Goal: Task Accomplishment & Management: Manage account settings

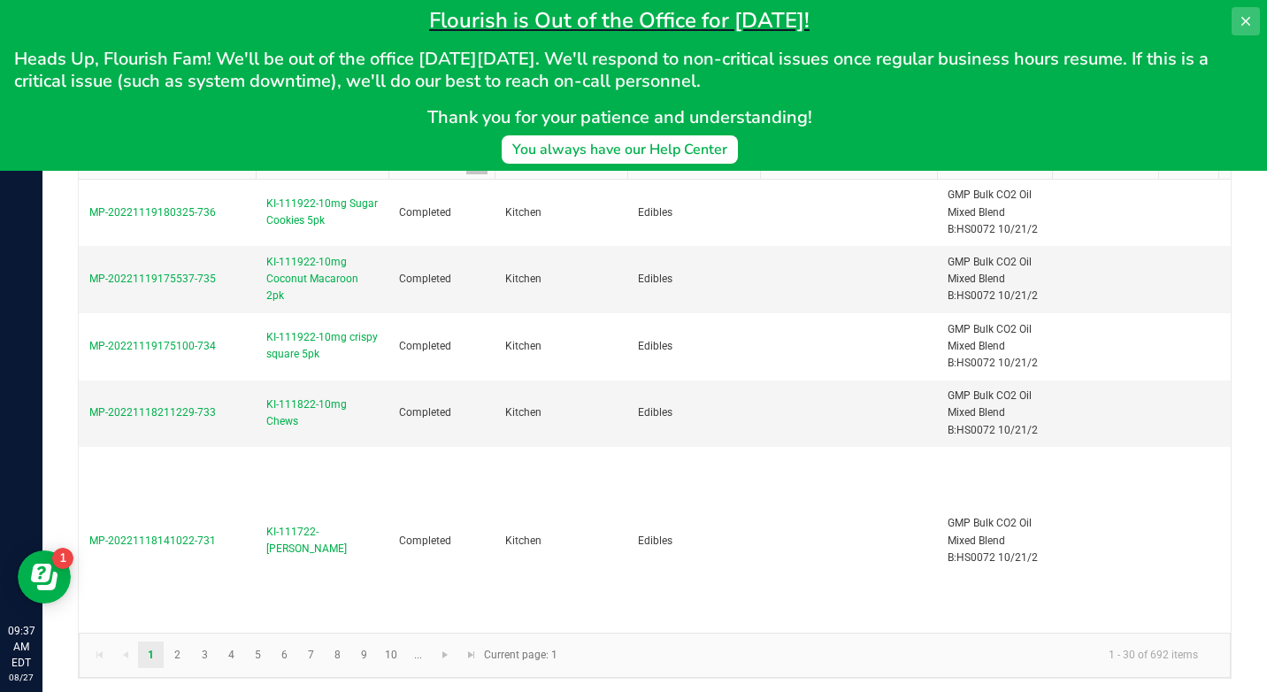
click at [1249, 24] on icon at bounding box center [1245, 21] width 9 height 9
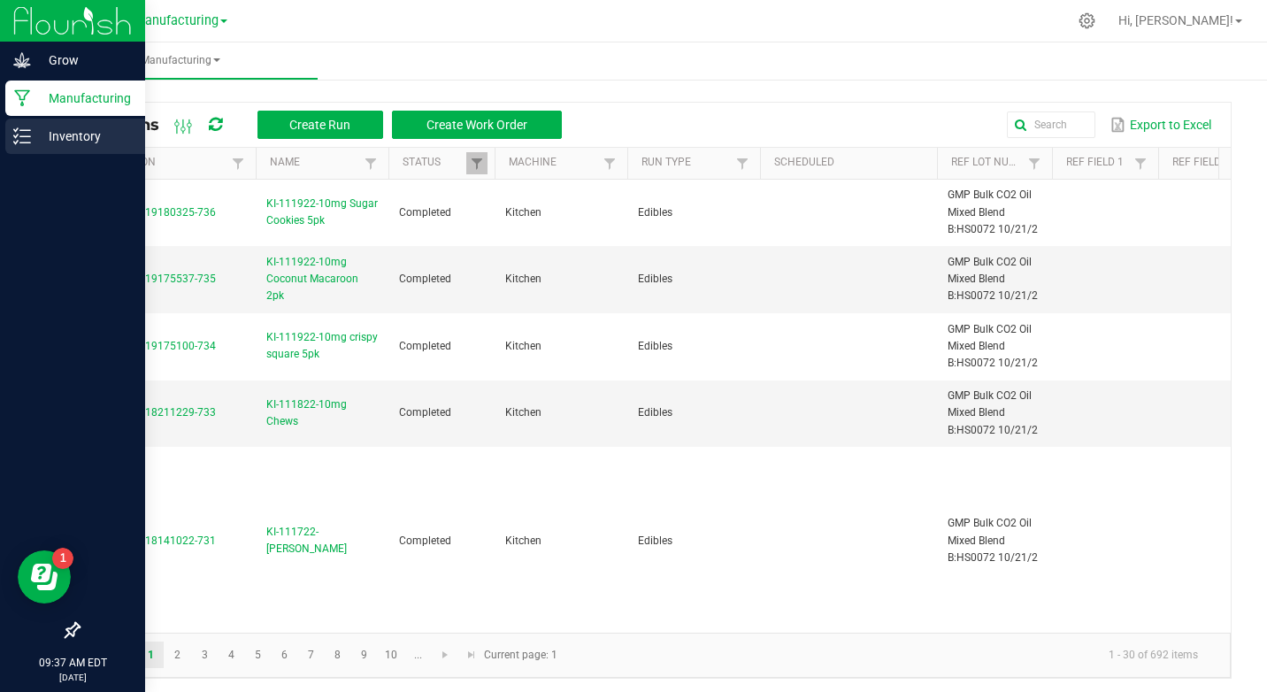
click at [34, 124] on div "Inventory" at bounding box center [75, 136] width 140 height 35
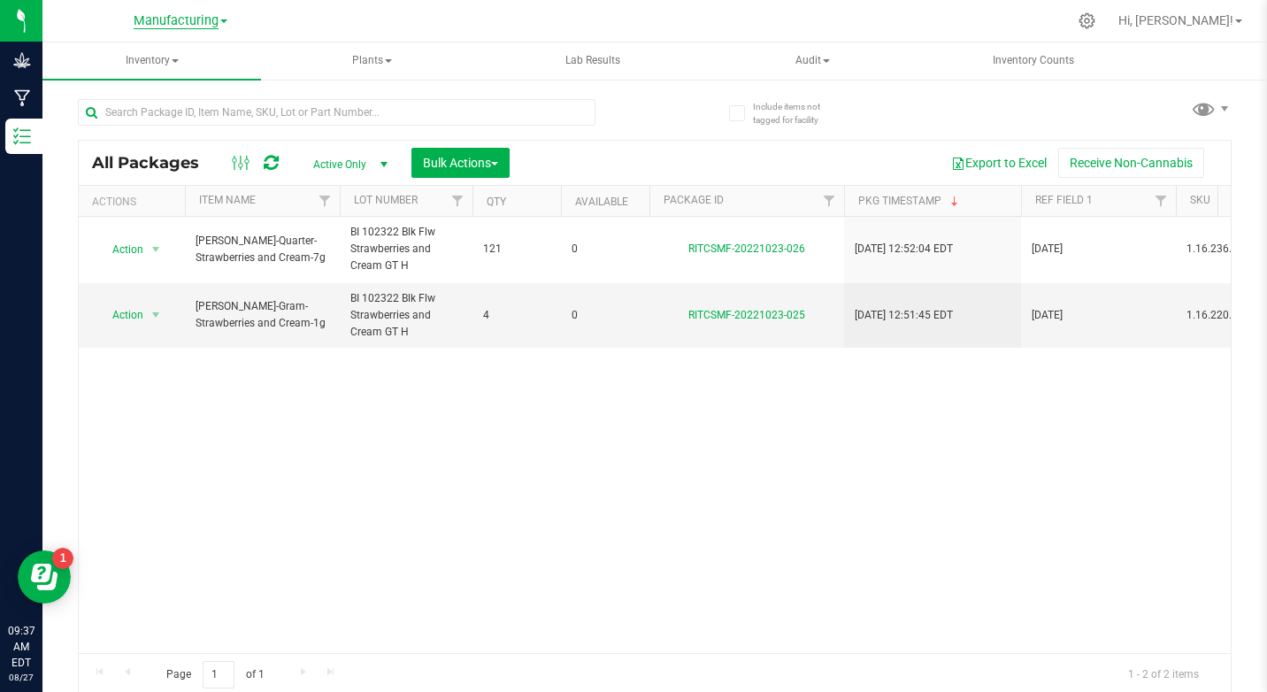
click at [215, 20] on span "Manufacturing" at bounding box center [176, 21] width 85 height 16
click at [131, 68] on link "Cultivation" at bounding box center [180, 62] width 258 height 24
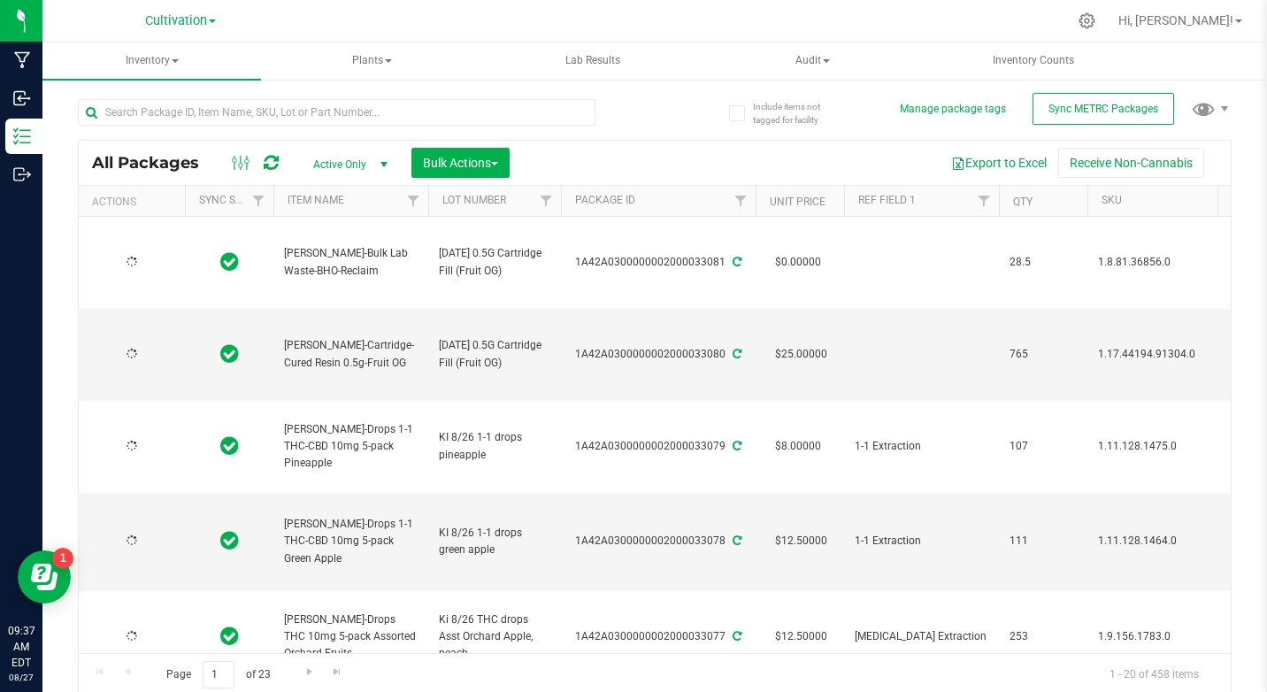
type input "[DATE]"
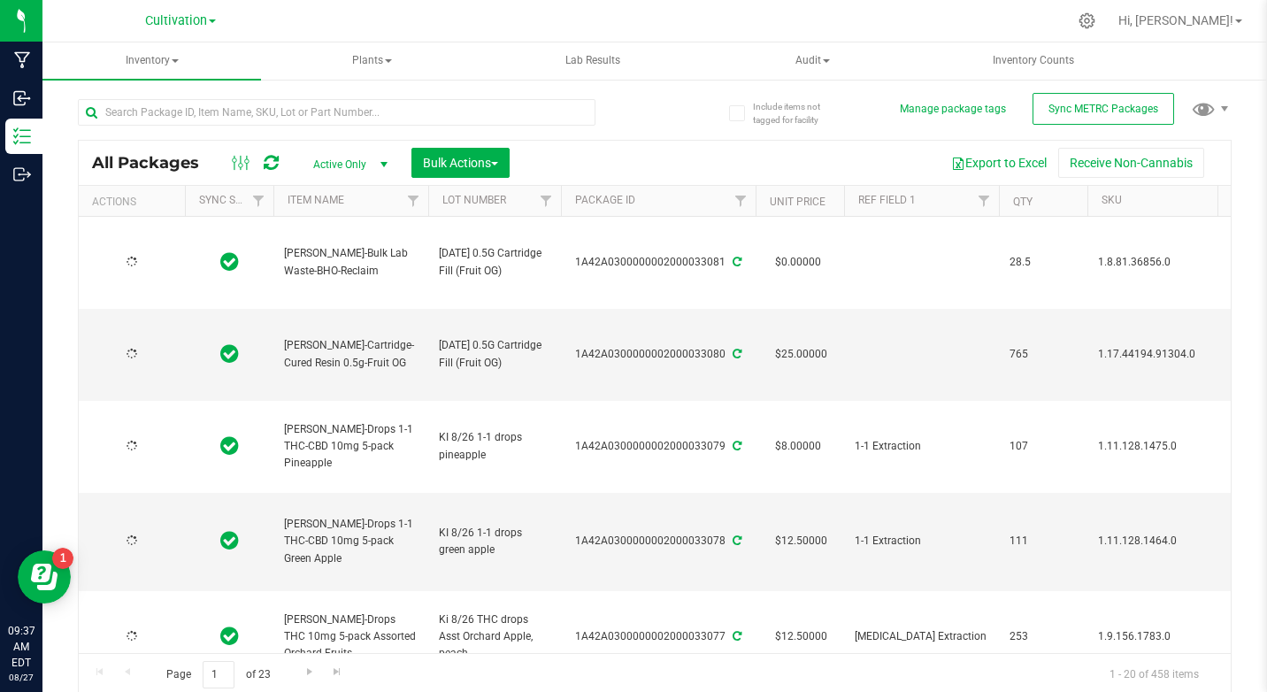
type input "[DATE]"
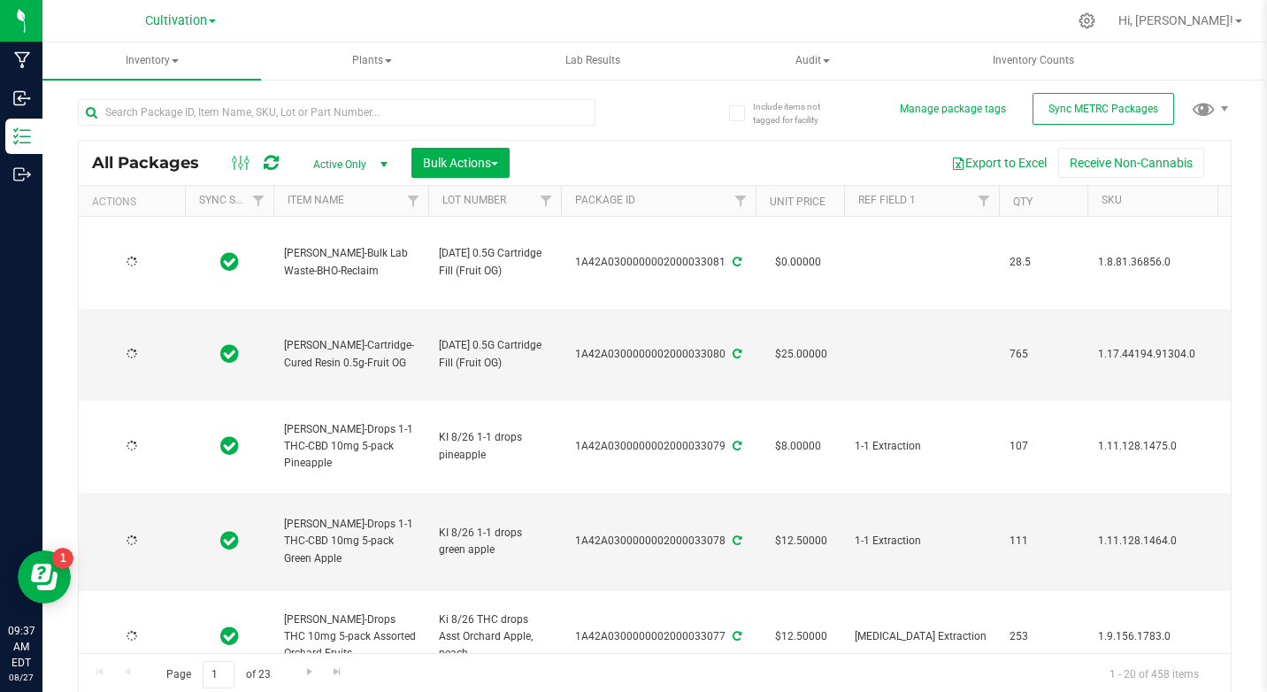
type input "[DATE]"
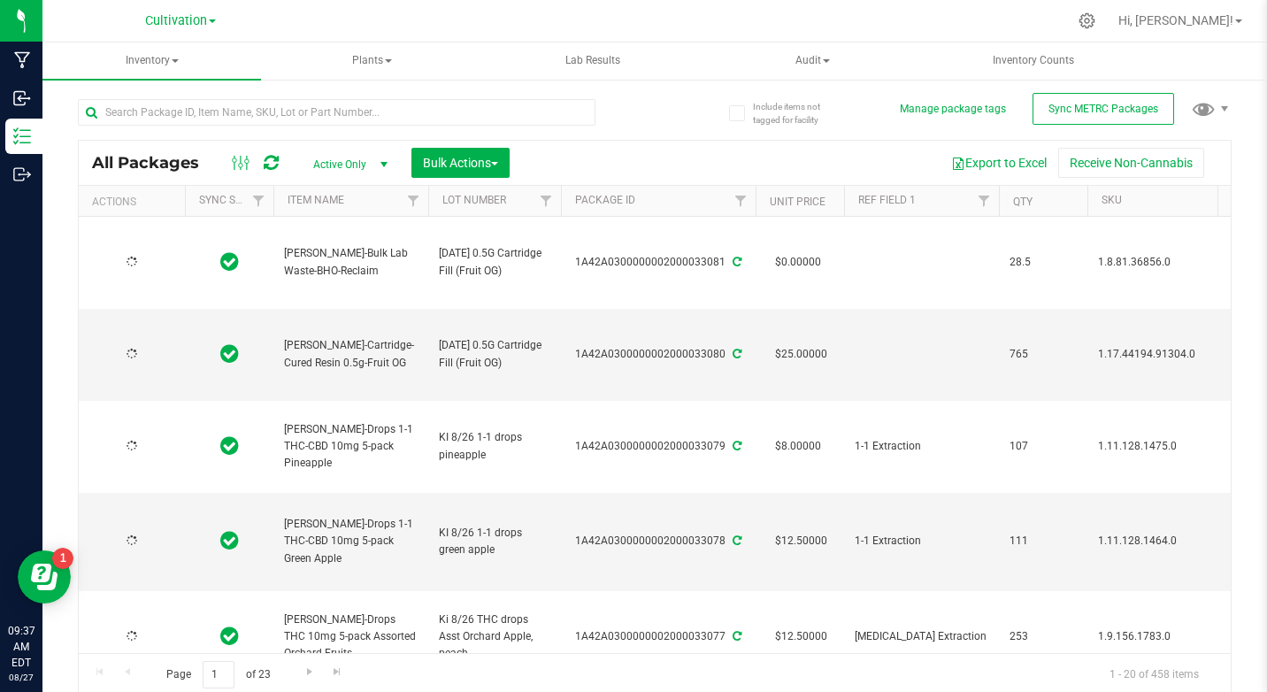
type input "[DATE]"
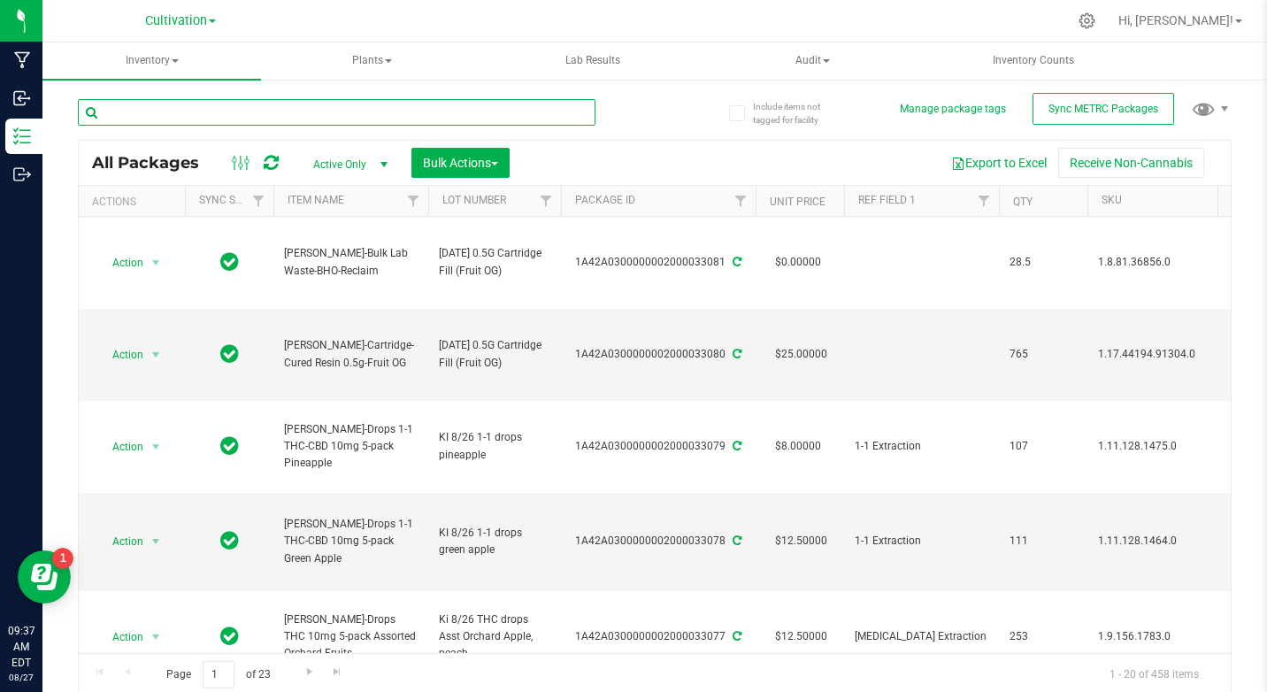
click at [422, 124] on input "text" at bounding box center [337, 112] width 518 height 27
type input "31602"
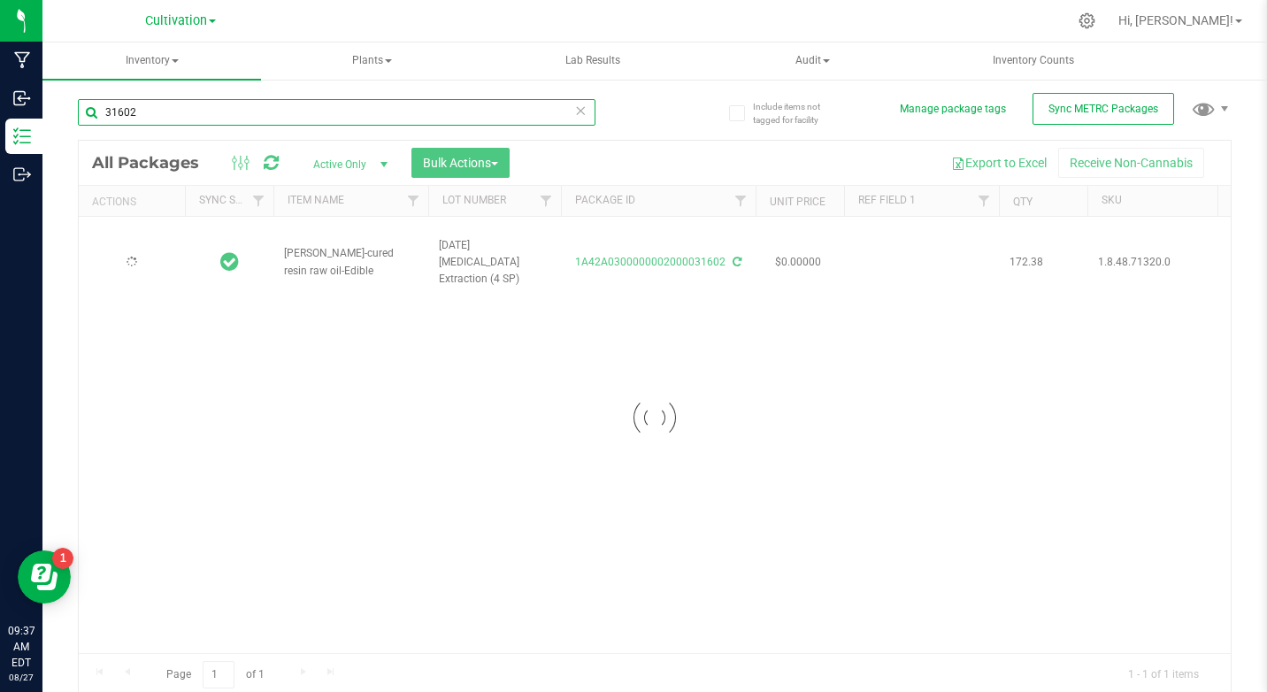
type input "[DATE]"
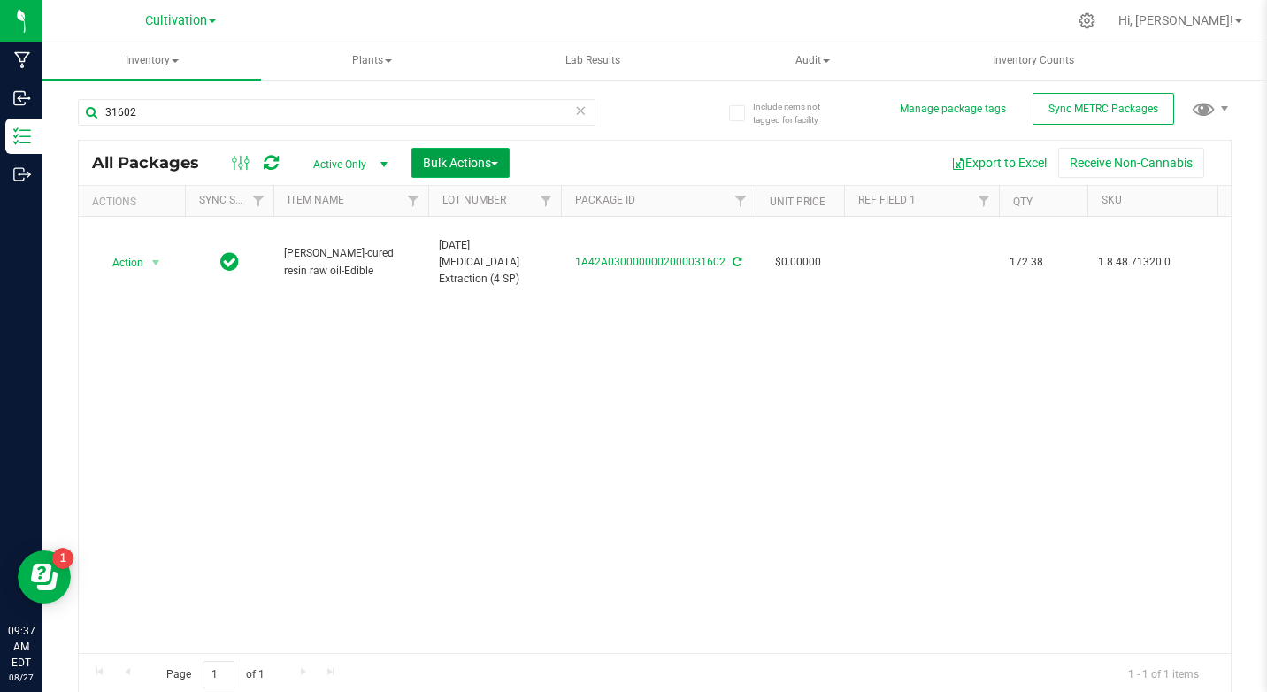
click at [480, 157] on span "Bulk Actions" at bounding box center [460, 163] width 75 height 14
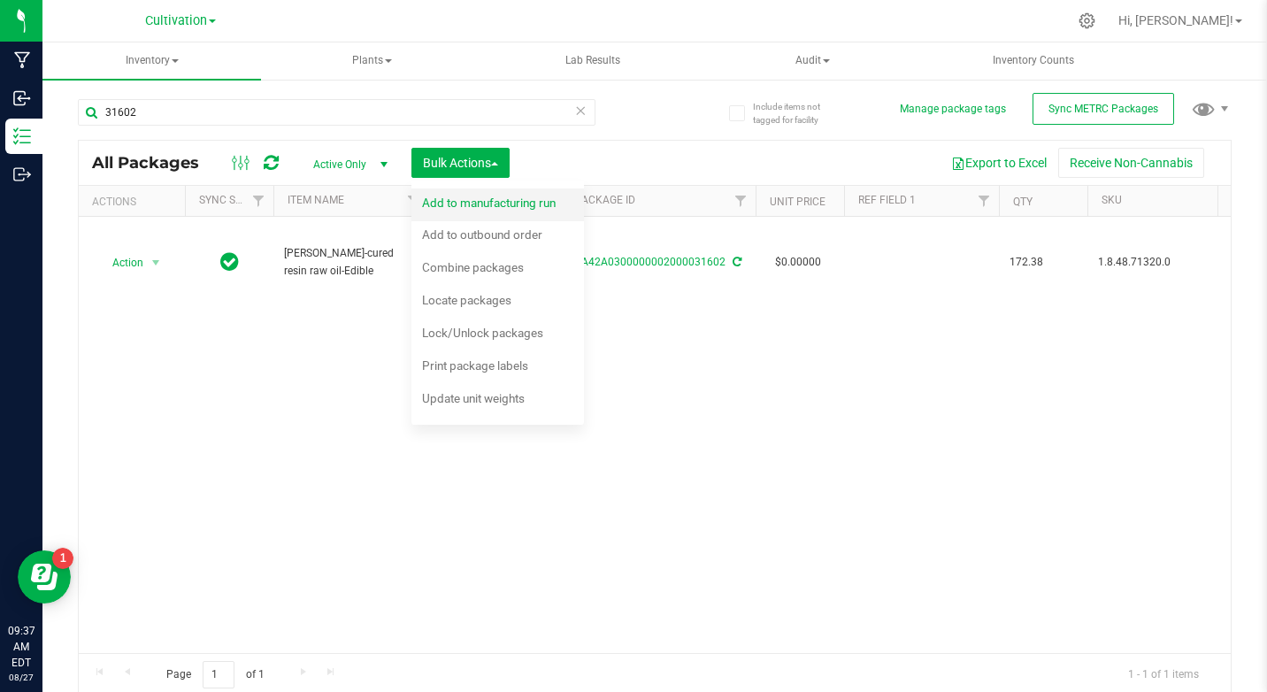
click at [462, 199] on span "Add to manufacturing run" at bounding box center [489, 203] width 134 height 14
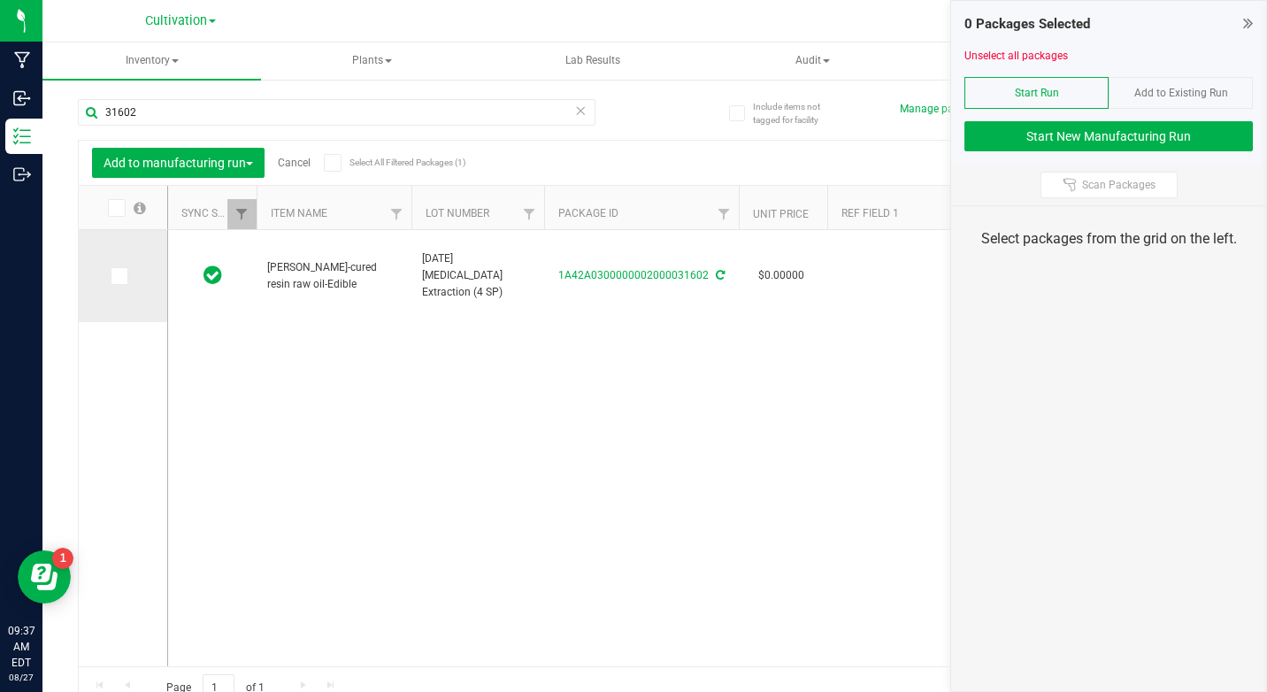
click at [118, 254] on td at bounding box center [123, 276] width 88 height 92
click at [116, 246] on td at bounding box center [123, 276] width 88 height 92
click at [109, 259] on td at bounding box center [123, 276] width 88 height 92
click at [113, 251] on td at bounding box center [123, 276] width 88 height 92
click at [125, 279] on span at bounding box center [120, 276] width 18 height 18
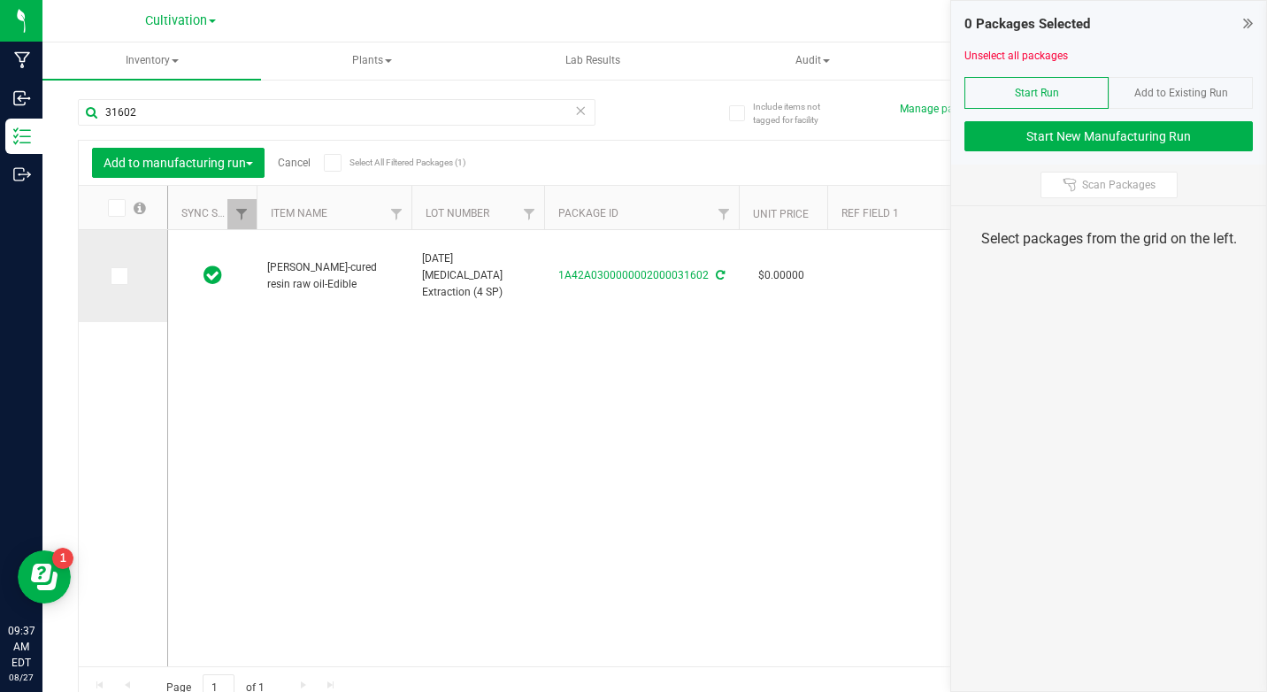
click at [0, 0] on input "checkbox" at bounding box center [0, 0] width 0 height 0
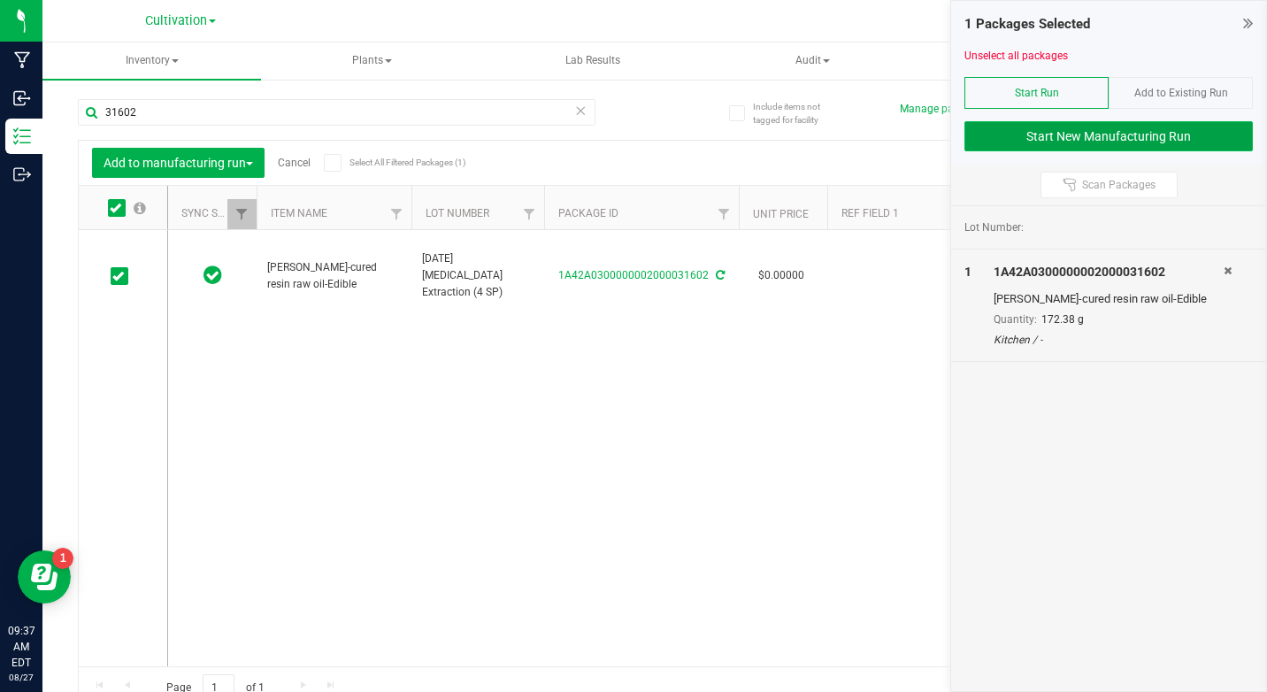
click at [1119, 137] on button "Start New Manufacturing Run" at bounding box center [1108, 136] width 288 height 30
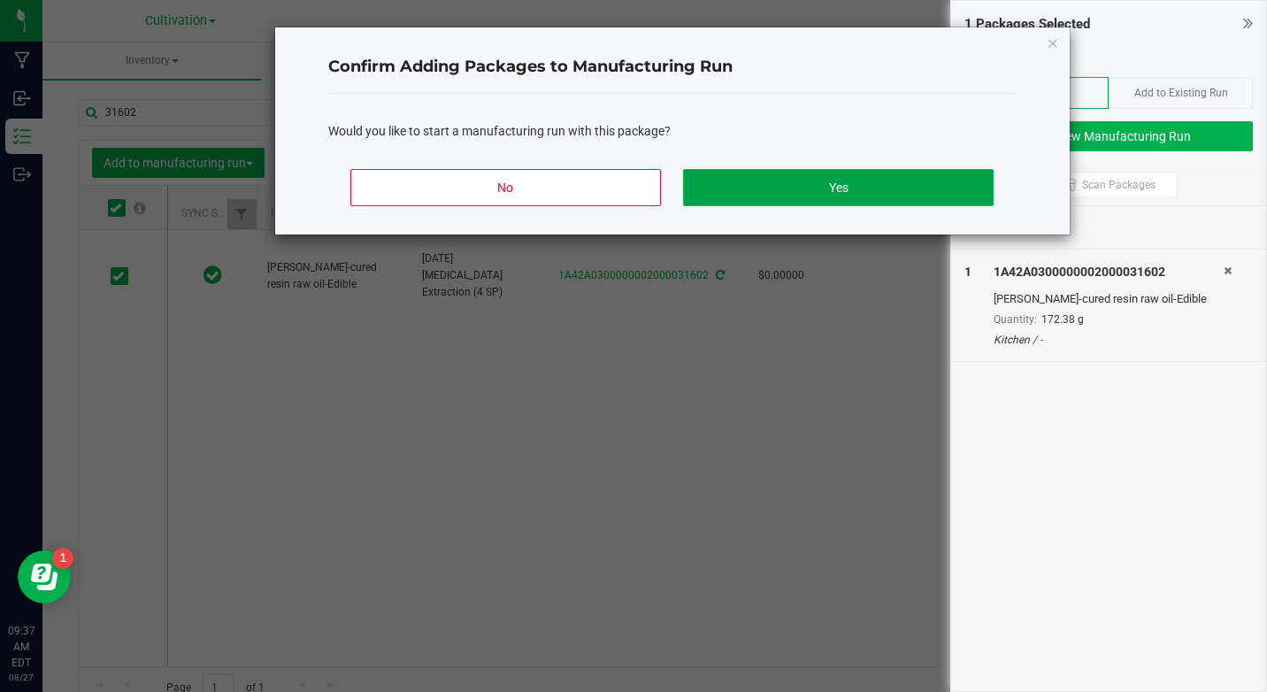
click at [824, 171] on button "Yes" at bounding box center [838, 187] width 310 height 37
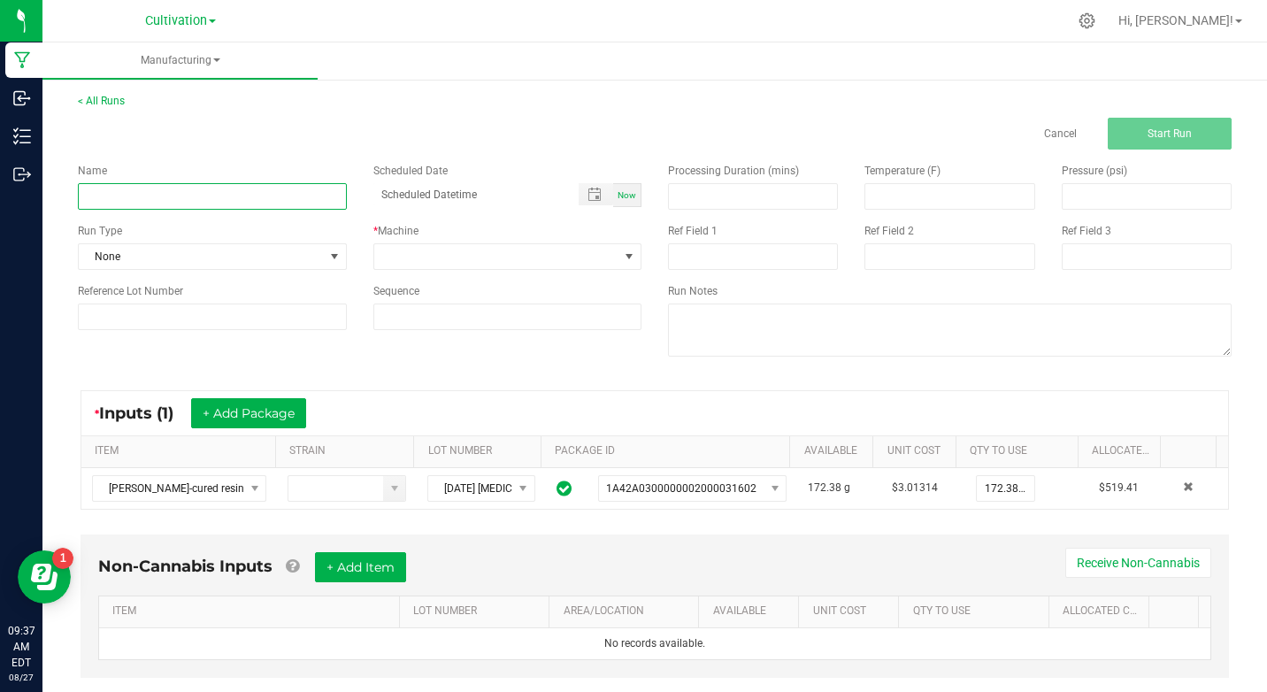
click at [134, 186] on input at bounding box center [212, 196] width 269 height 27
click at [185, 199] on input "KI- 082725- 10mg THC Capsules" at bounding box center [212, 196] width 269 height 27
type input "KI- 082725- 10mg THC Capsules"
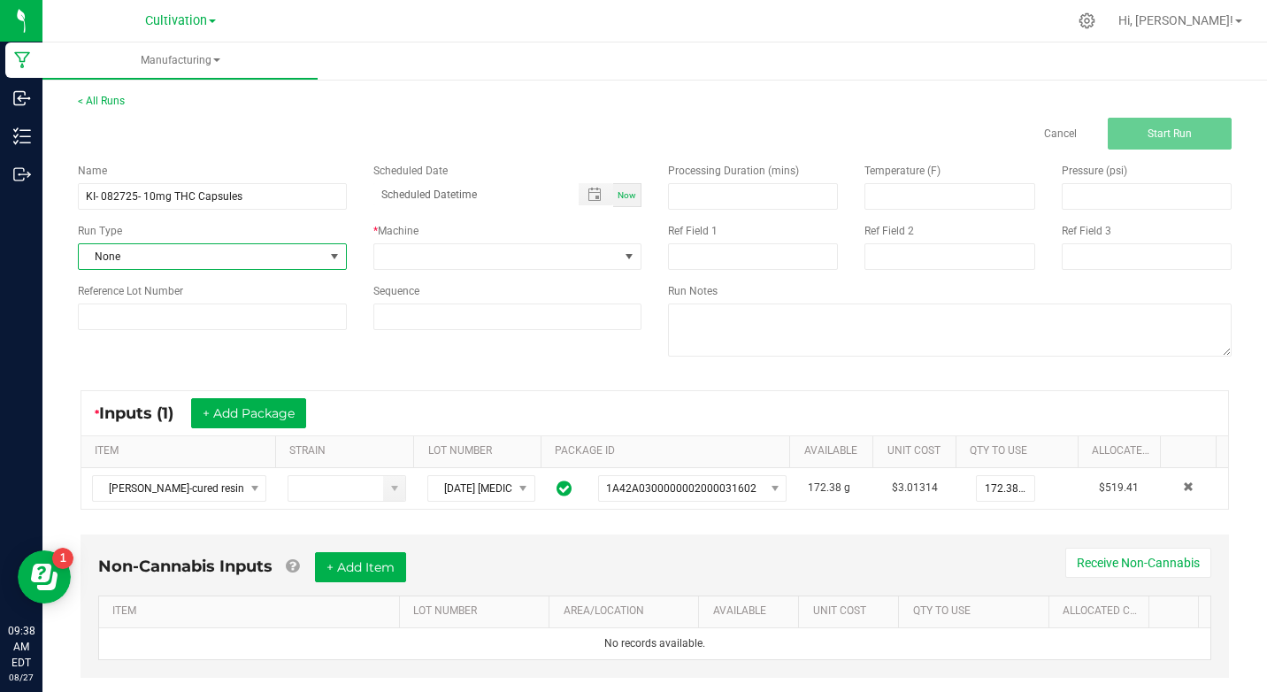
click at [219, 256] on span "None" at bounding box center [201, 256] width 245 height 25
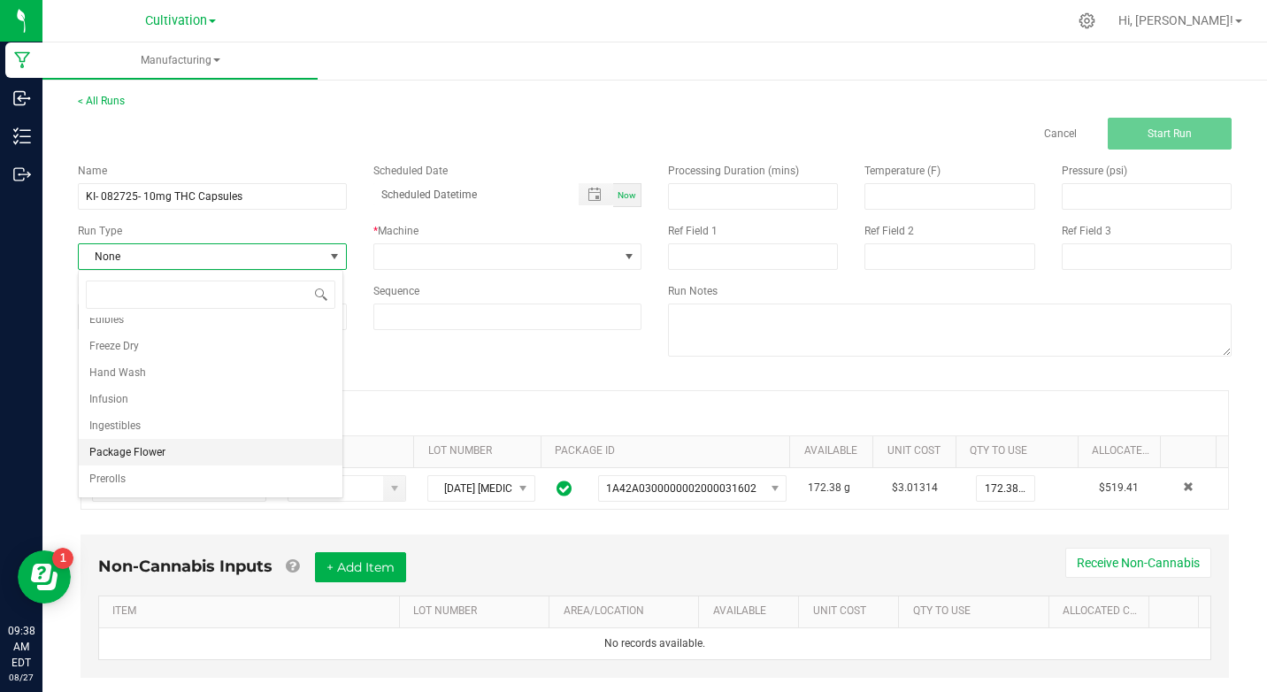
scroll to position [248, 0]
click at [148, 395] on li "Ingestibles" at bounding box center [211, 401] width 264 height 27
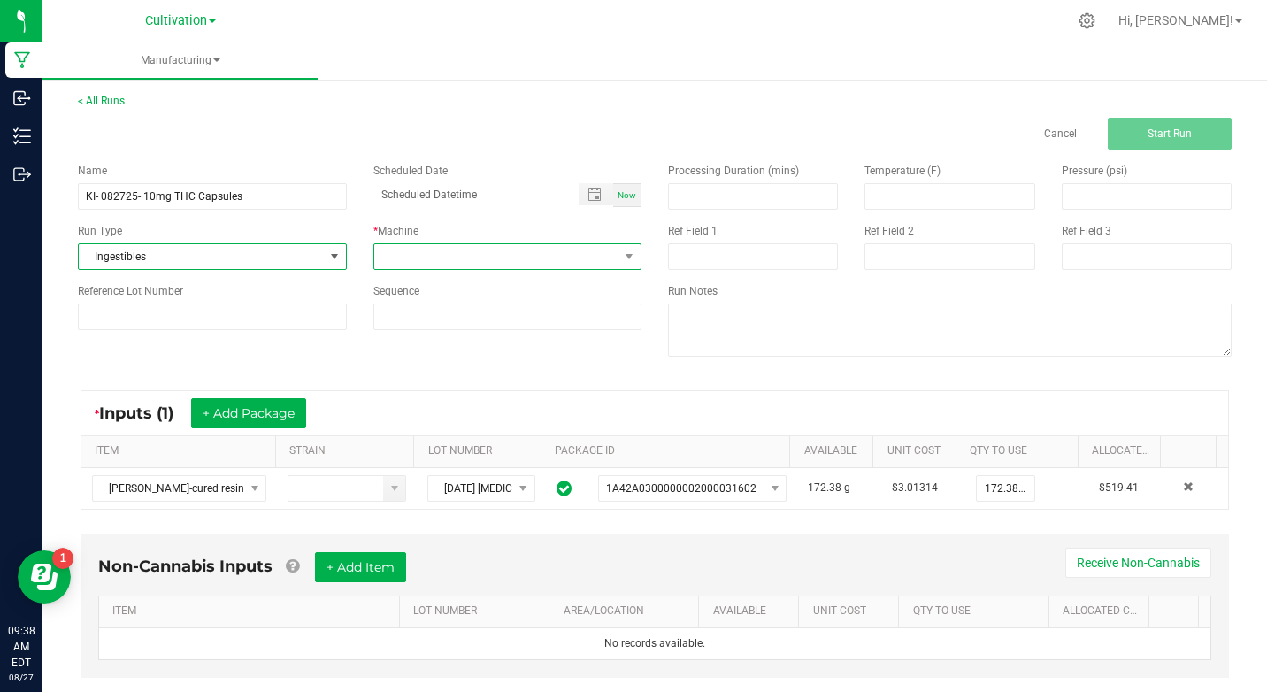
click at [423, 249] on span at bounding box center [496, 256] width 245 height 25
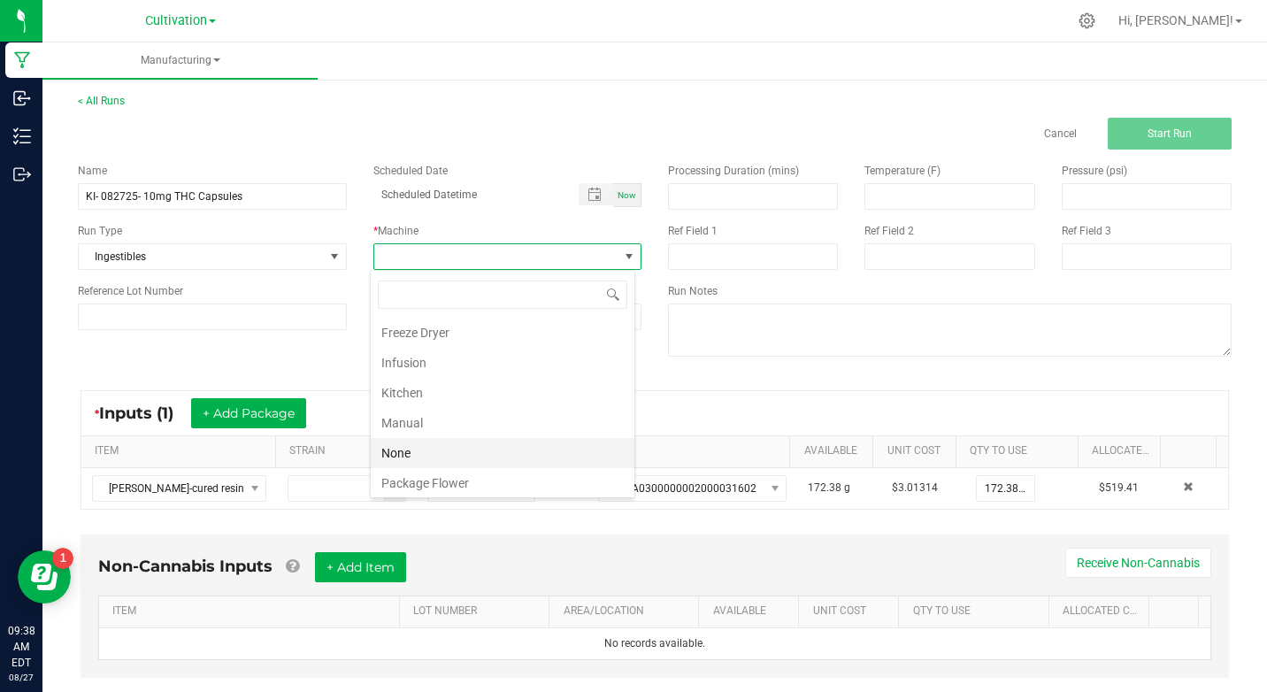
scroll to position [177, 0]
click at [420, 370] on li "Kitchen" at bounding box center [503, 366] width 264 height 30
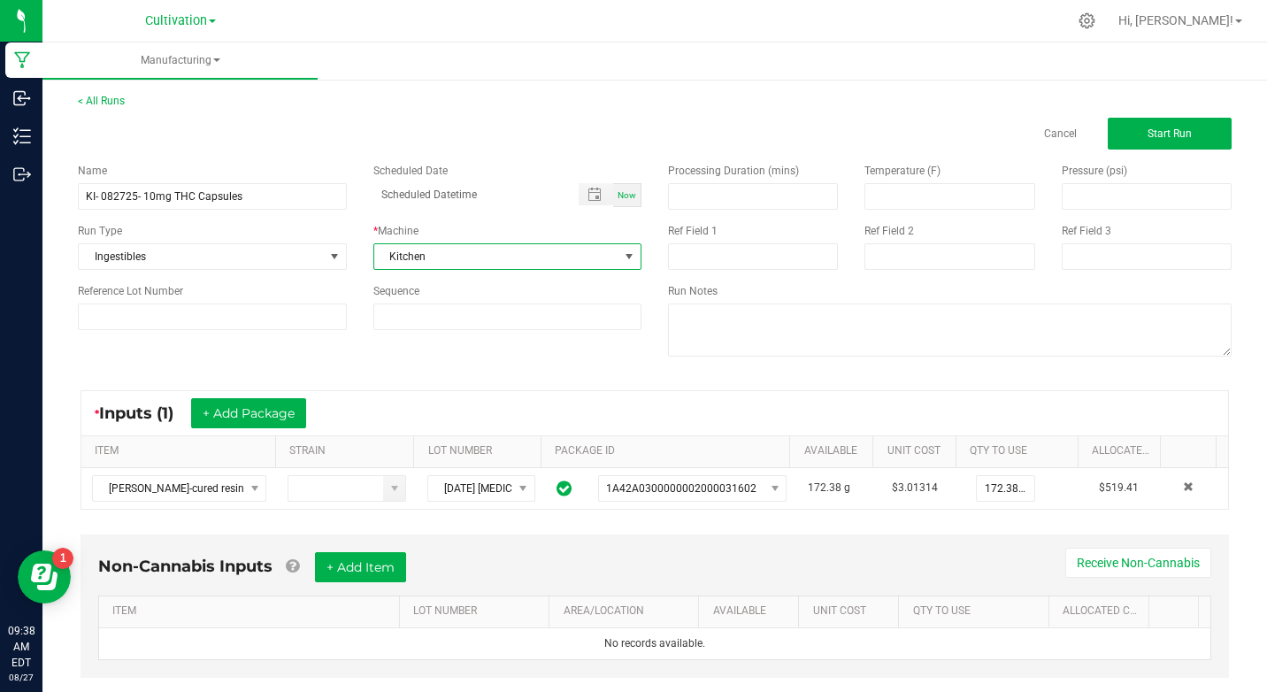
click at [747, 272] on div "Processing Duration (mins) Temperature (F) Pressure (psi) Ref Field 1 Ref Field…" at bounding box center [950, 262] width 590 height 225
click at [749, 251] on input at bounding box center [753, 256] width 170 height 27
type input "[MEDICAL_DATA] Extraction"
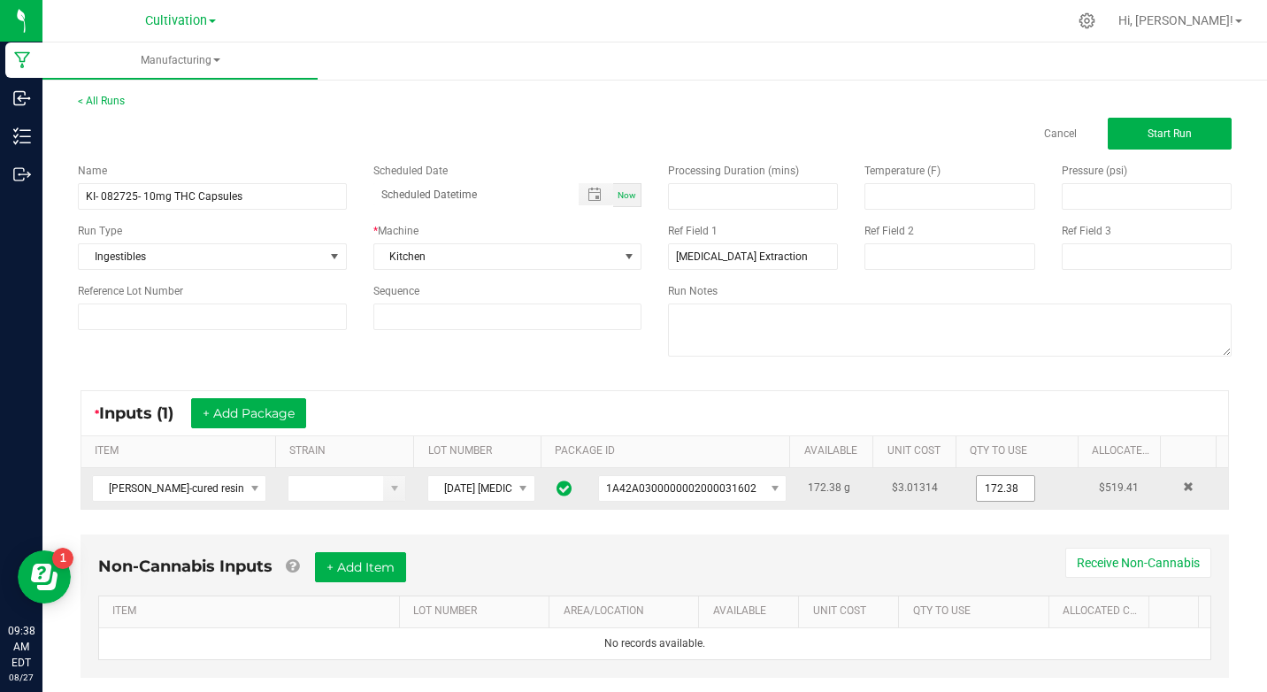
click at [977, 488] on input "172.38" at bounding box center [1006, 488] width 58 height 25
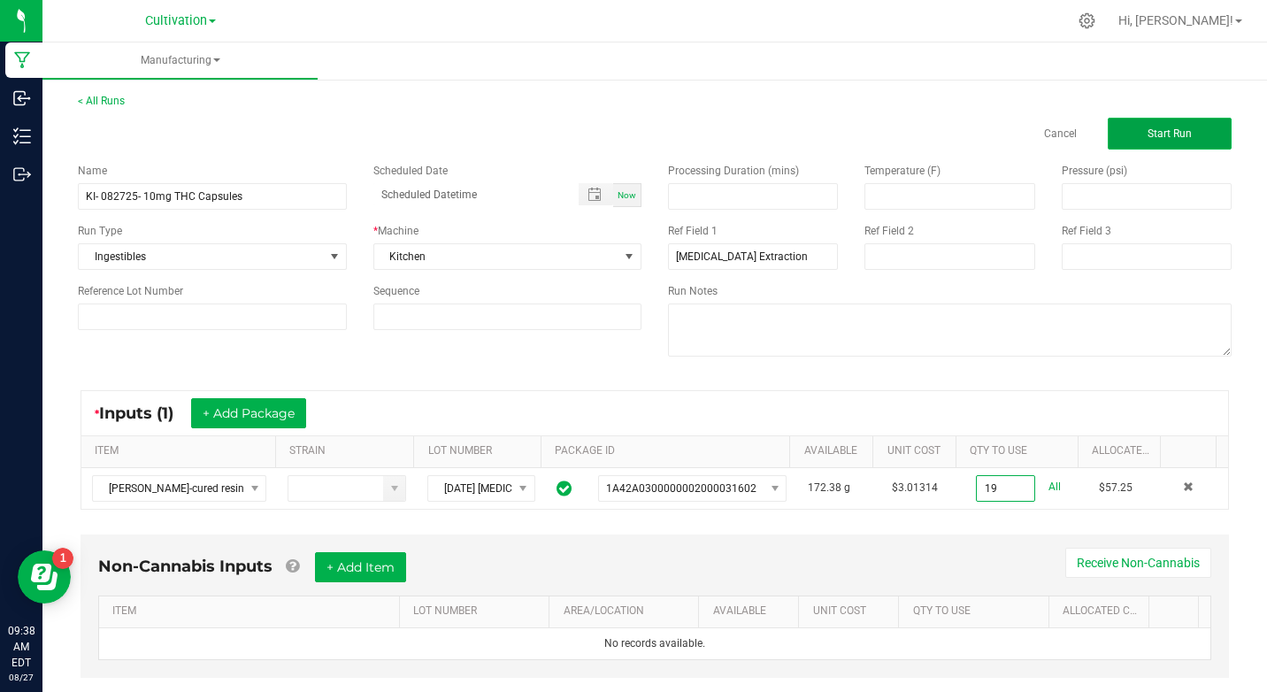
type input "19.0000 g"
click at [1112, 143] on button "Start Run" at bounding box center [1170, 134] width 124 height 32
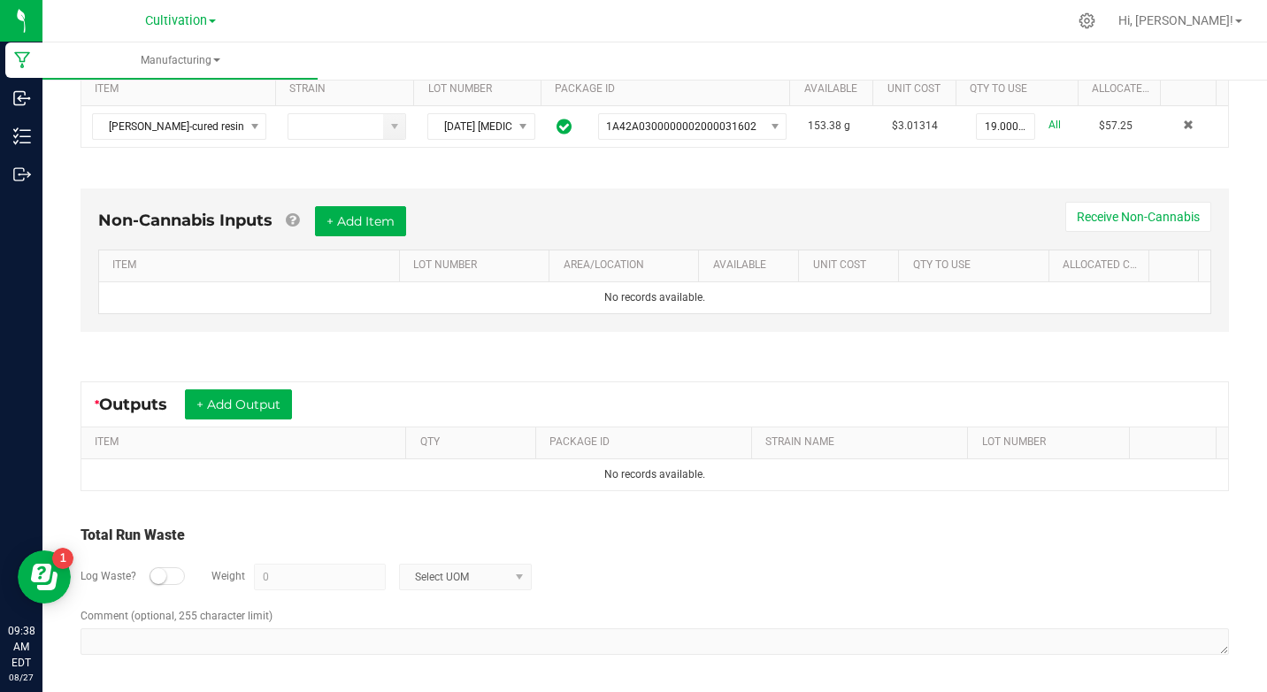
scroll to position [386, 0]
click at [244, 416] on button "+ Add Output" at bounding box center [238, 403] width 107 height 30
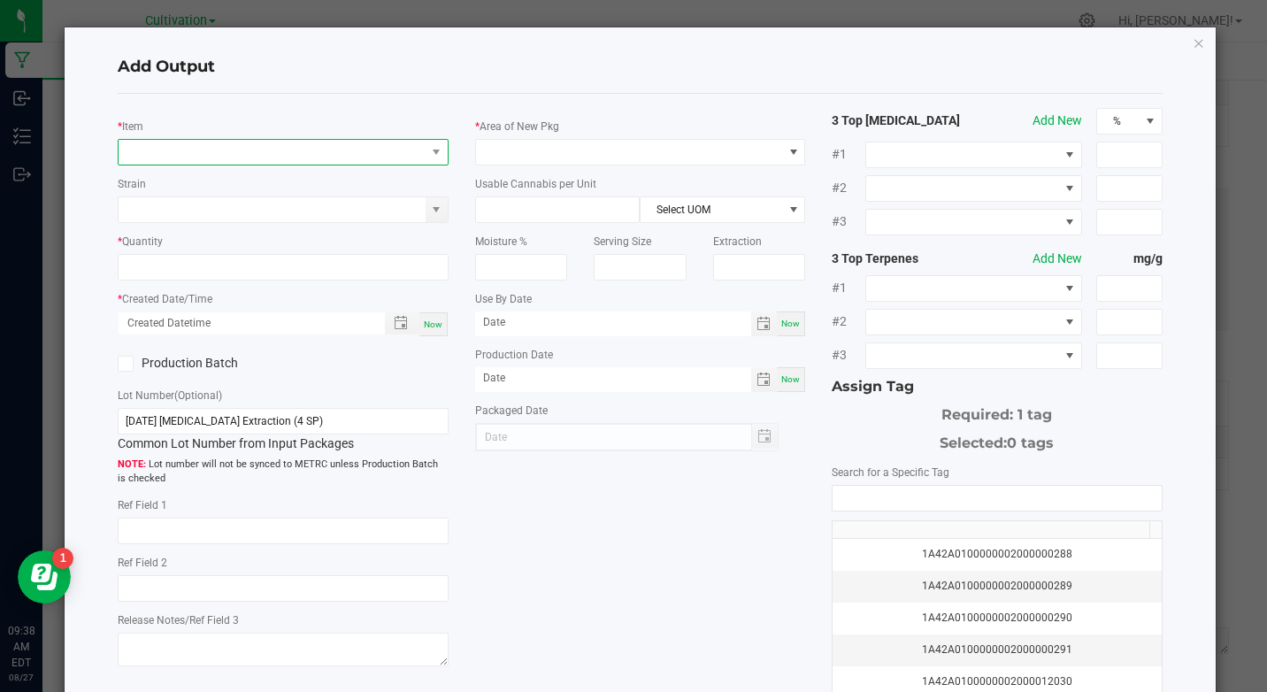
click at [215, 153] on span "NO DATA FOUND" at bounding box center [272, 152] width 306 height 25
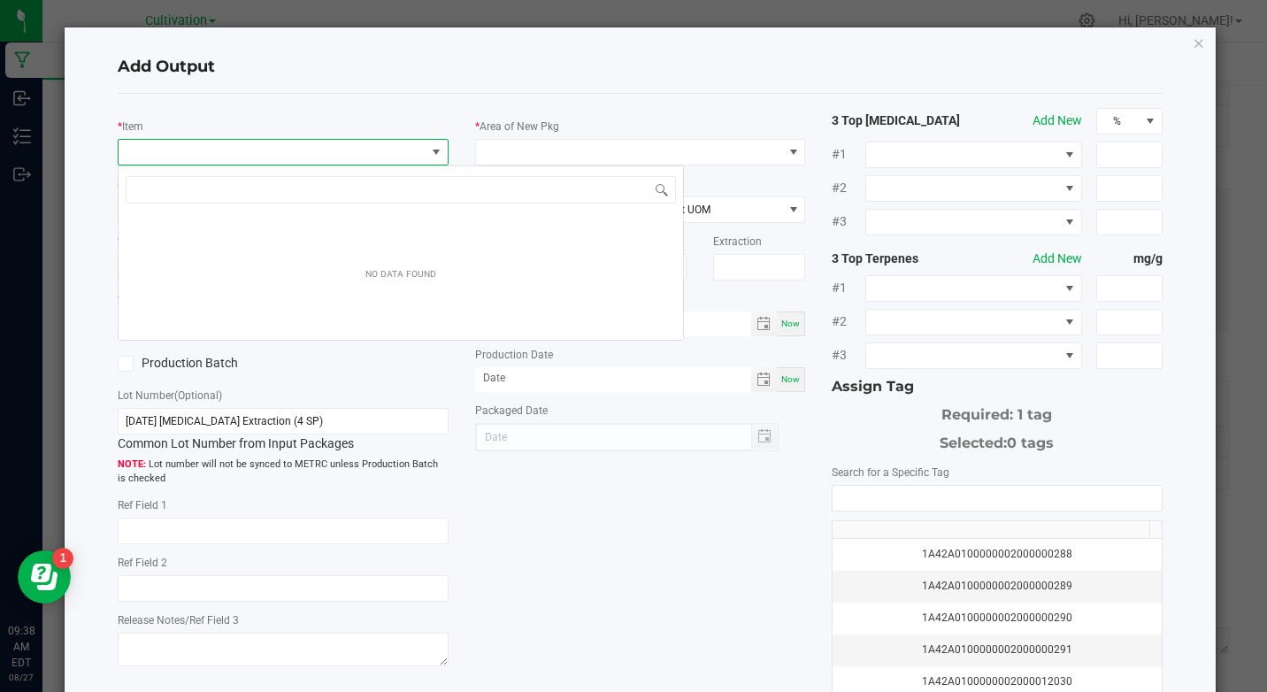
scroll to position [27, 326]
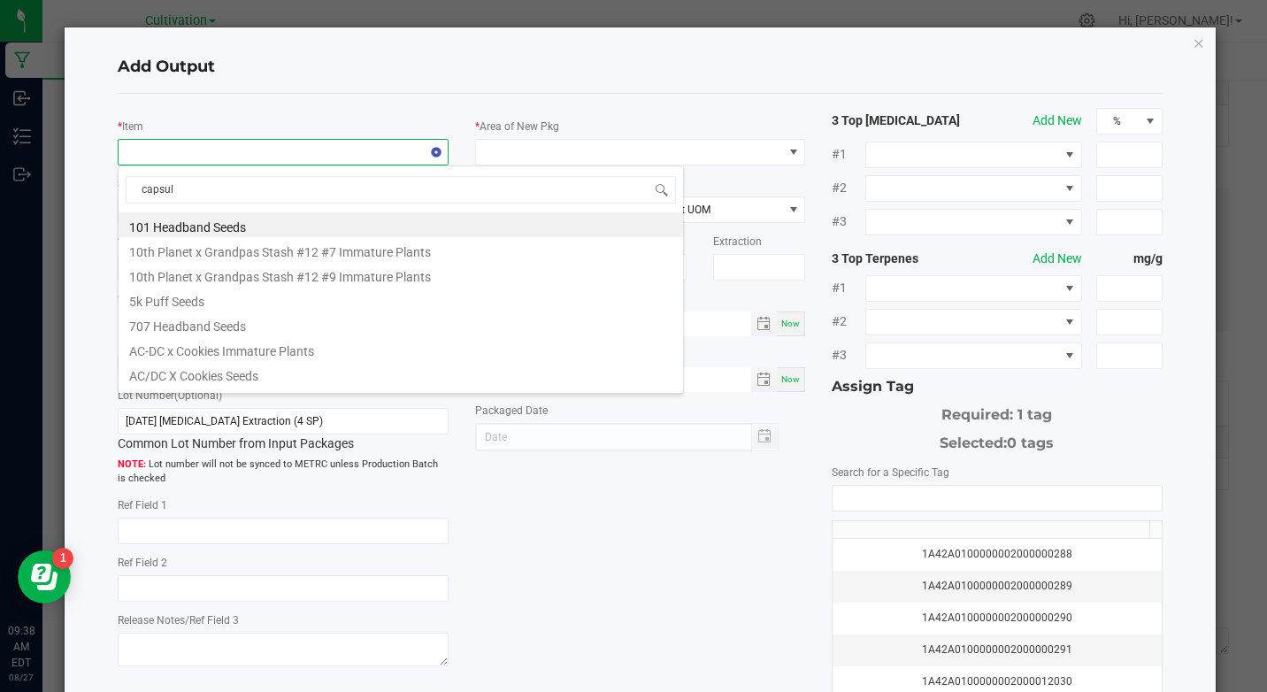
type input "capsule"
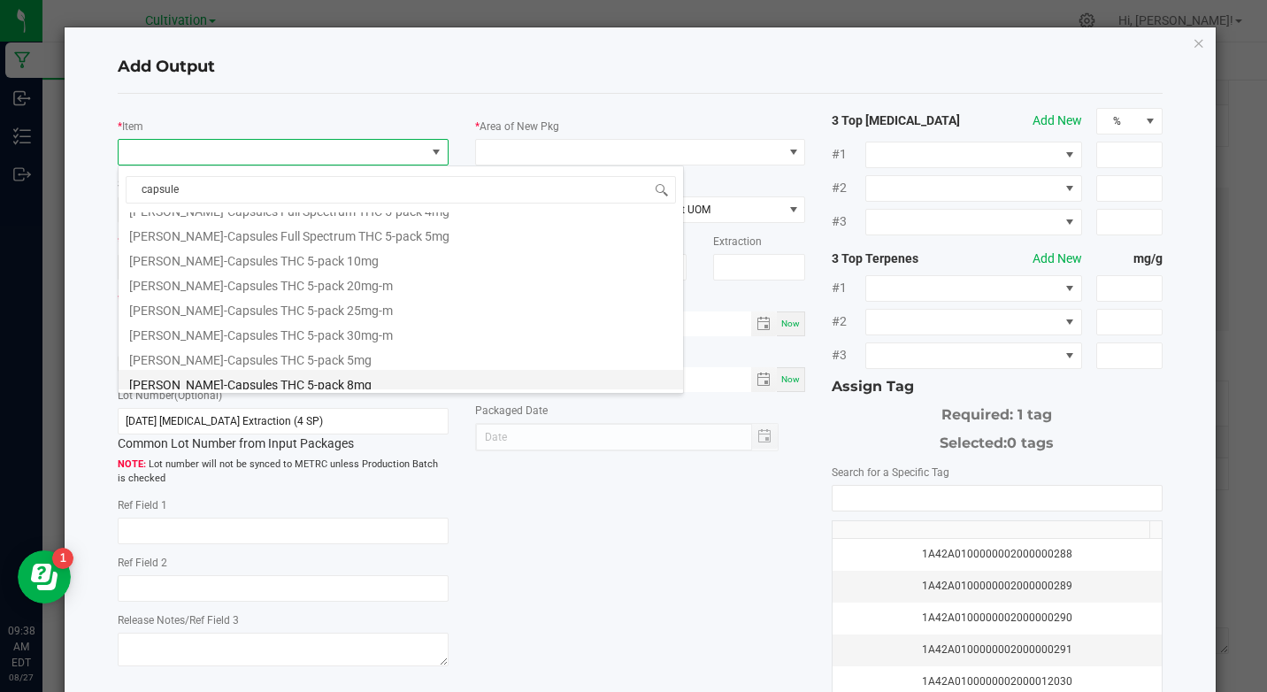
scroll to position [531, 0]
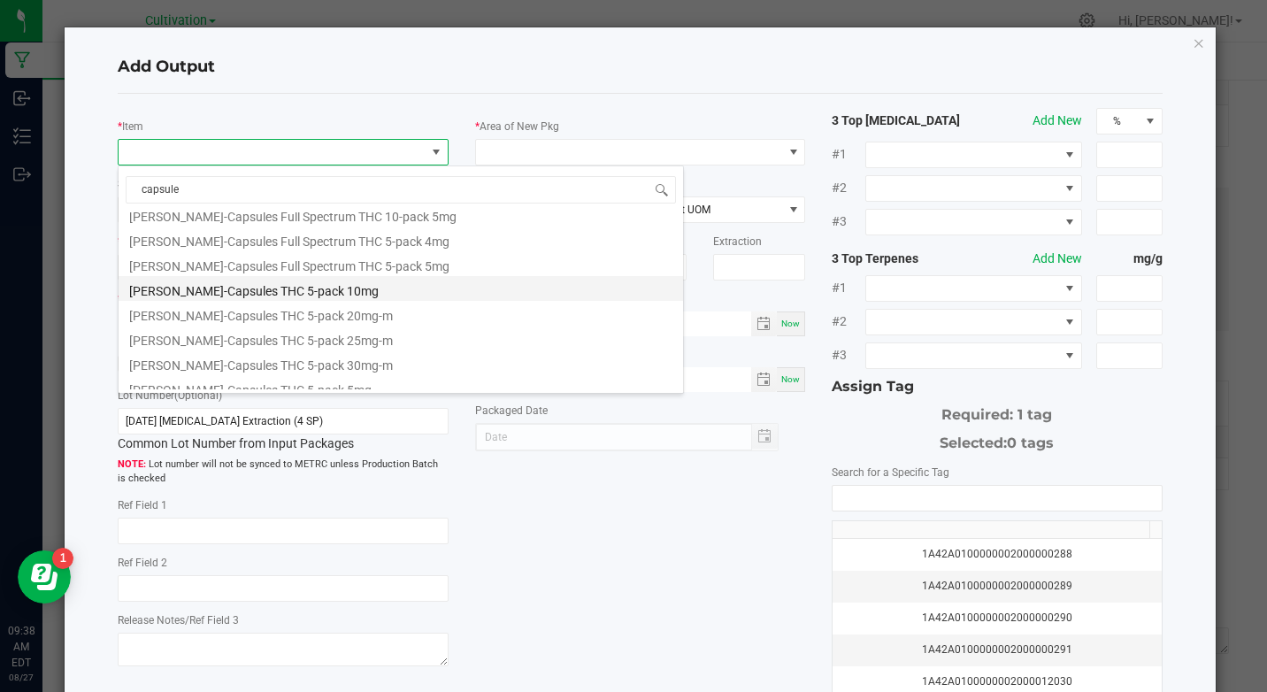
click at [334, 290] on li "[PERSON_NAME]-Capsules THC 5-pack 10mg" at bounding box center [401, 288] width 564 height 25
type input "0 ea"
type input "0.204"
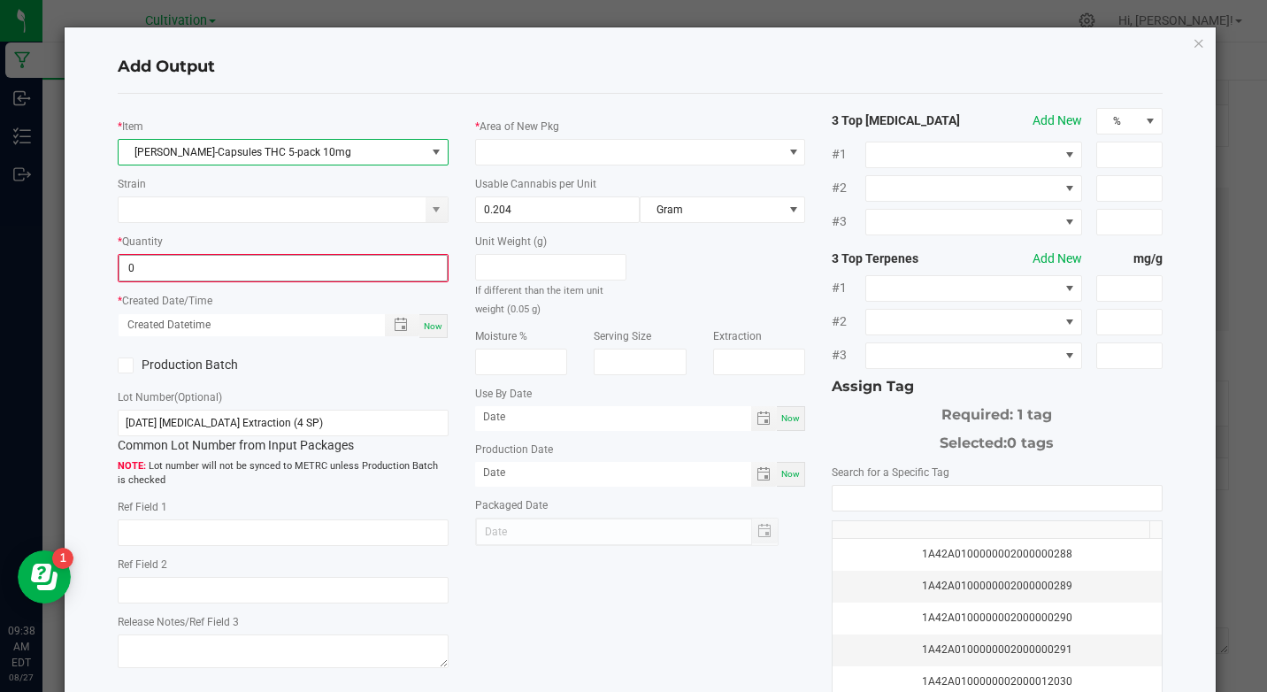
click at [247, 256] on input "0" at bounding box center [282, 268] width 326 height 25
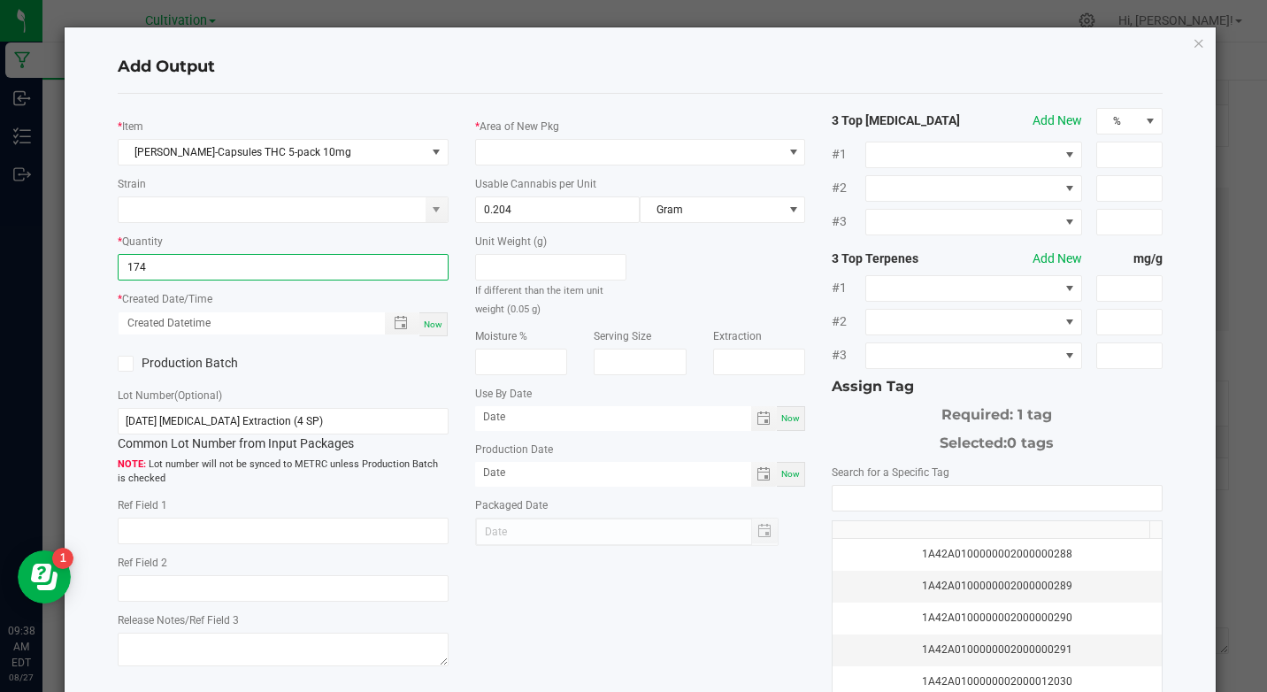
type input "174 ea"
click at [431, 322] on span "Now" at bounding box center [433, 324] width 19 height 10
type input "[DATE] 9:38 AM"
type input "[DATE]"
click at [234, 365] on label "Production Batch" at bounding box center [194, 363] width 152 height 19
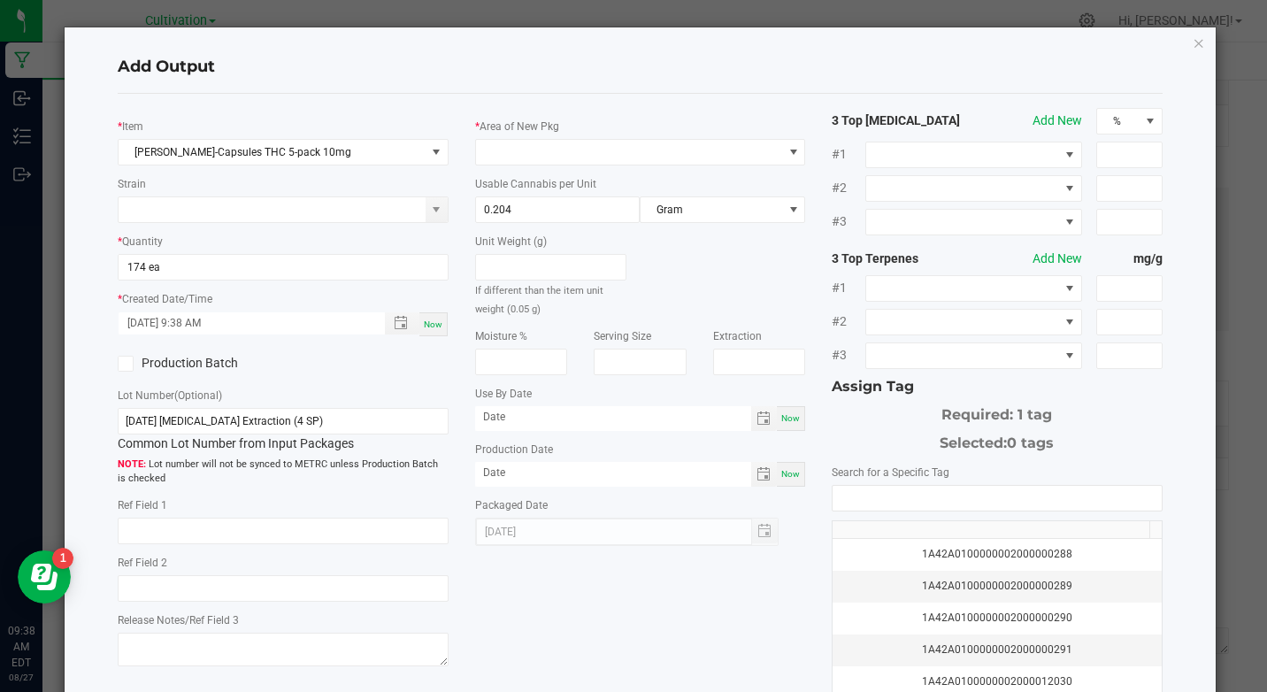
click at [0, 0] on input "Production Batch" at bounding box center [0, 0] width 0 height 0
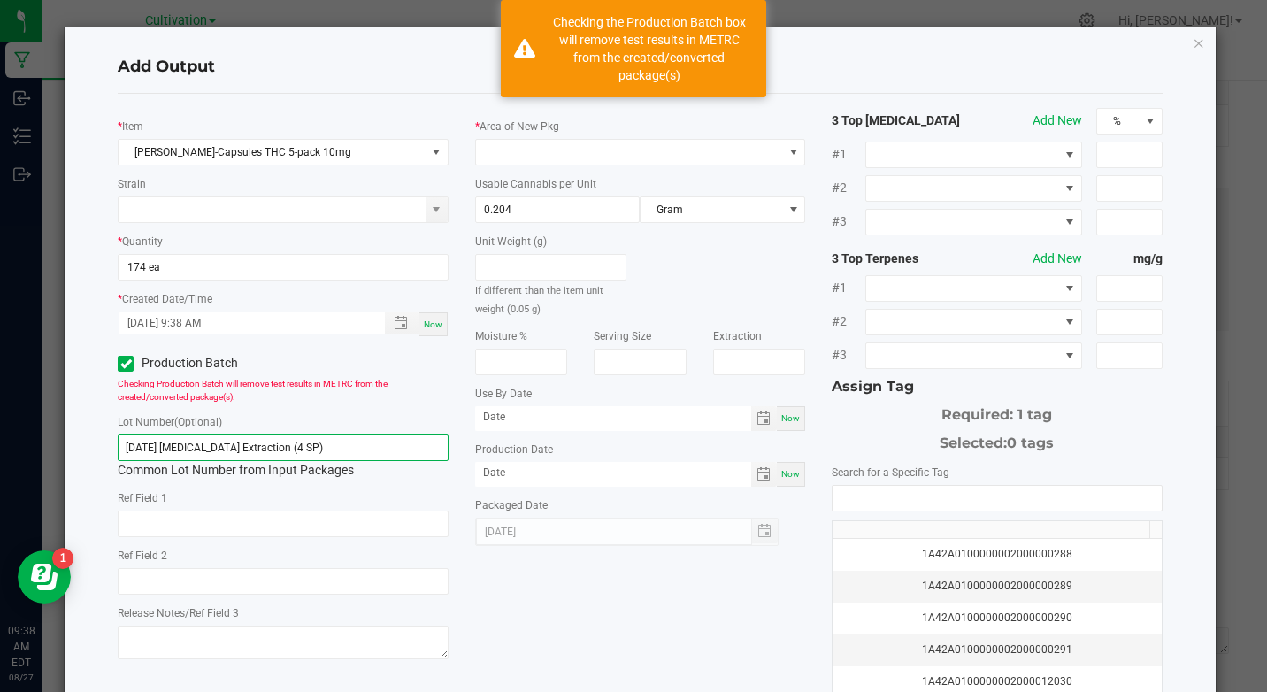
click at [227, 448] on input "[DATE] [MEDICAL_DATA] Extraction (4 SP)" at bounding box center [283, 447] width 330 height 27
paste input "KI- 082725- 10mg THC Capsules"
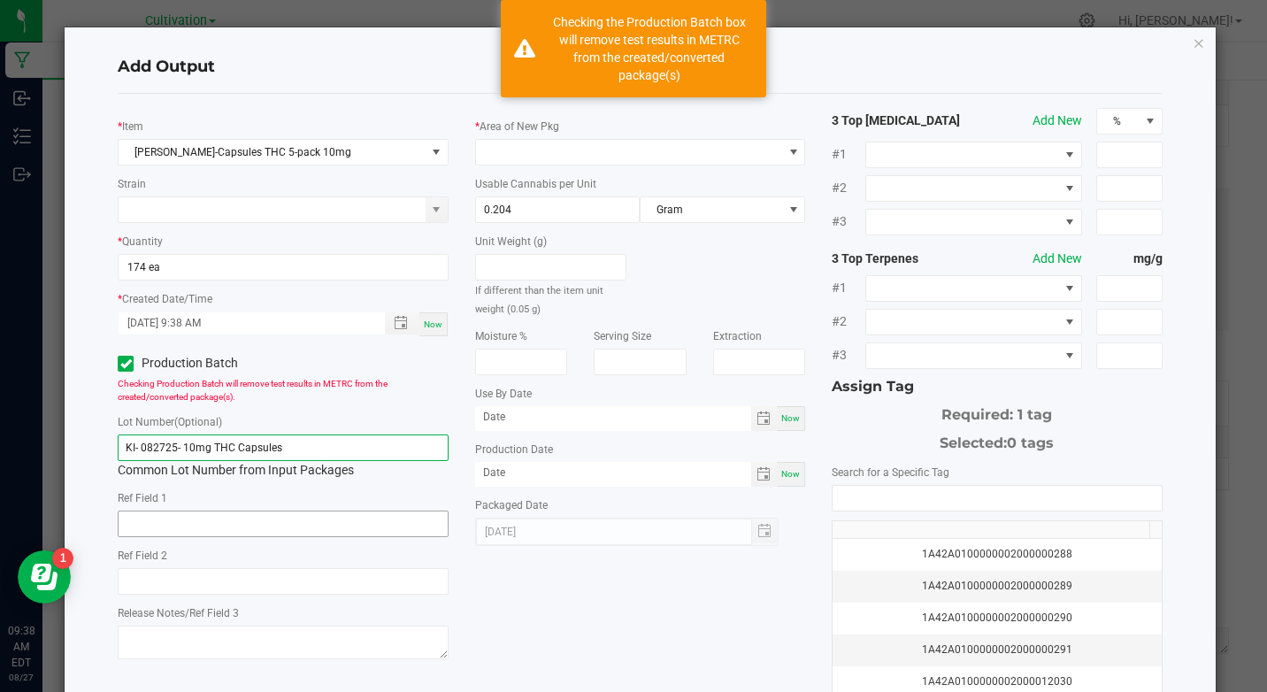
type input "KI- 082725- 10mg THC Capsules"
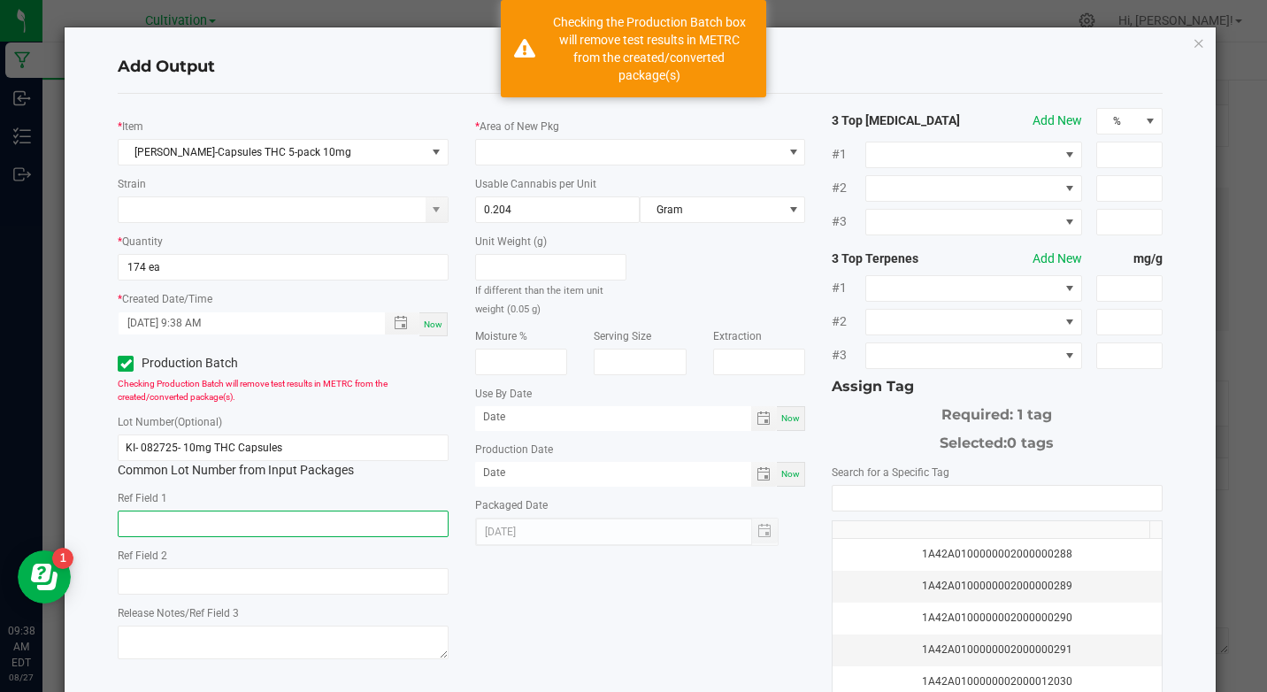
click at [232, 517] on input "text" at bounding box center [283, 523] width 330 height 27
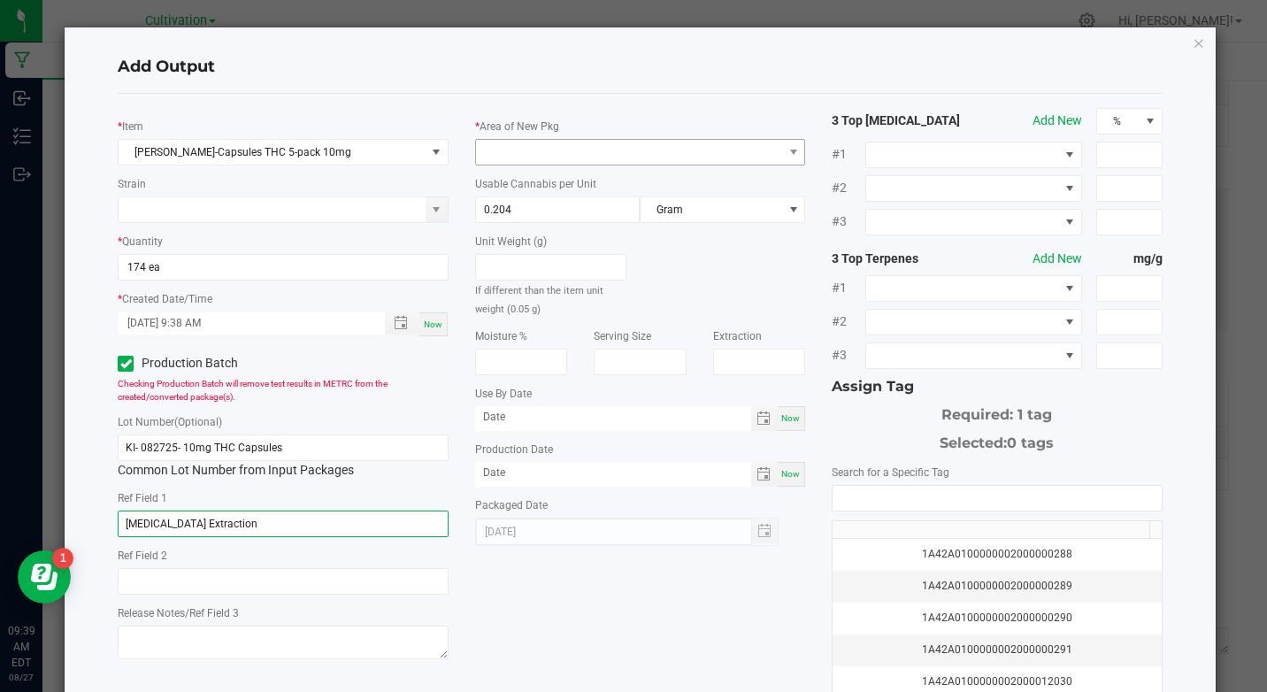
type input "[MEDICAL_DATA] Extraction"
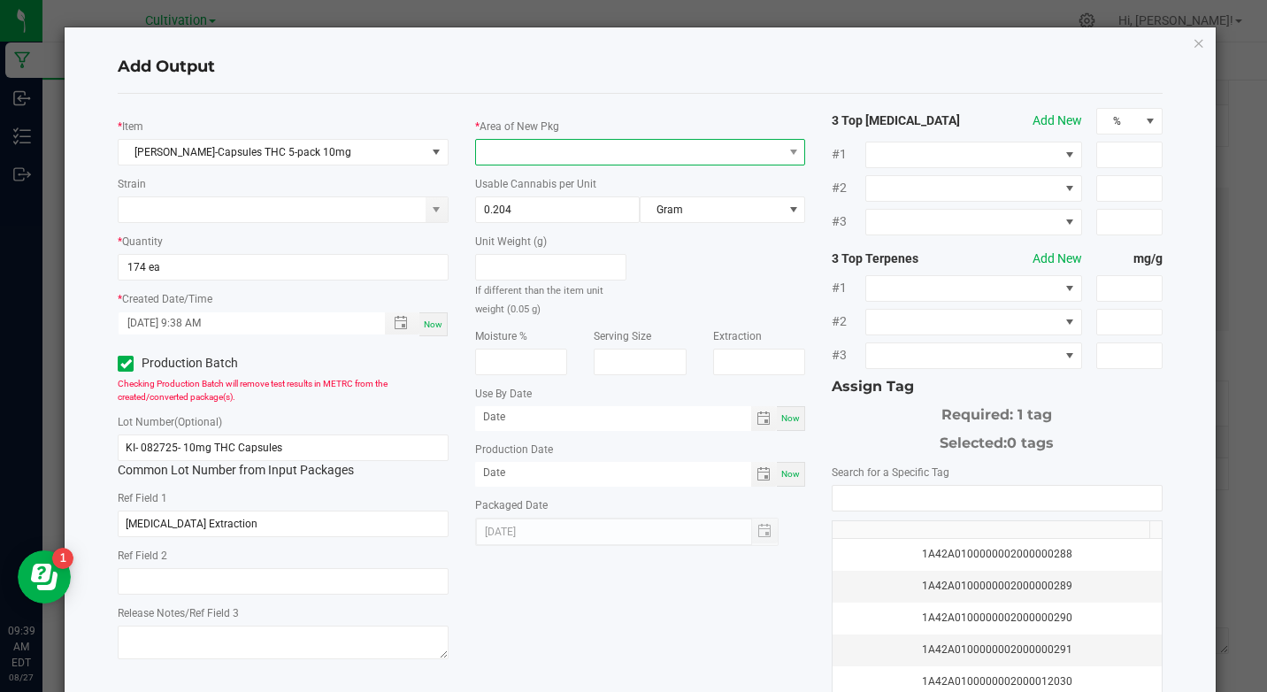
click at [645, 156] on span at bounding box center [629, 152] width 306 height 25
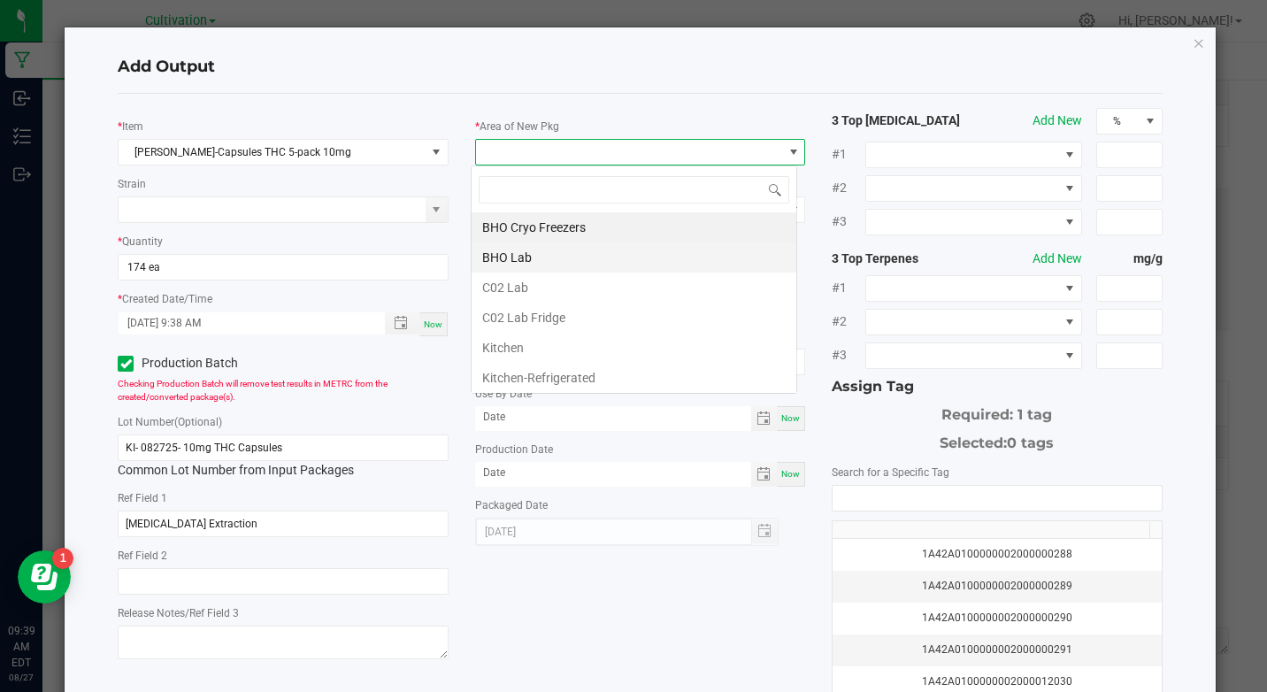
scroll to position [27, 326]
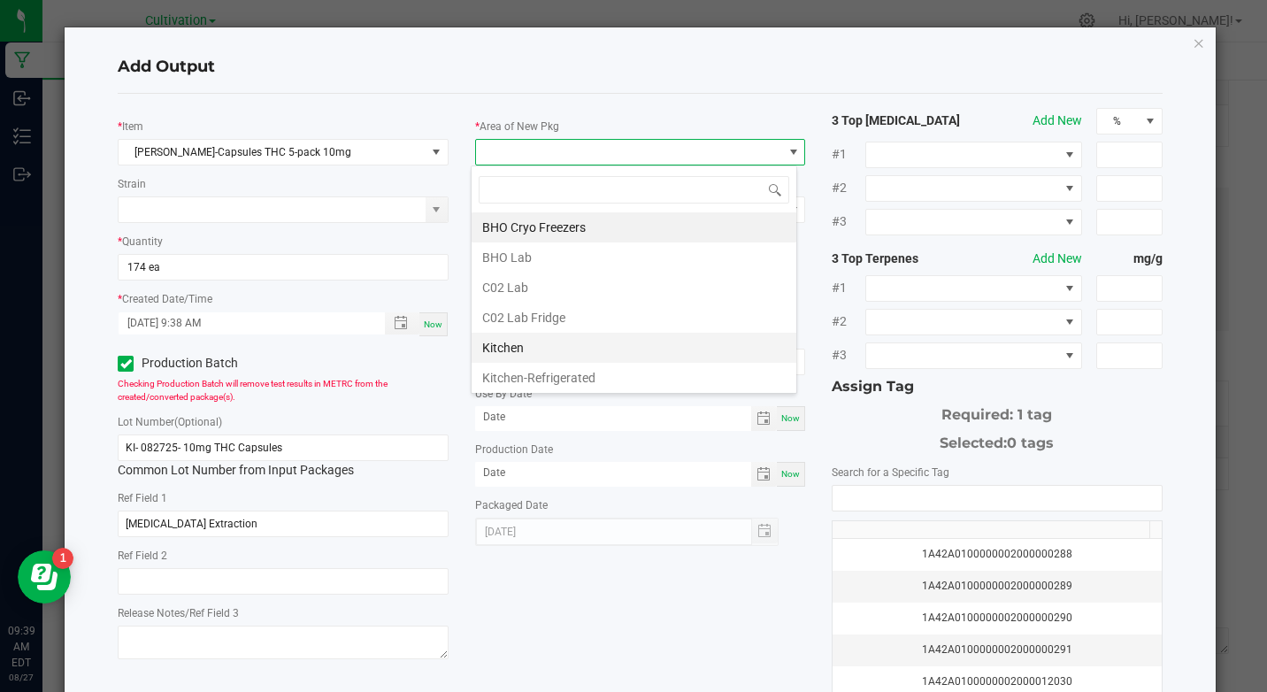
click at [485, 351] on li "Kitchen" at bounding box center [634, 348] width 325 height 30
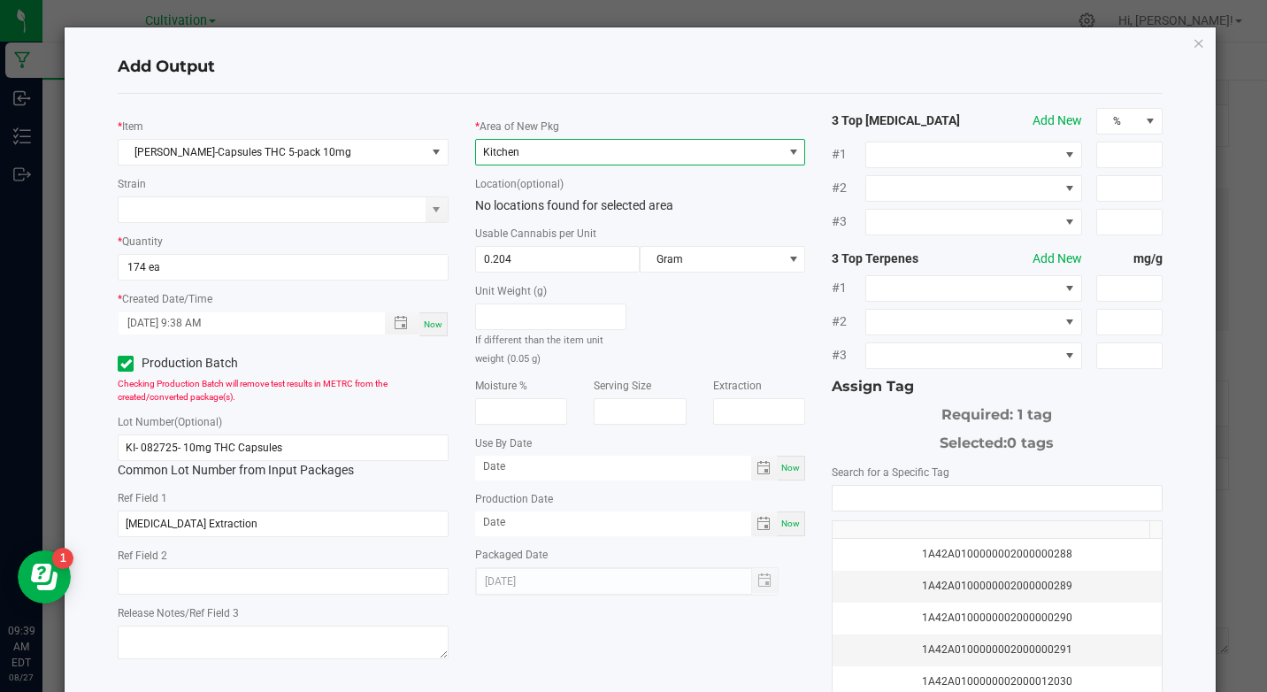
drag, startPoint x: 801, startPoint y: 461, endPoint x: 796, endPoint y: 469, distance: 9.1
click at [801, 461] on div "* Area of New Pkg Kitchen Location (optional) No locations found for selected a…" at bounding box center [640, 351] width 357 height 487
click at [782, 475] on div "Now" at bounding box center [791, 468] width 28 height 25
type input "[DATE]"
click at [782, 514] on div "Now" at bounding box center [791, 523] width 28 height 25
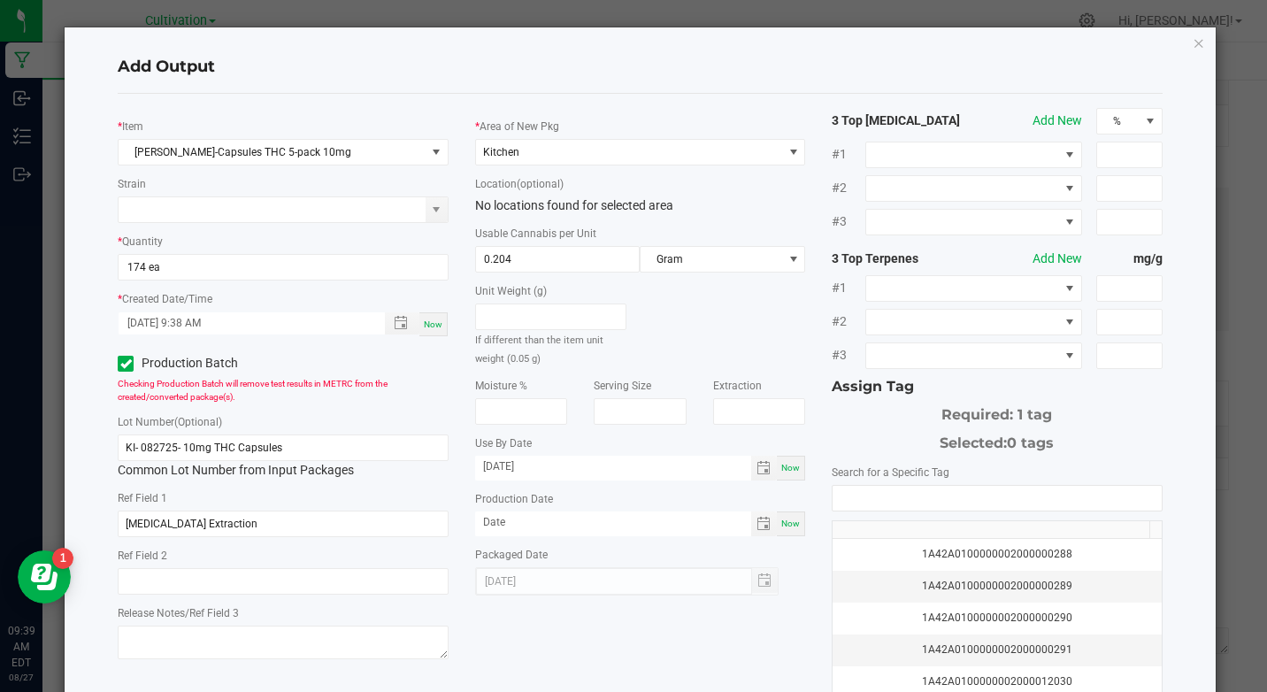
type input "[DATE]"
click at [622, 474] on input "[DATE]" at bounding box center [613, 467] width 277 height 22
type input "[DATE]"
click at [840, 491] on input "NO DATA FOUND" at bounding box center [996, 498] width 328 height 25
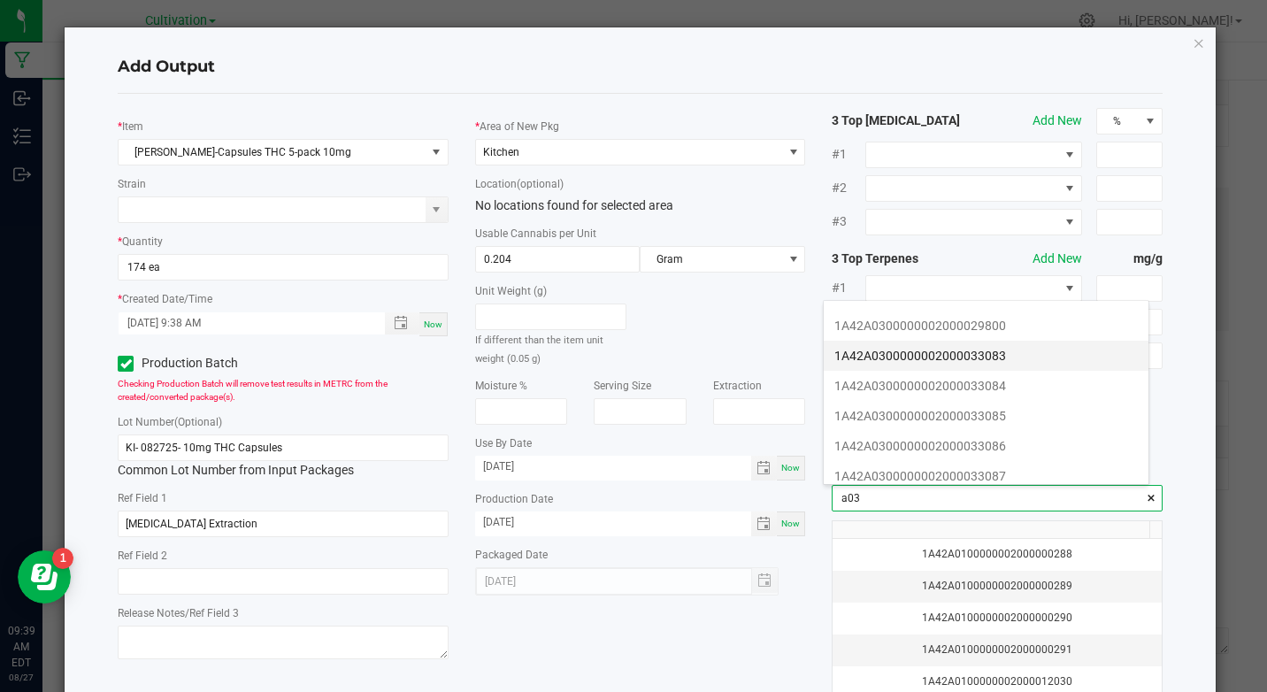
scroll to position [265, 0]
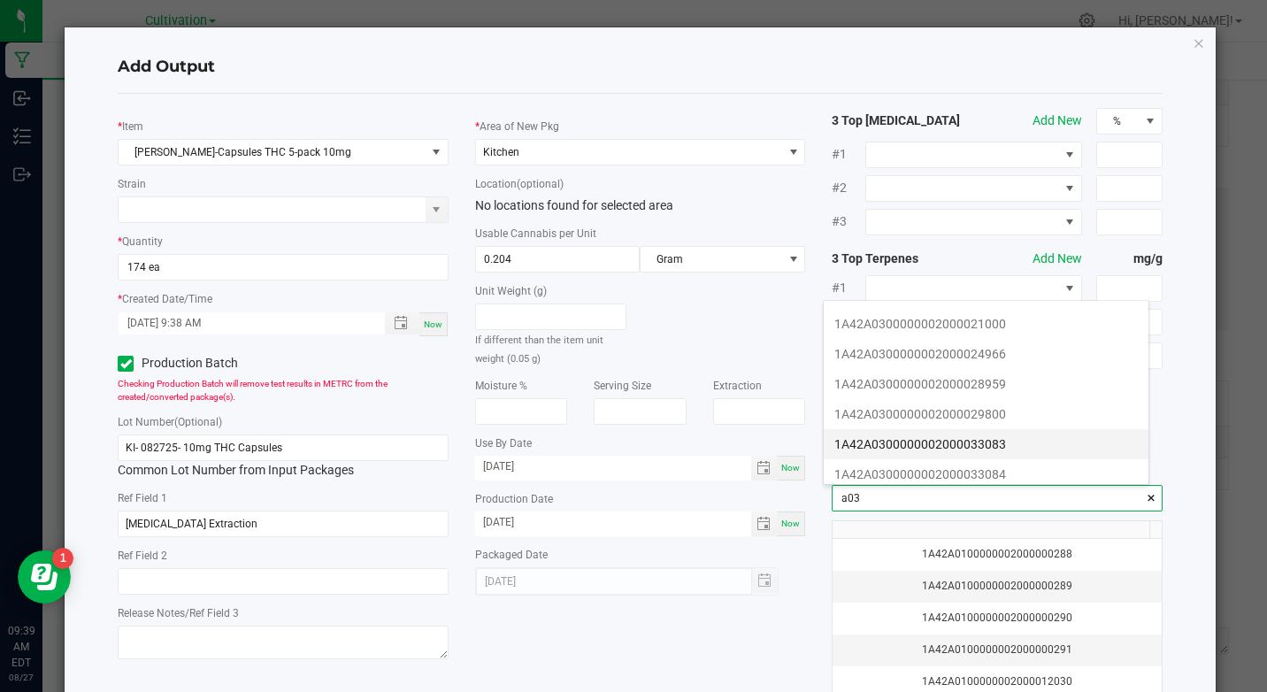
click at [1000, 436] on li "1A42A0300000002000033083" at bounding box center [986, 444] width 325 height 30
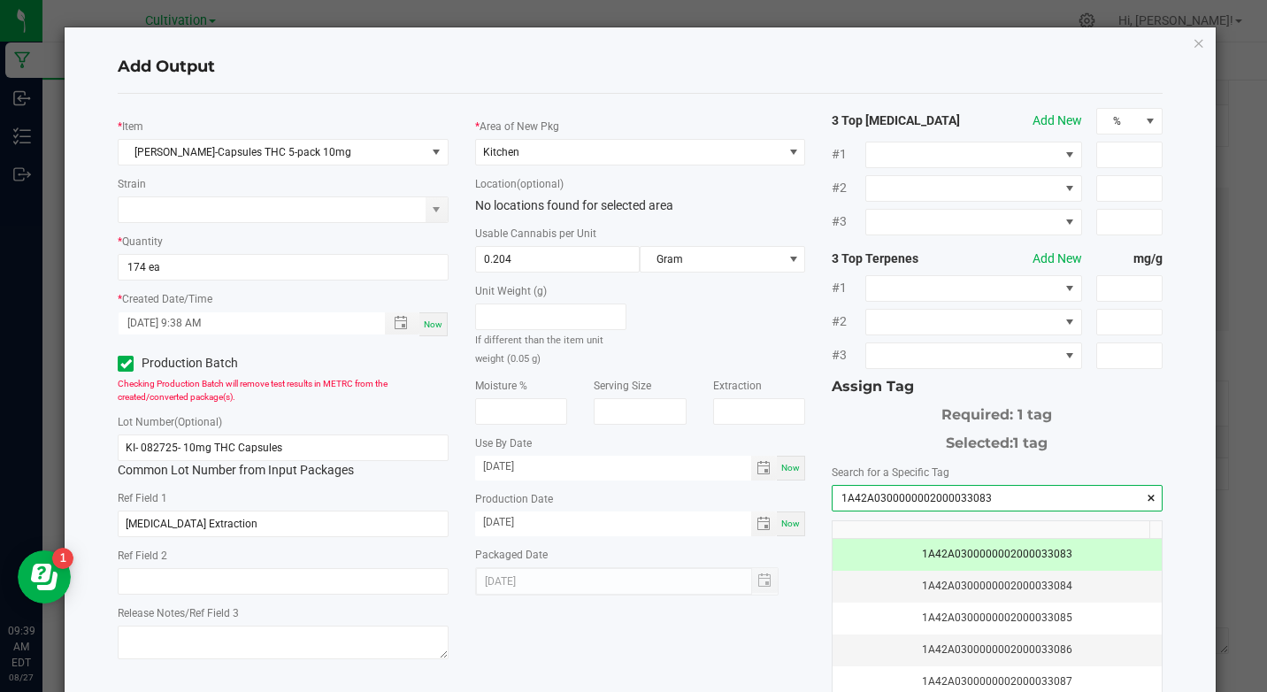
type input "1A42A0300000002000033083"
click at [645, 55] on div "Add Output" at bounding box center [640, 68] width 1044 height 52
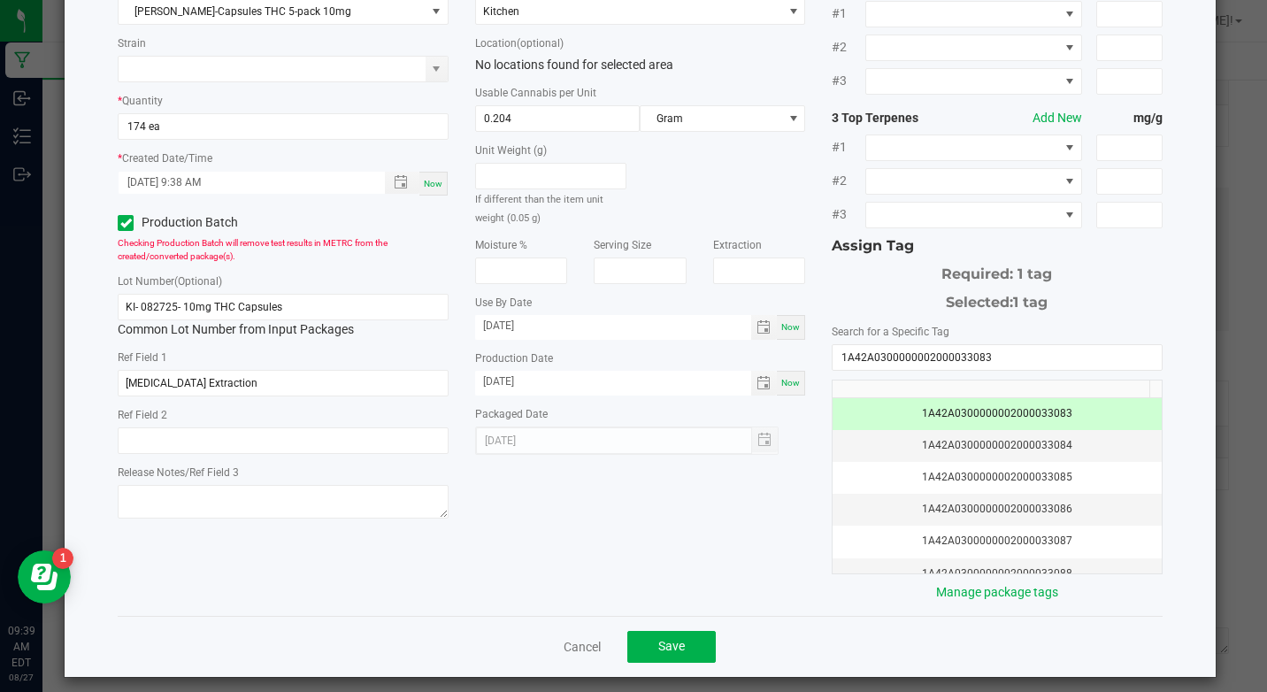
scroll to position [153, 0]
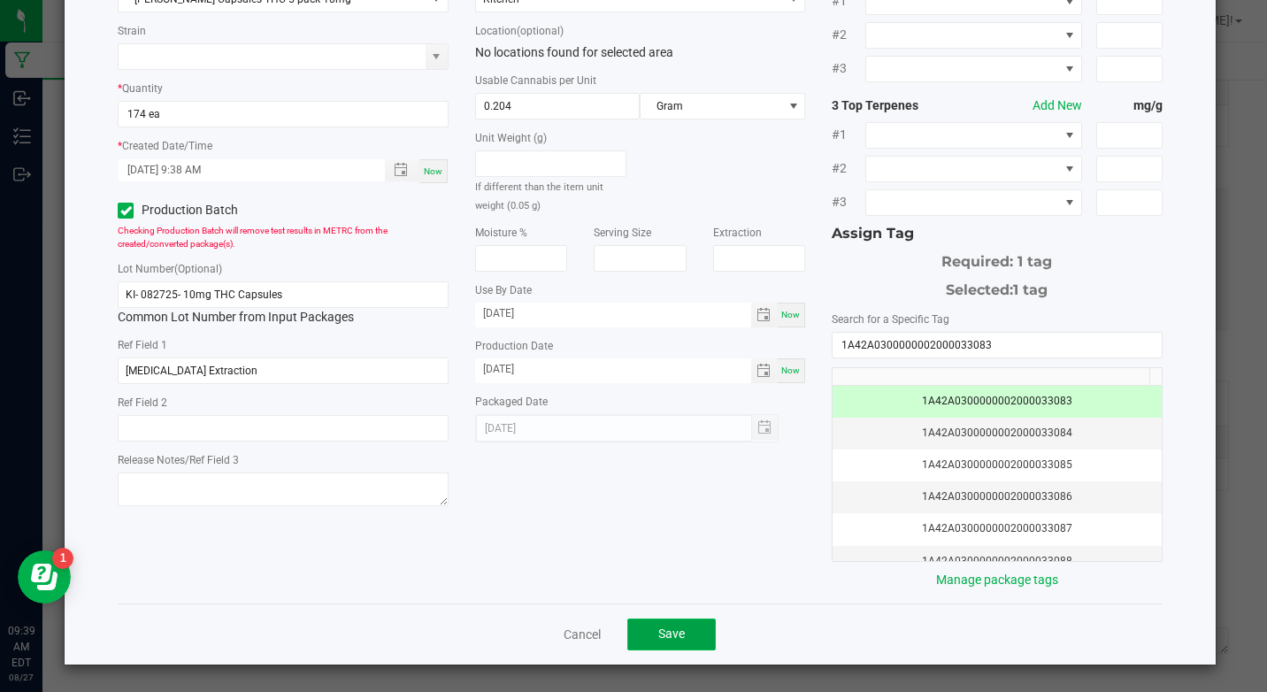
click at [641, 633] on button "Save" at bounding box center [671, 634] width 88 height 32
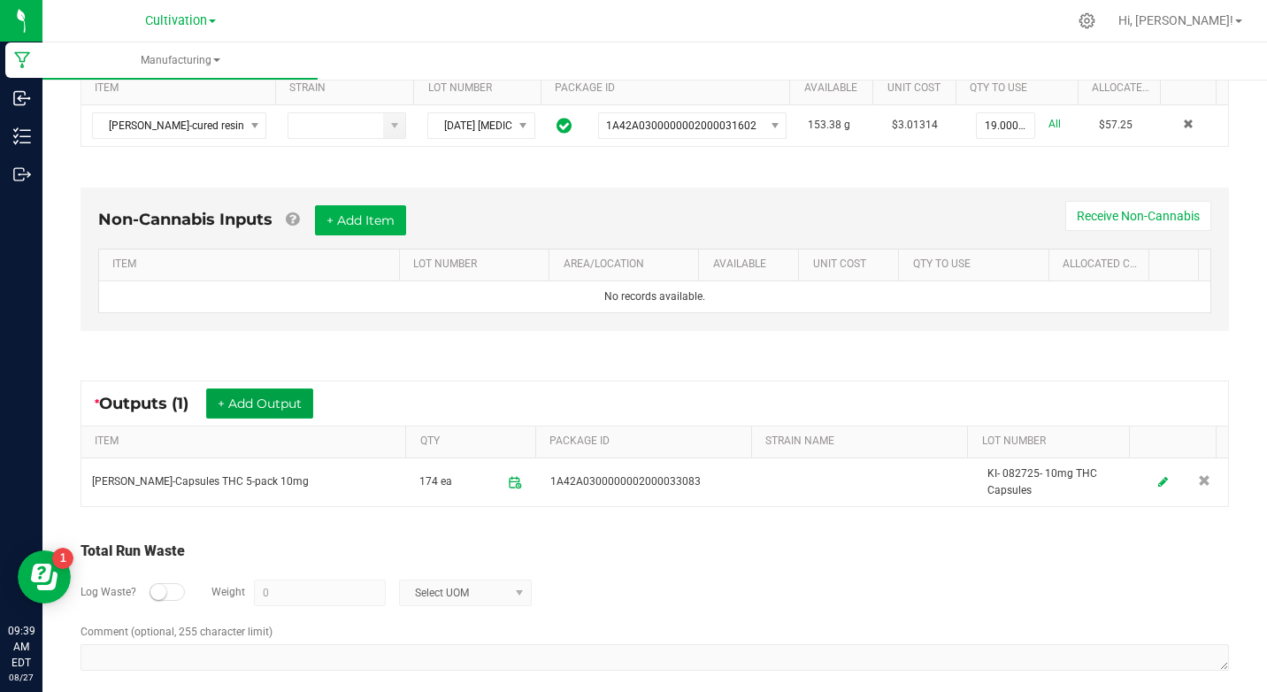
scroll to position [0, 0]
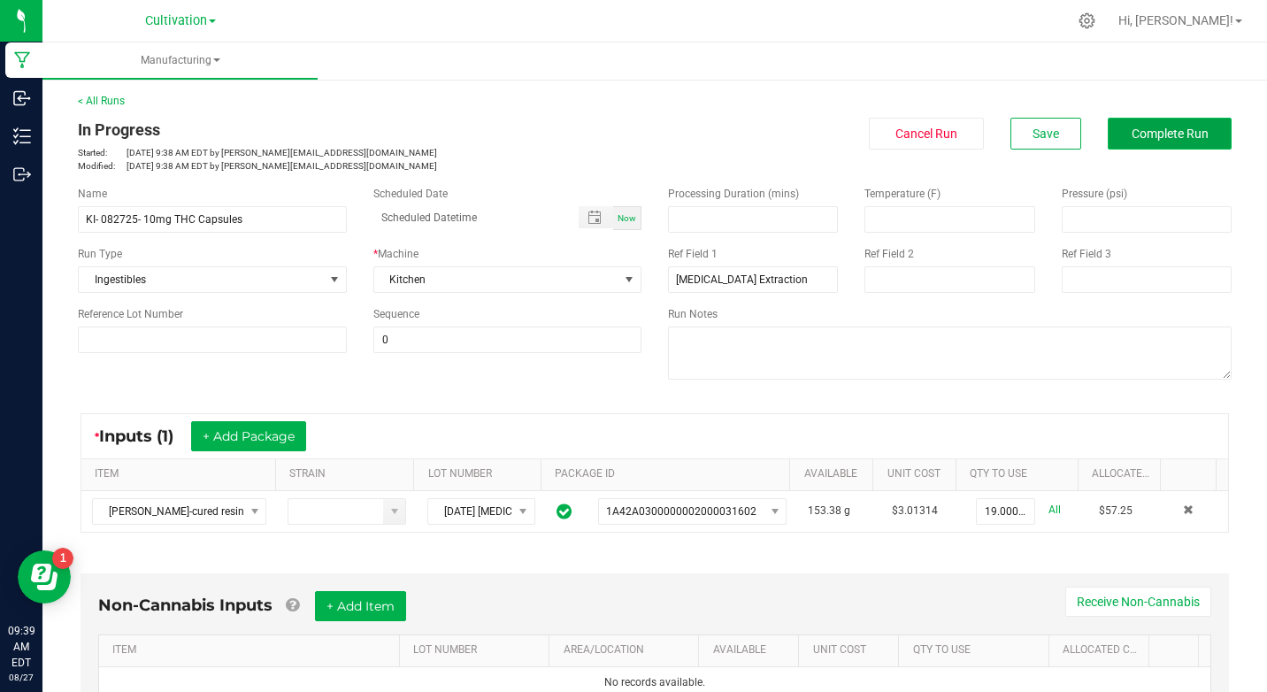
click at [1108, 142] on button "Complete Run" at bounding box center [1170, 134] width 124 height 32
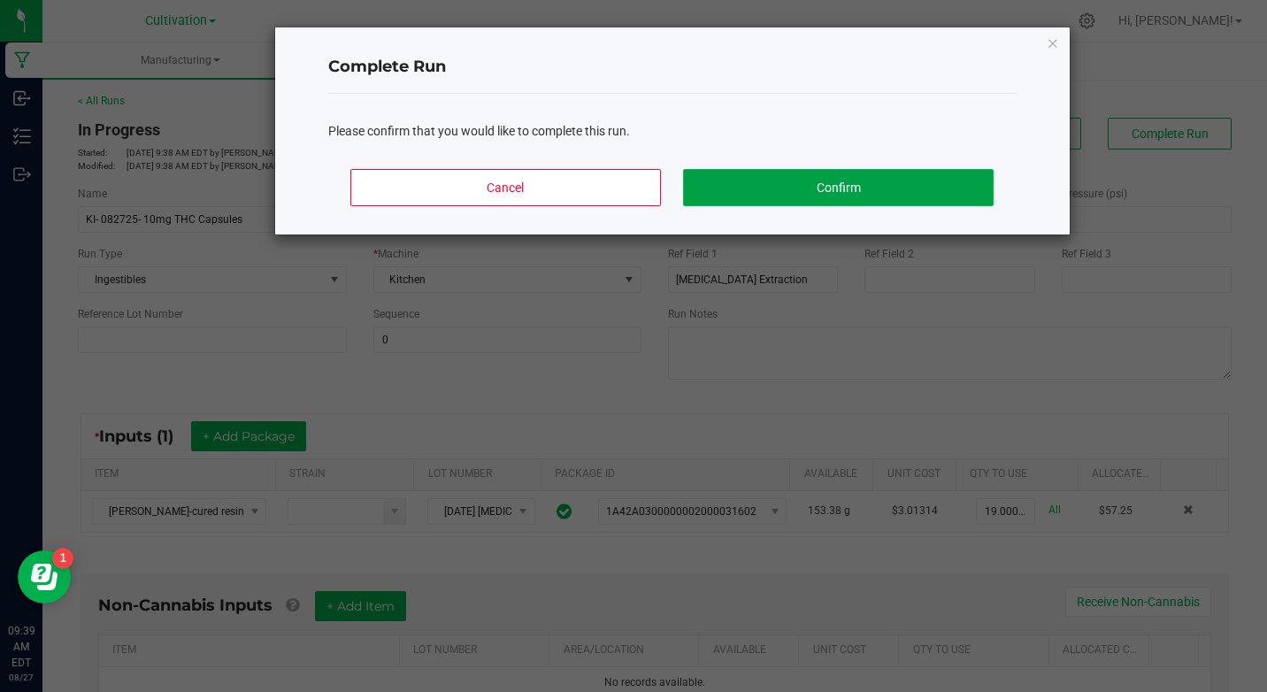
click at [910, 178] on button "Confirm" at bounding box center [838, 187] width 310 height 37
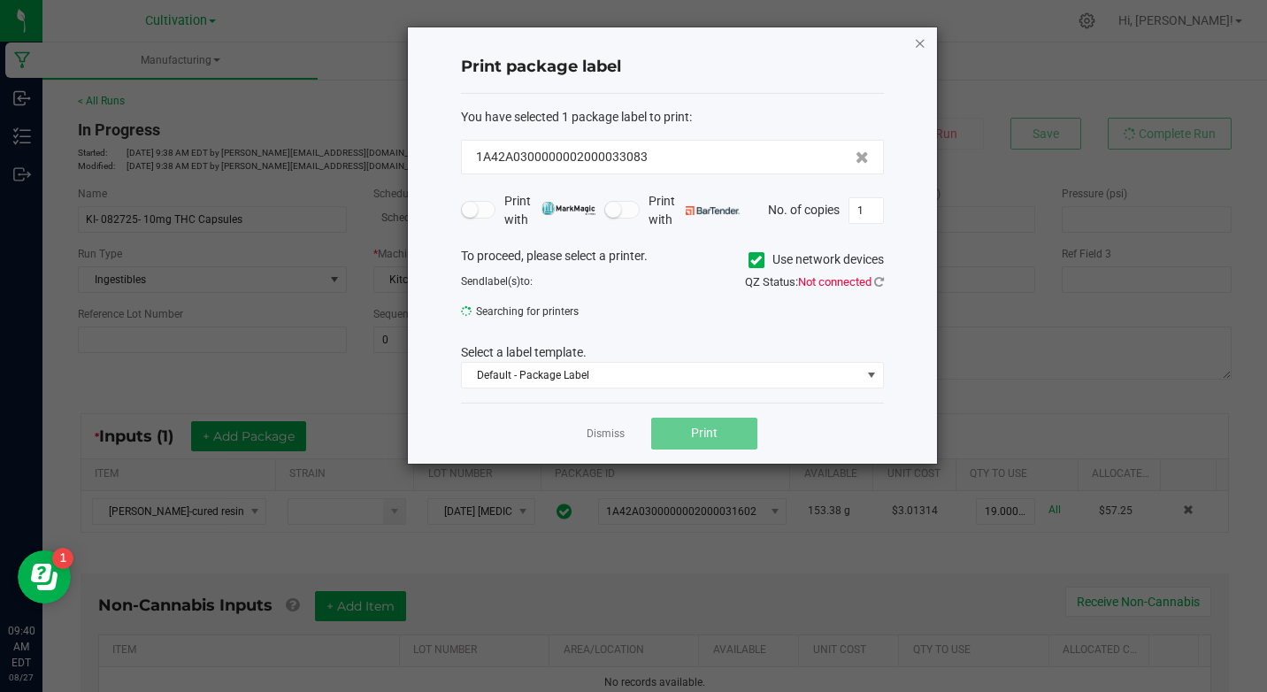
click at [917, 42] on icon "button" at bounding box center [920, 42] width 12 height 21
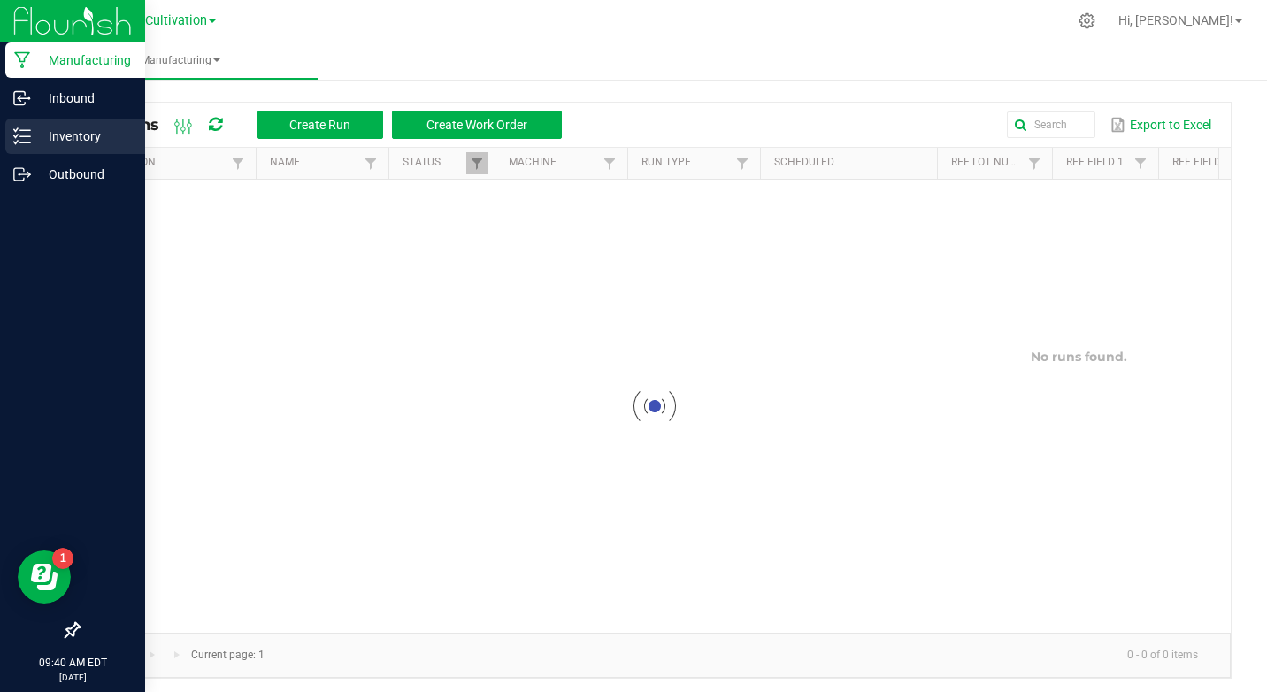
click at [12, 137] on div "Inventory" at bounding box center [75, 136] width 140 height 35
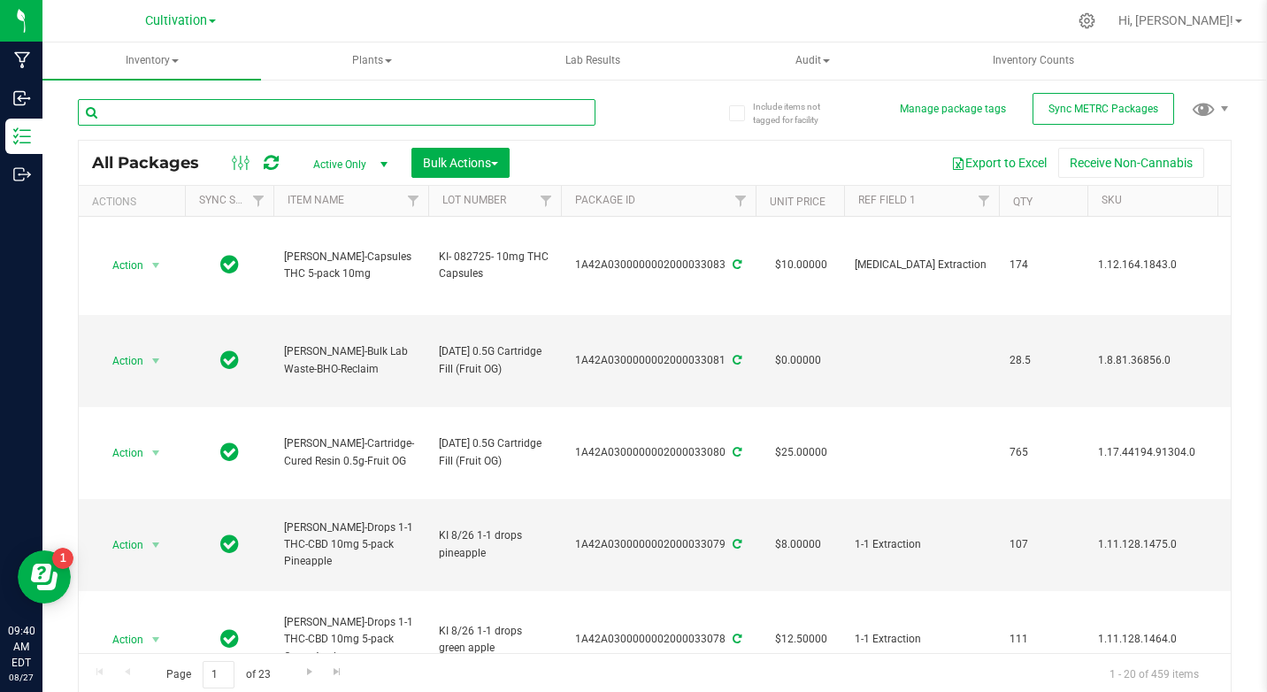
click at [142, 116] on input "text" at bounding box center [337, 112] width 518 height 27
type input "31602"
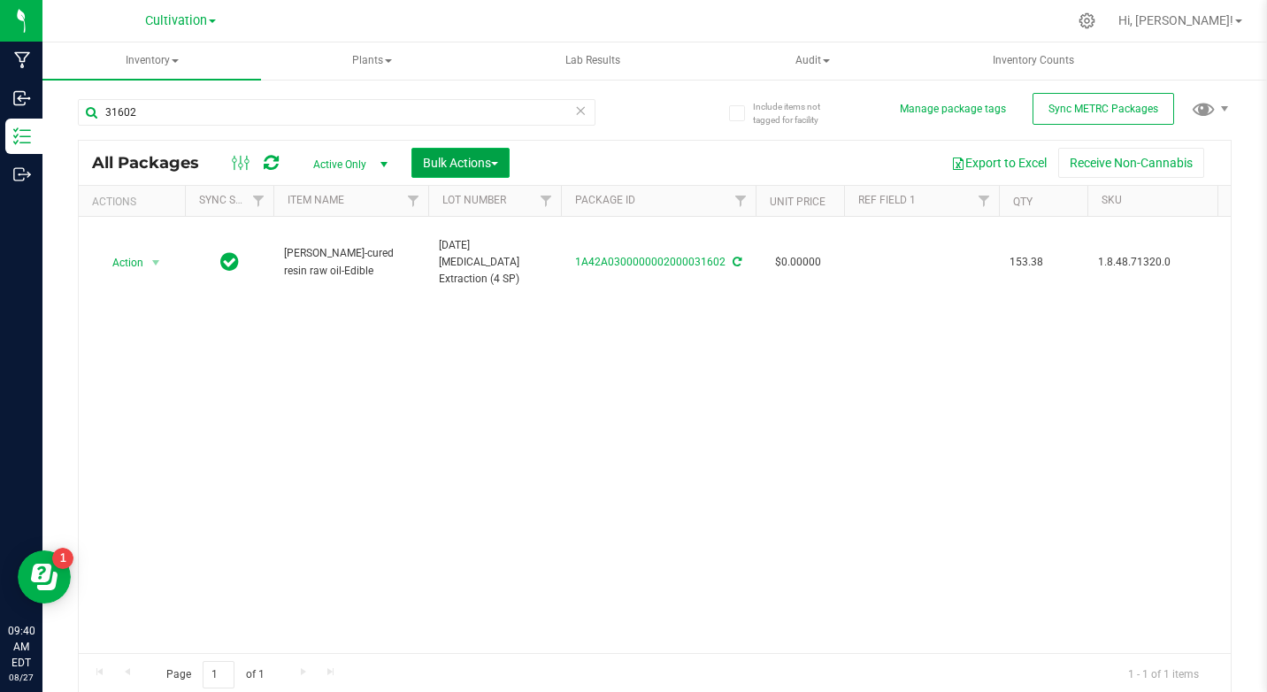
click at [420, 165] on button "Bulk Actions" at bounding box center [460, 163] width 98 height 30
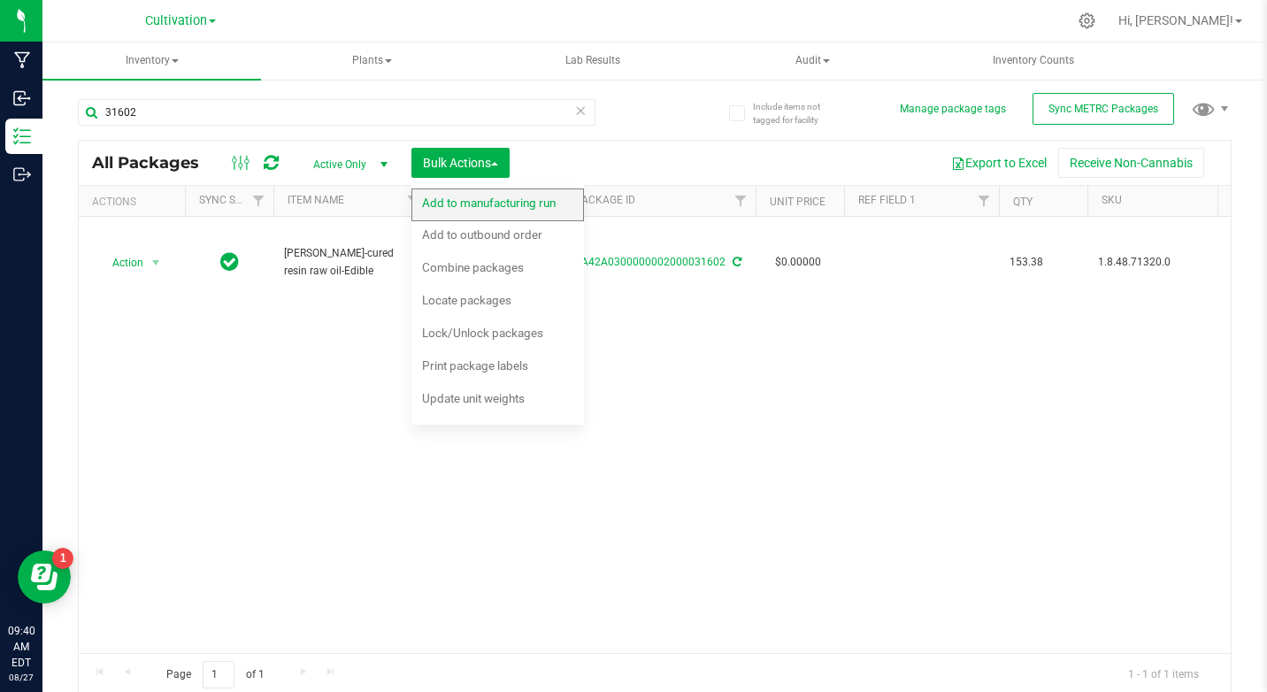
click at [449, 198] on span "Add to manufacturing run" at bounding box center [489, 203] width 134 height 14
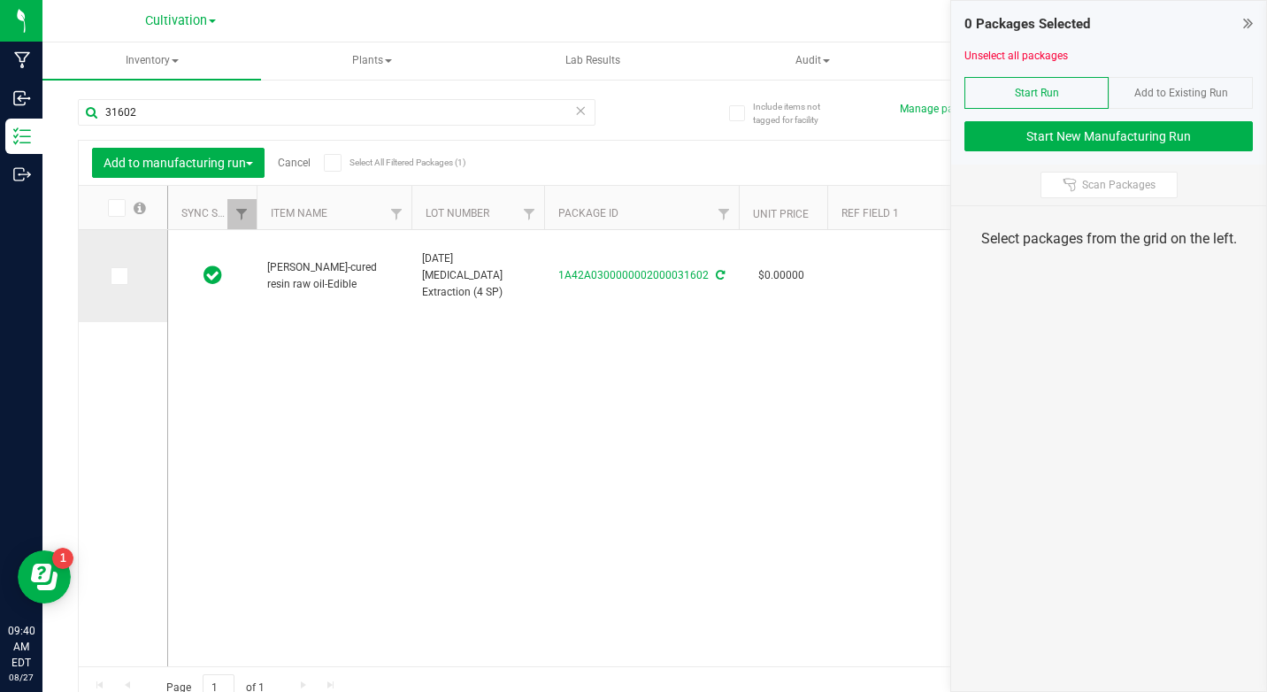
click at [125, 275] on span at bounding box center [120, 276] width 18 height 18
click at [0, 0] on input "checkbox" at bounding box center [0, 0] width 0 height 0
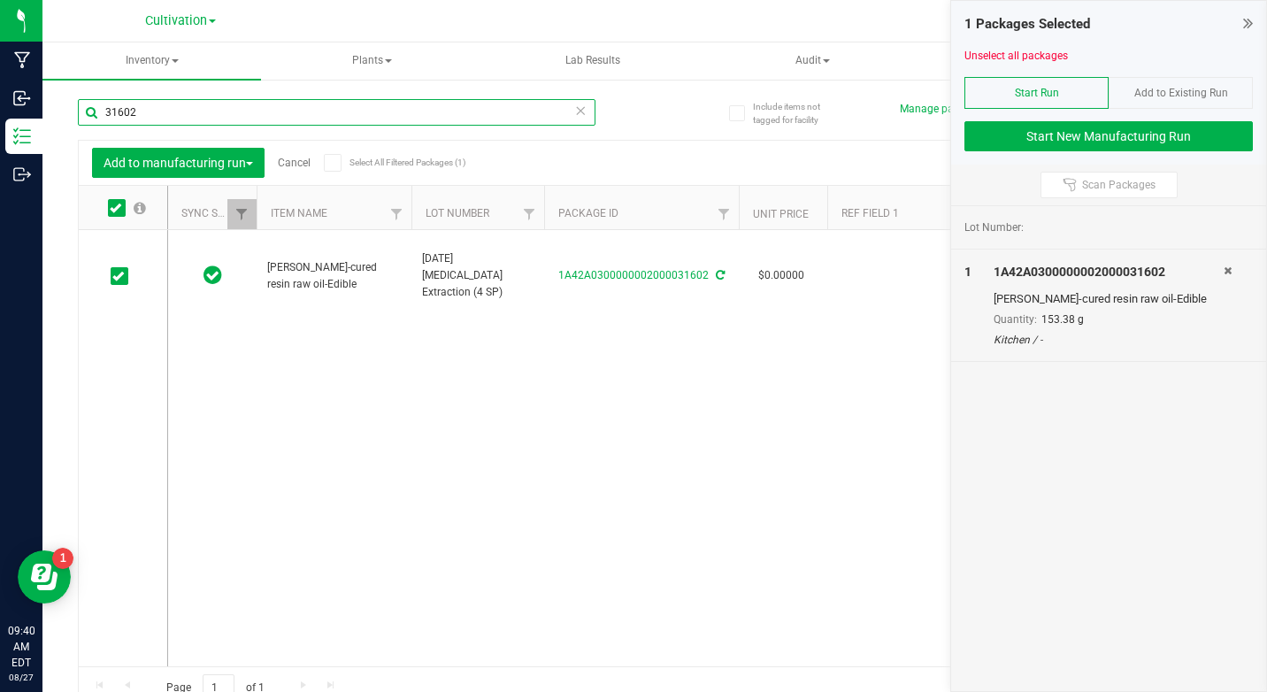
click at [201, 110] on input "31602" at bounding box center [337, 112] width 518 height 27
type input "21779"
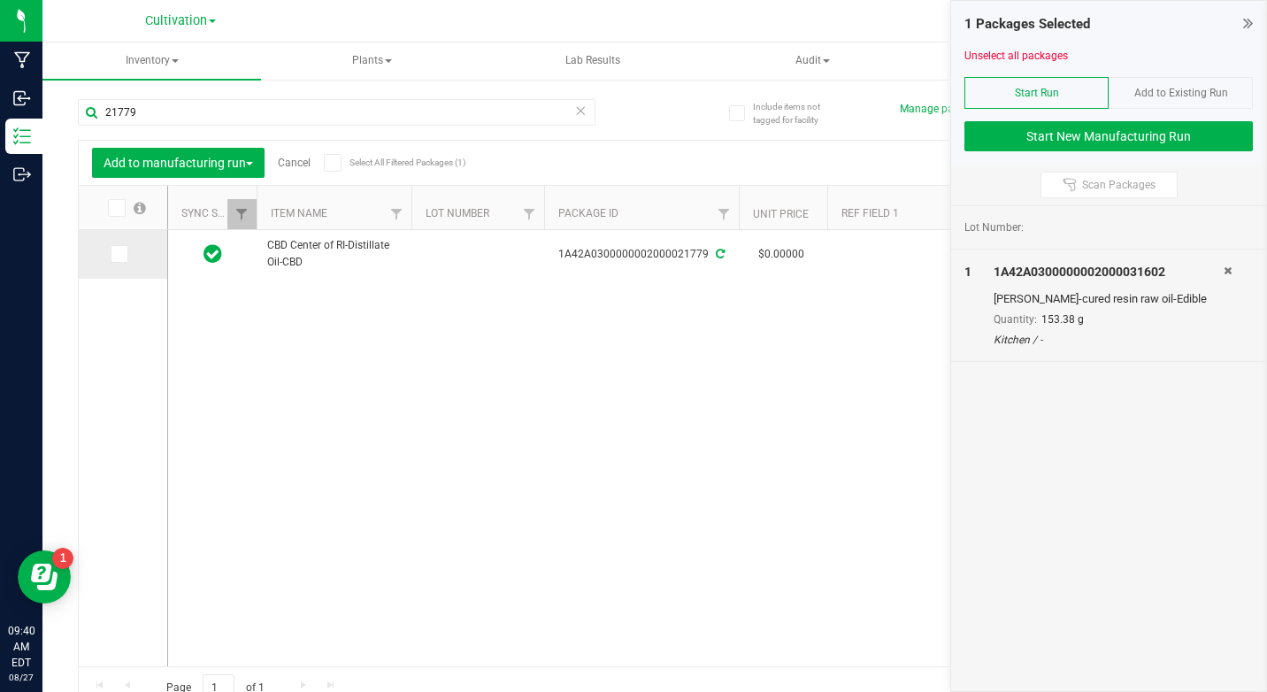
click at [128, 265] on td at bounding box center [123, 254] width 88 height 49
click at [120, 254] on icon at bounding box center [118, 254] width 12 height 0
click at [0, 0] on input "checkbox" at bounding box center [0, 0] width 0 height 0
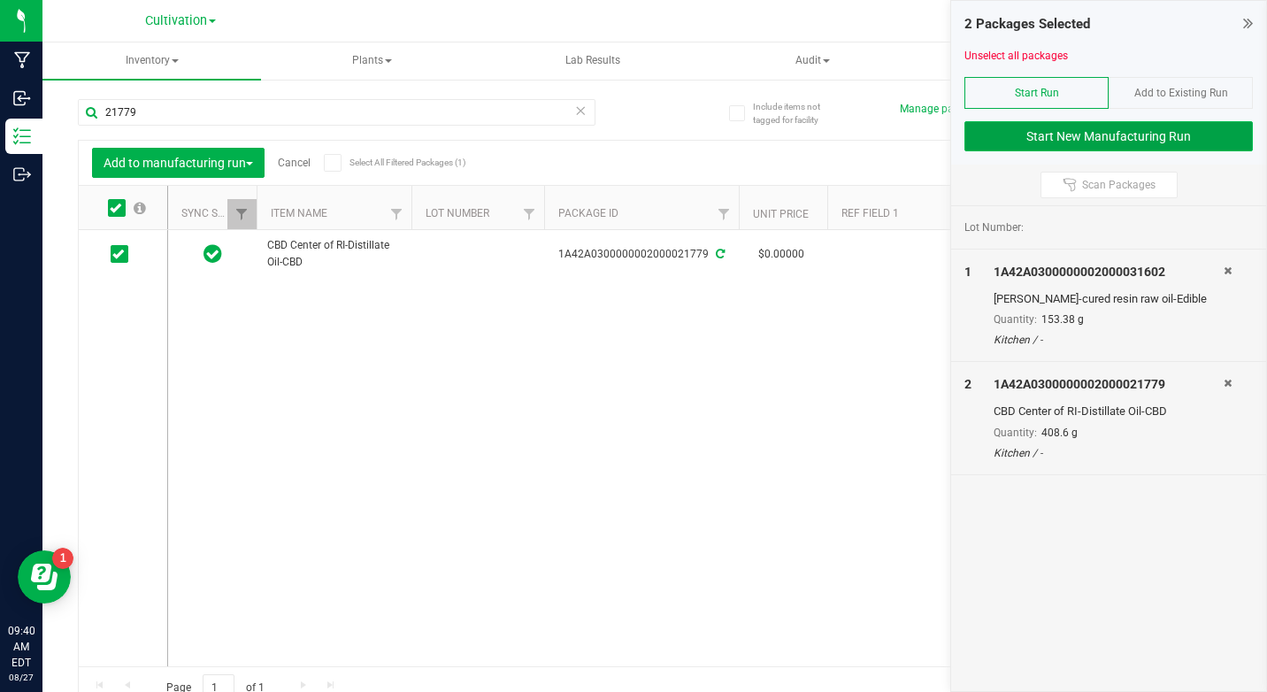
click at [1169, 143] on button "Start New Manufacturing Run" at bounding box center [1108, 136] width 288 height 30
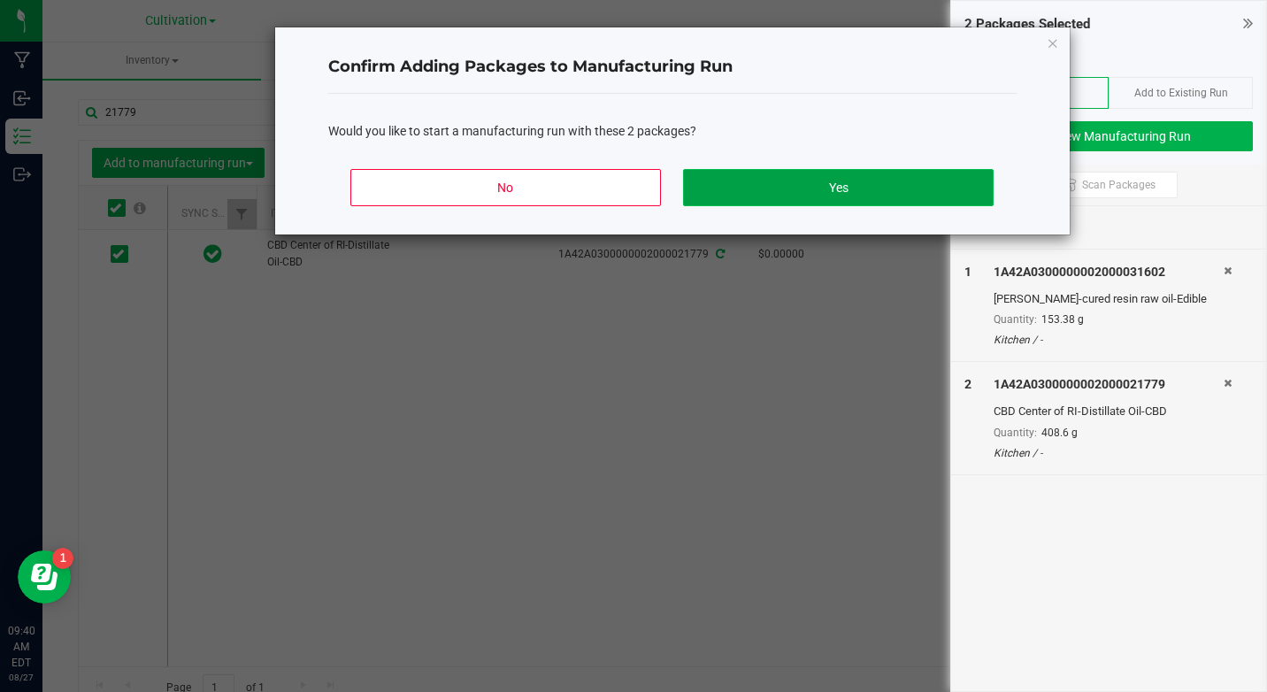
click at [926, 196] on button "Yes" at bounding box center [838, 187] width 310 height 37
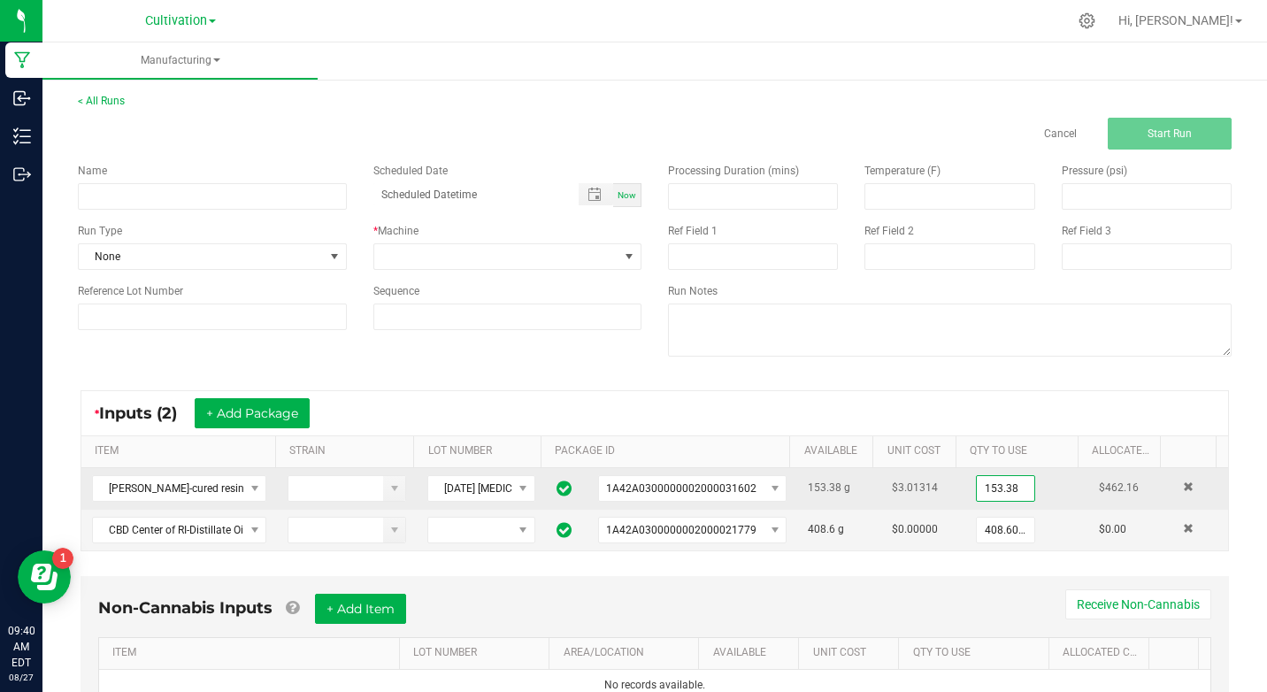
click at [983, 490] on input "153.38" at bounding box center [1006, 488] width 58 height 25
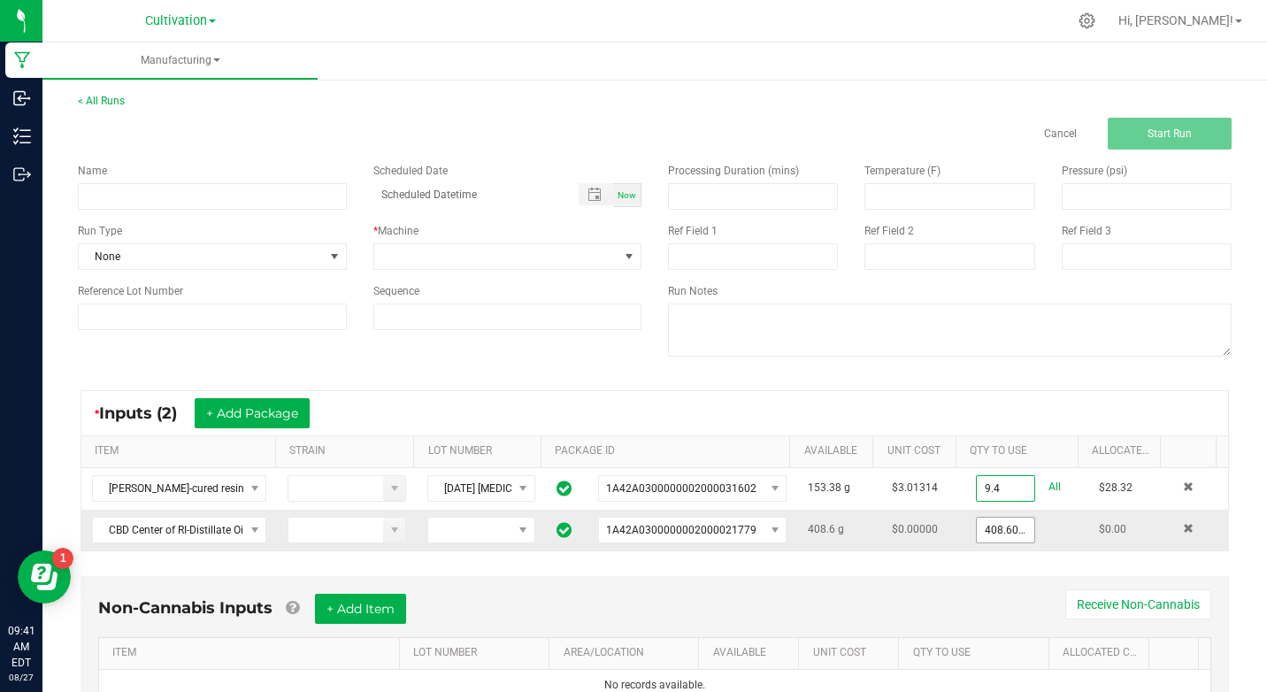
type input "9.4000 g"
click at [993, 533] on input "408.6" at bounding box center [1006, 530] width 58 height 25
type input "18.2000 g"
click at [164, 185] on input at bounding box center [212, 196] width 269 height 27
click at [242, 193] on input "KI- 082625- 2-1 Capsules" at bounding box center [212, 196] width 269 height 27
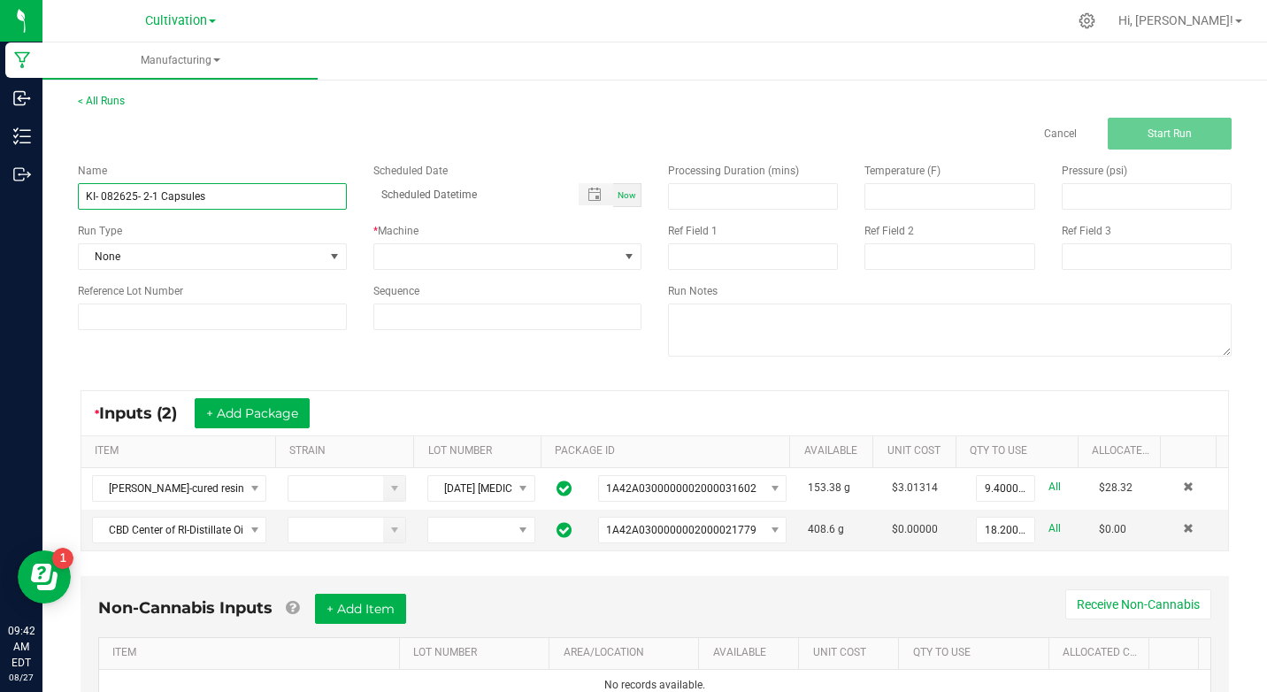
click at [242, 193] on input "KI- 082625- 2-1 Capsules" at bounding box center [212, 196] width 269 height 27
type input "KI- 082625- 2-1 Capsules"
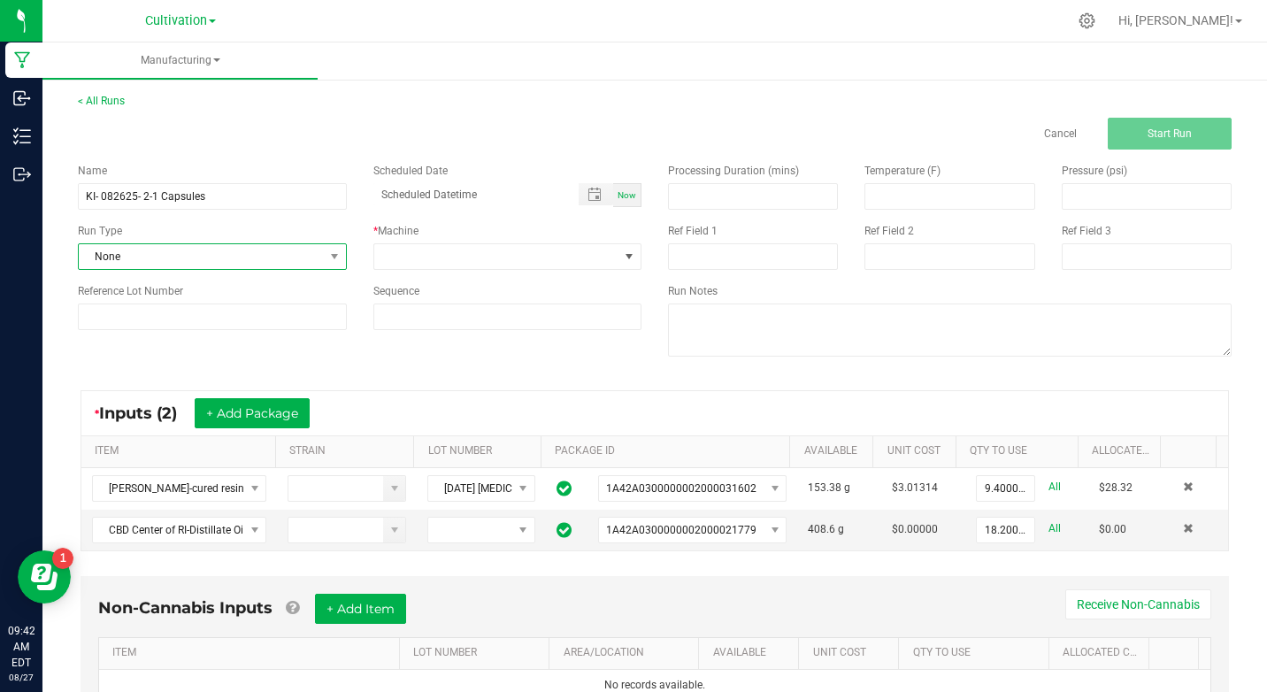
click at [127, 258] on span "None" at bounding box center [201, 256] width 245 height 25
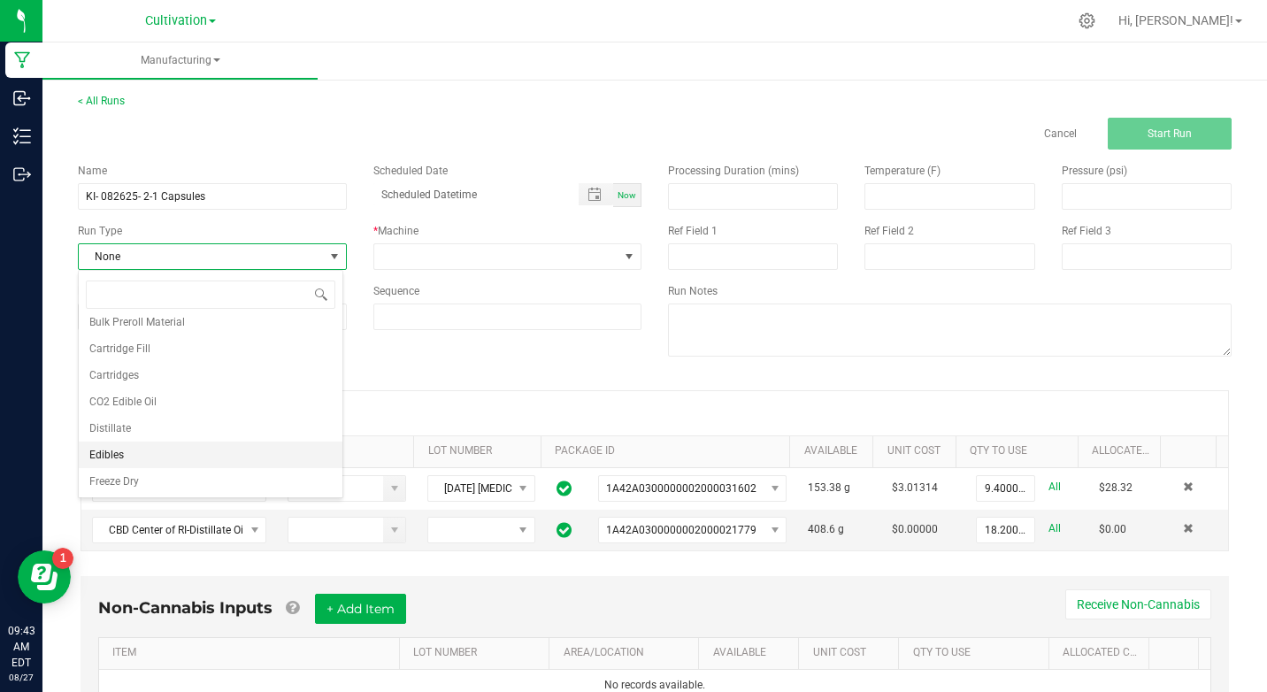
scroll to position [177, 0]
click at [134, 477] on span "Ingestibles" at bounding box center [114, 473] width 51 height 18
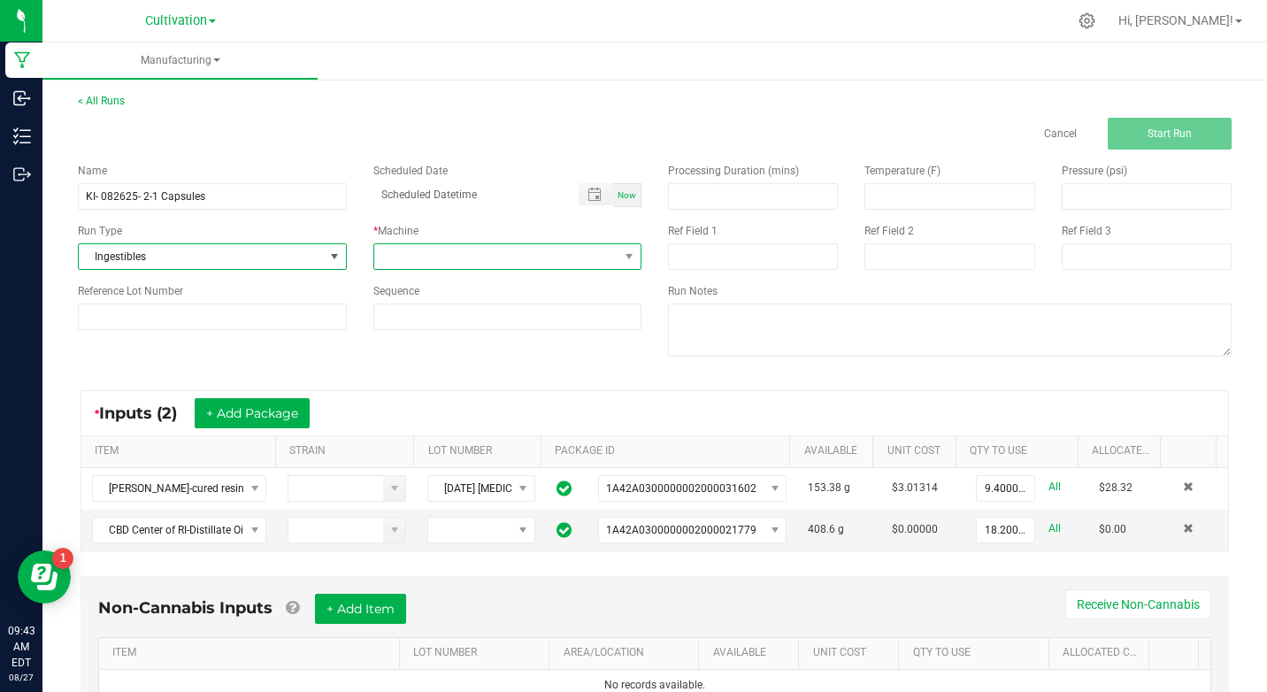
click at [457, 259] on span at bounding box center [496, 256] width 245 height 25
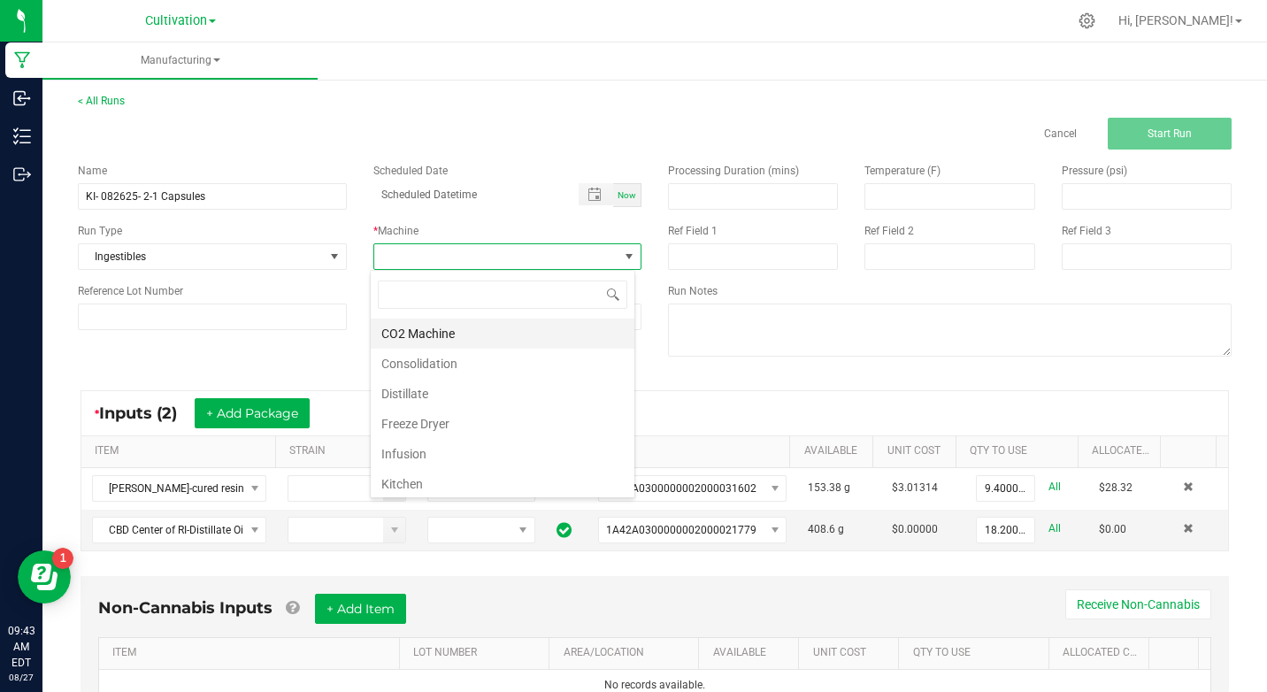
scroll to position [88, 0]
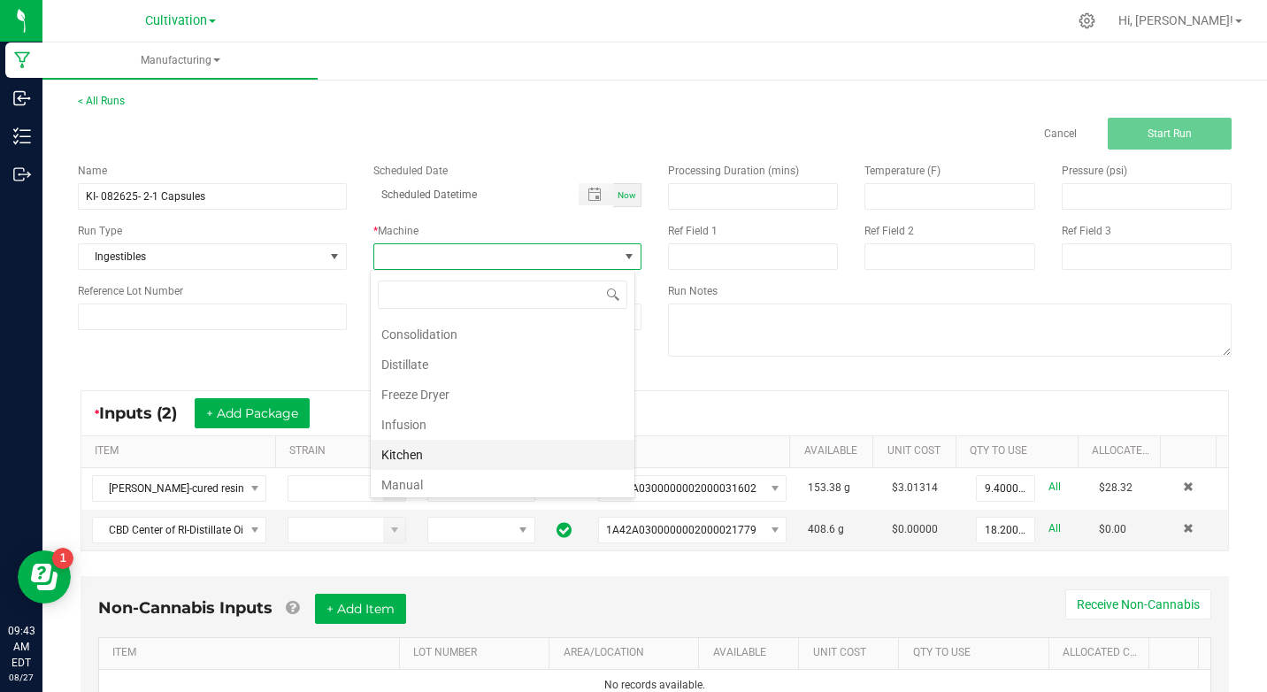
click at [421, 455] on li "Kitchen" at bounding box center [503, 455] width 264 height 30
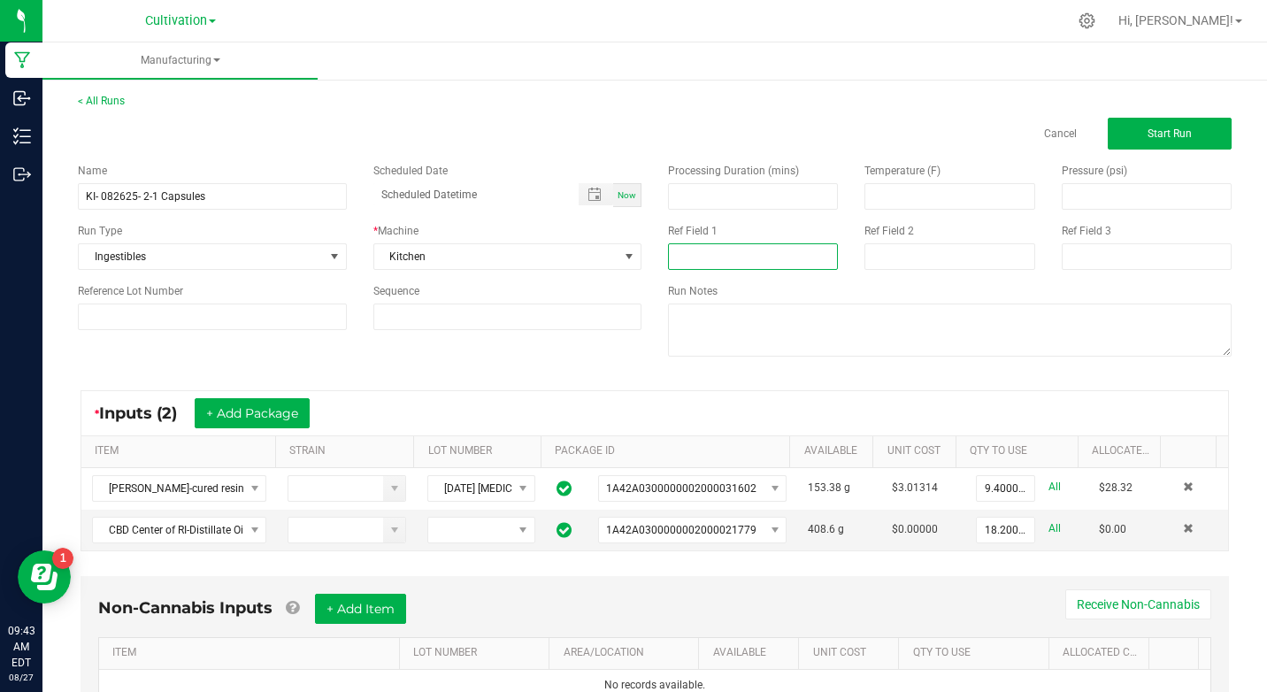
click at [694, 258] on input at bounding box center [753, 256] width 170 height 27
type input "CO2/Distillate Extraction"
click at [862, 378] on div "* Inputs (2) + Add Package ITEM STRAIN LOT NUMBER PACKAGE ID AVAILABLE Unit Cos…" at bounding box center [655, 470] width 1180 height 193
click at [1145, 127] on button "Start Run" at bounding box center [1170, 134] width 124 height 32
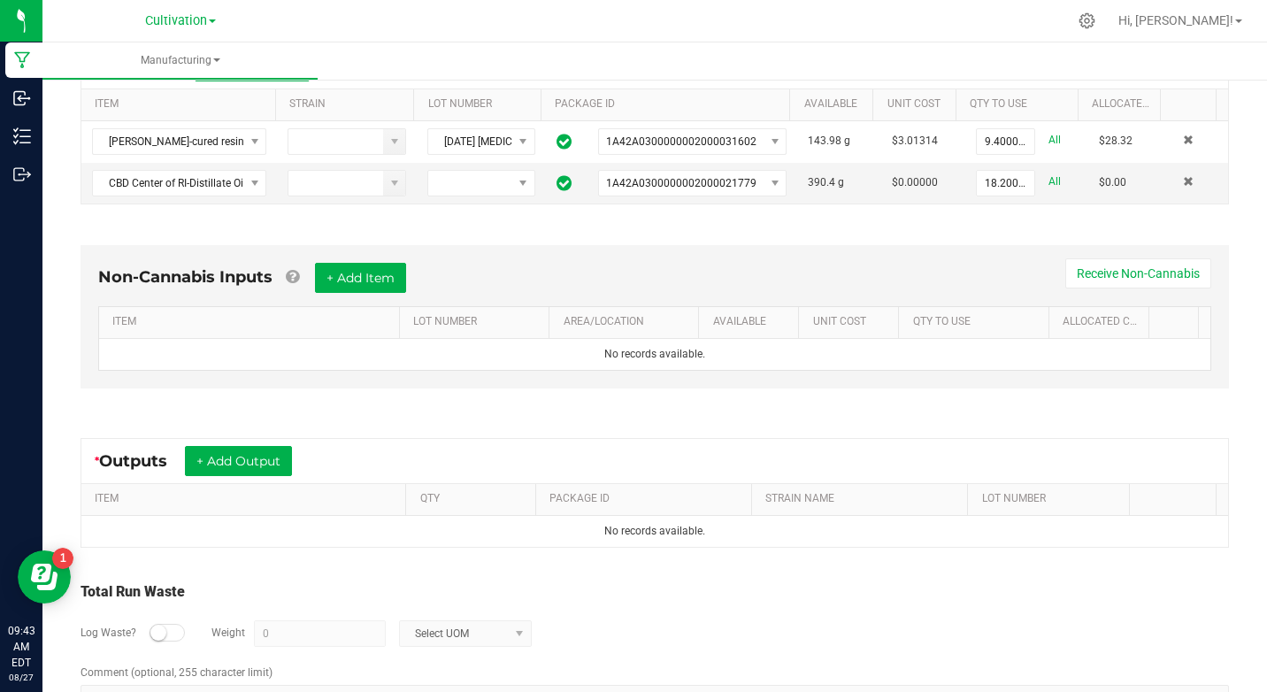
scroll to position [427, 0]
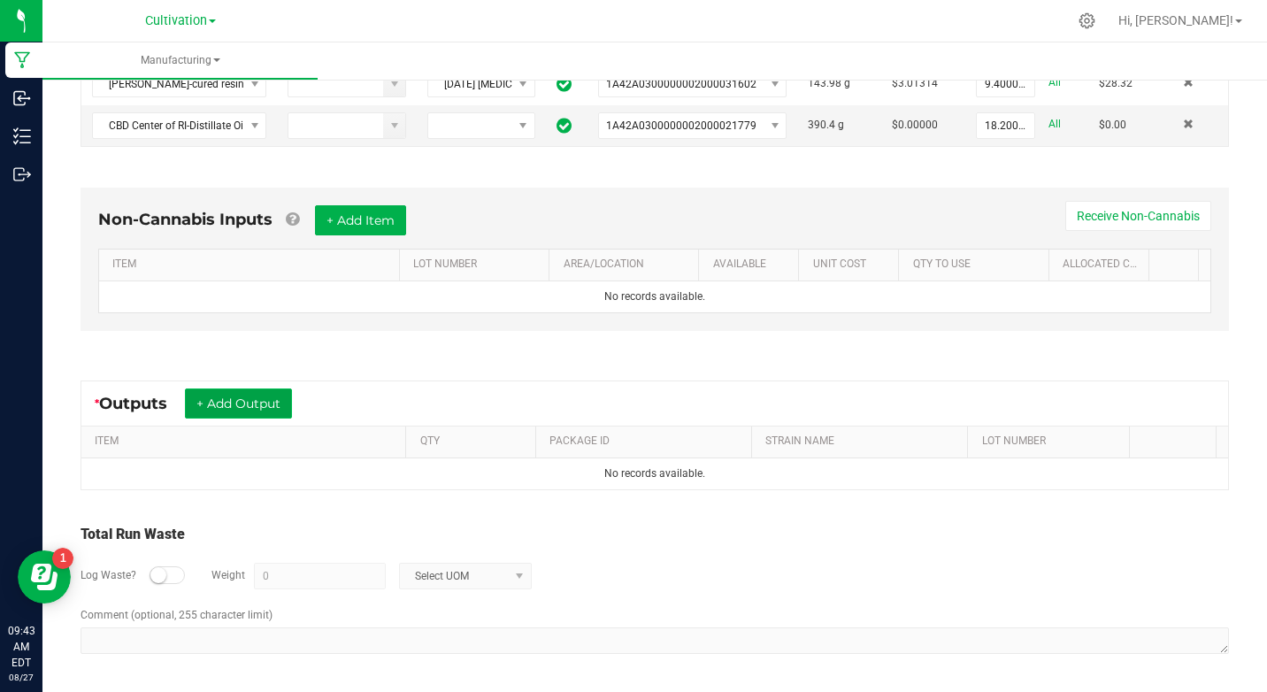
click at [269, 403] on button "+ Add Output" at bounding box center [238, 403] width 107 height 30
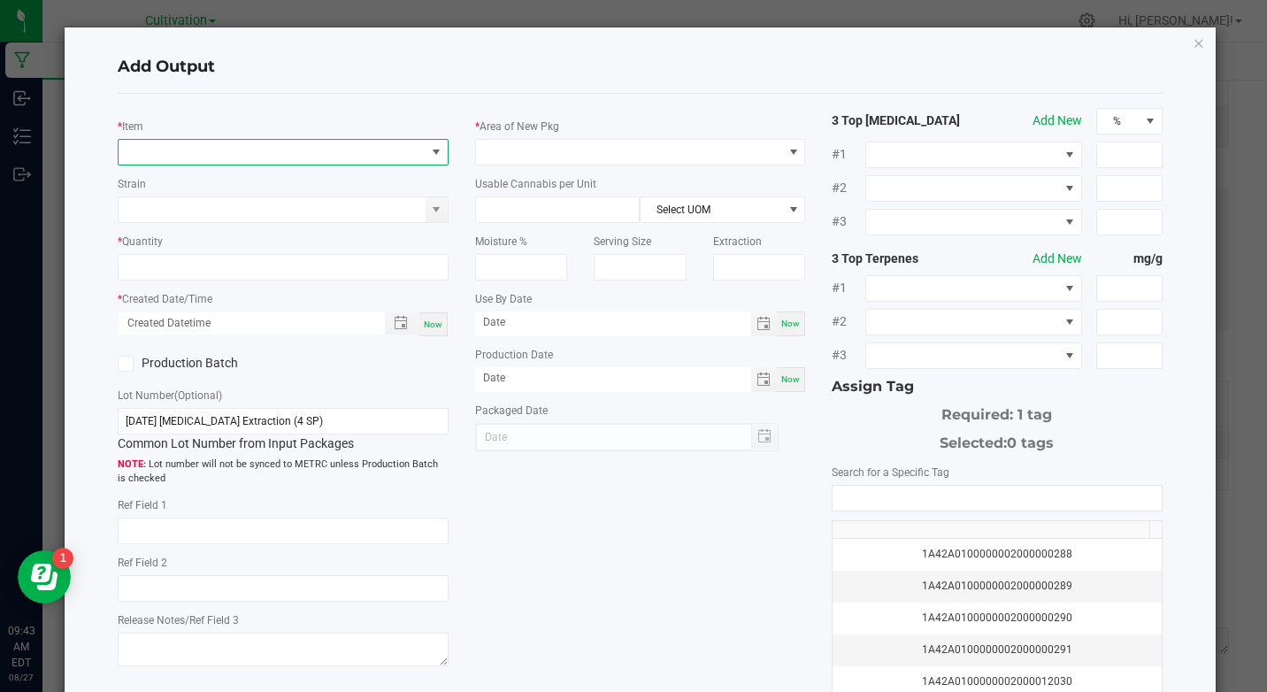
click at [219, 146] on span "NO DATA FOUND" at bounding box center [272, 152] width 306 height 25
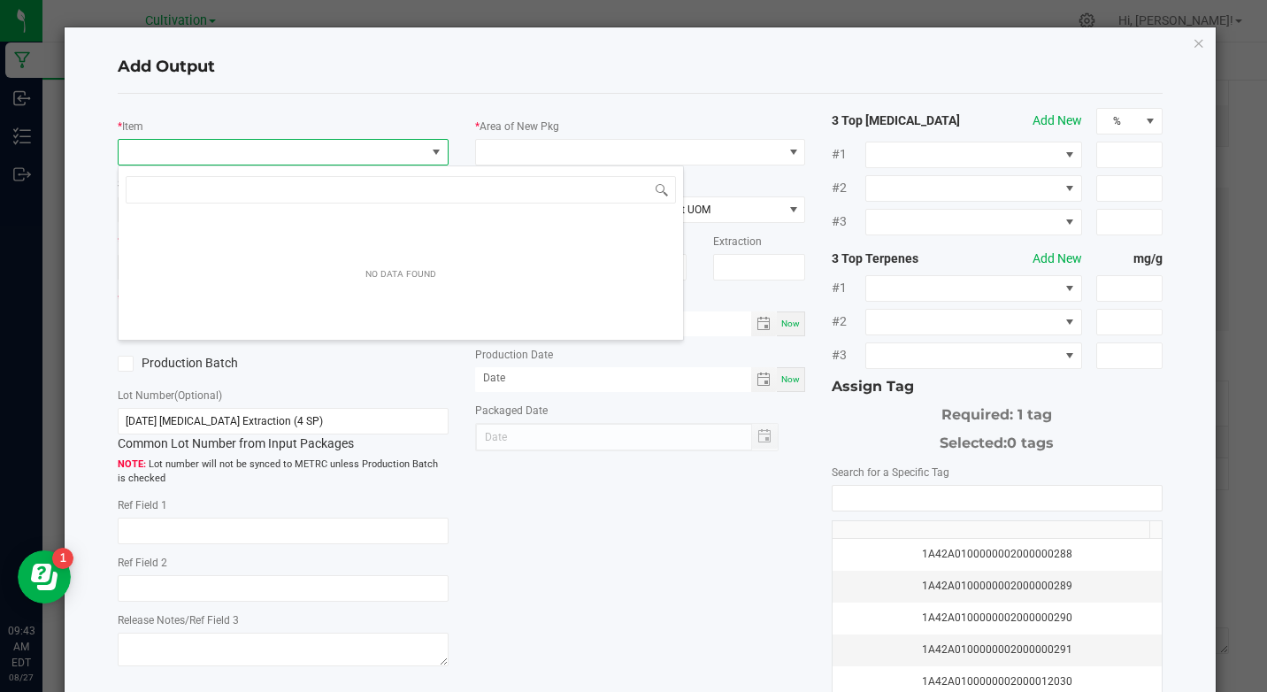
scroll to position [27, 326]
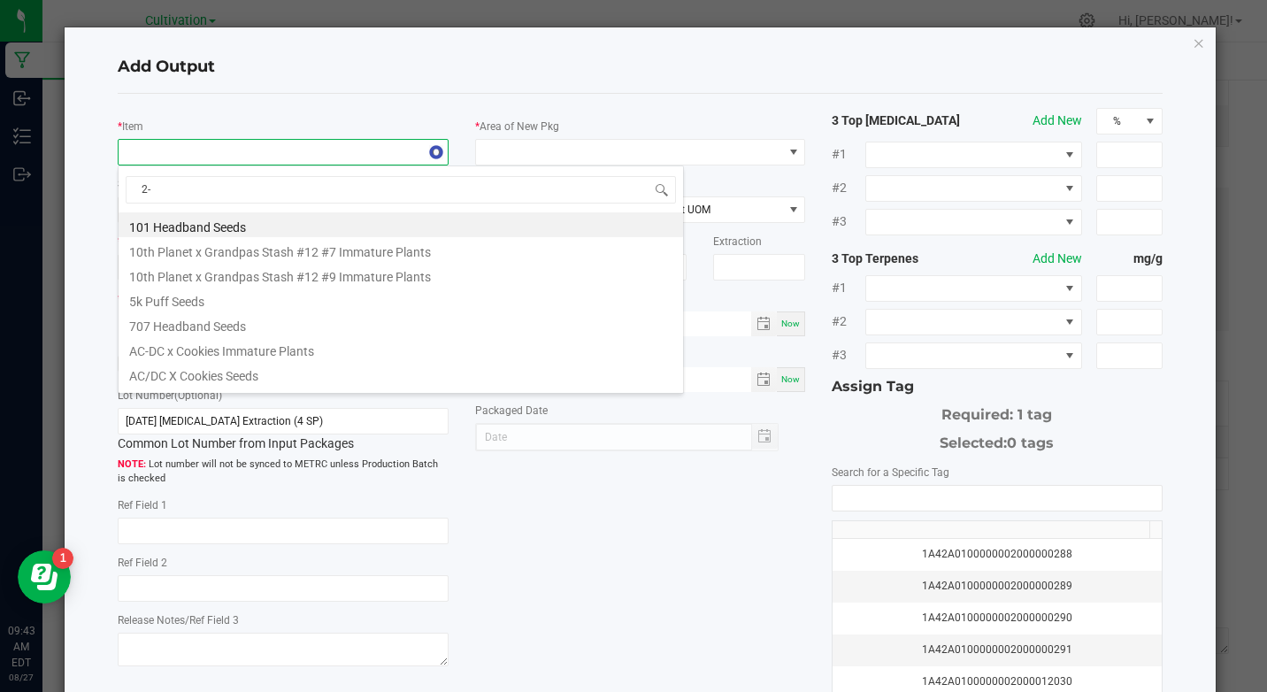
type input "2-1"
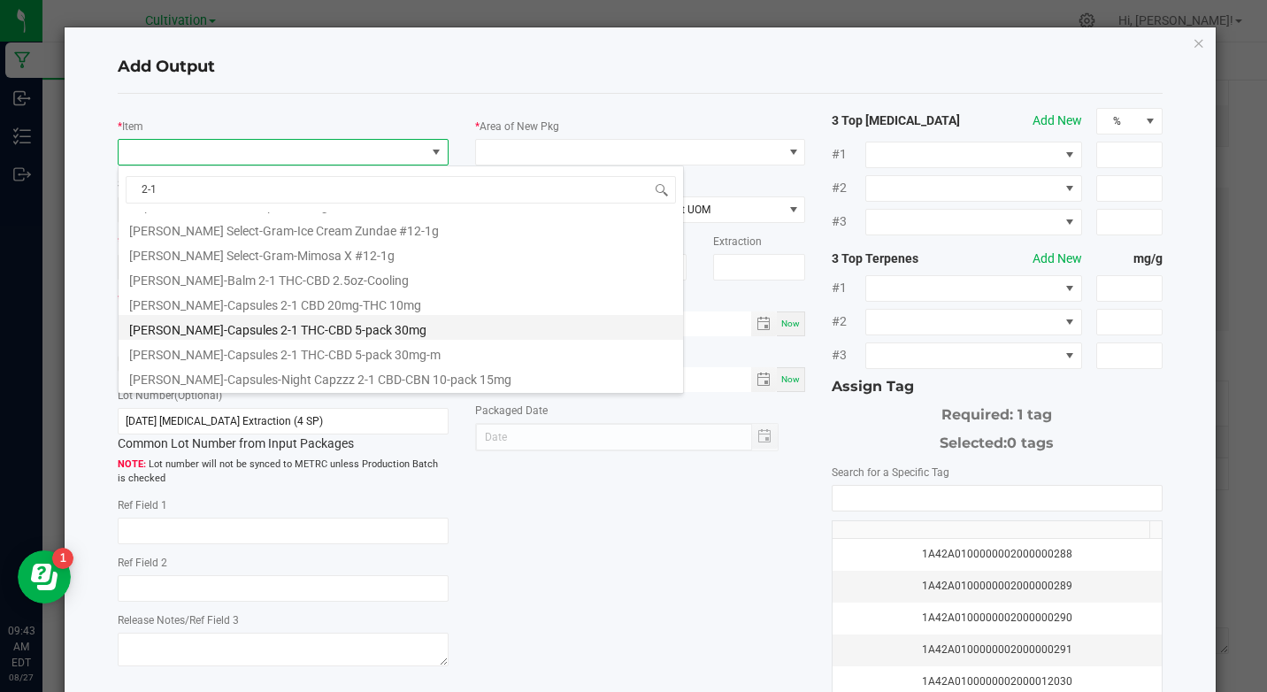
scroll to position [88, 0]
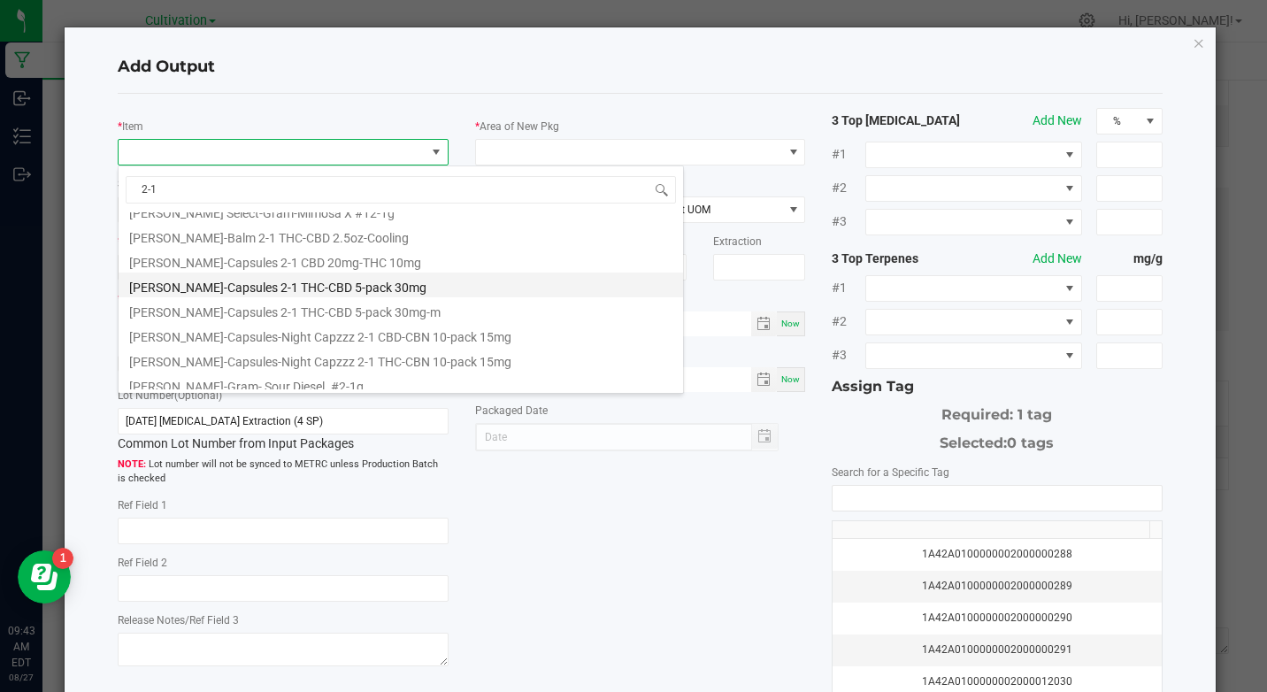
click at [340, 284] on li "[PERSON_NAME]-Capsules 2-1 THC-CBD 5-pack 30mg" at bounding box center [401, 284] width 564 height 25
type input "0 ea"
type input "0.251"
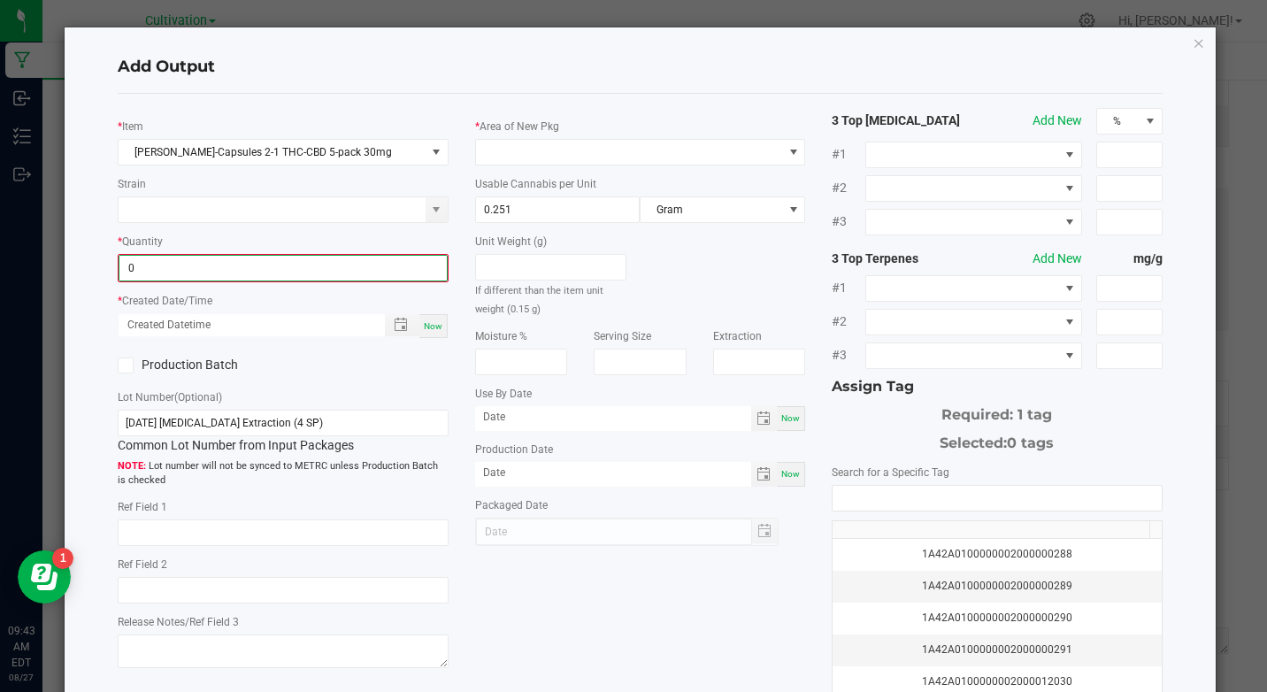
click at [220, 261] on input "0" at bounding box center [282, 268] width 326 height 25
type input "163 ea"
click at [424, 319] on span "Now" at bounding box center [433, 324] width 19 height 10
type input "[DATE] 9:43 AM"
type input "[DATE]"
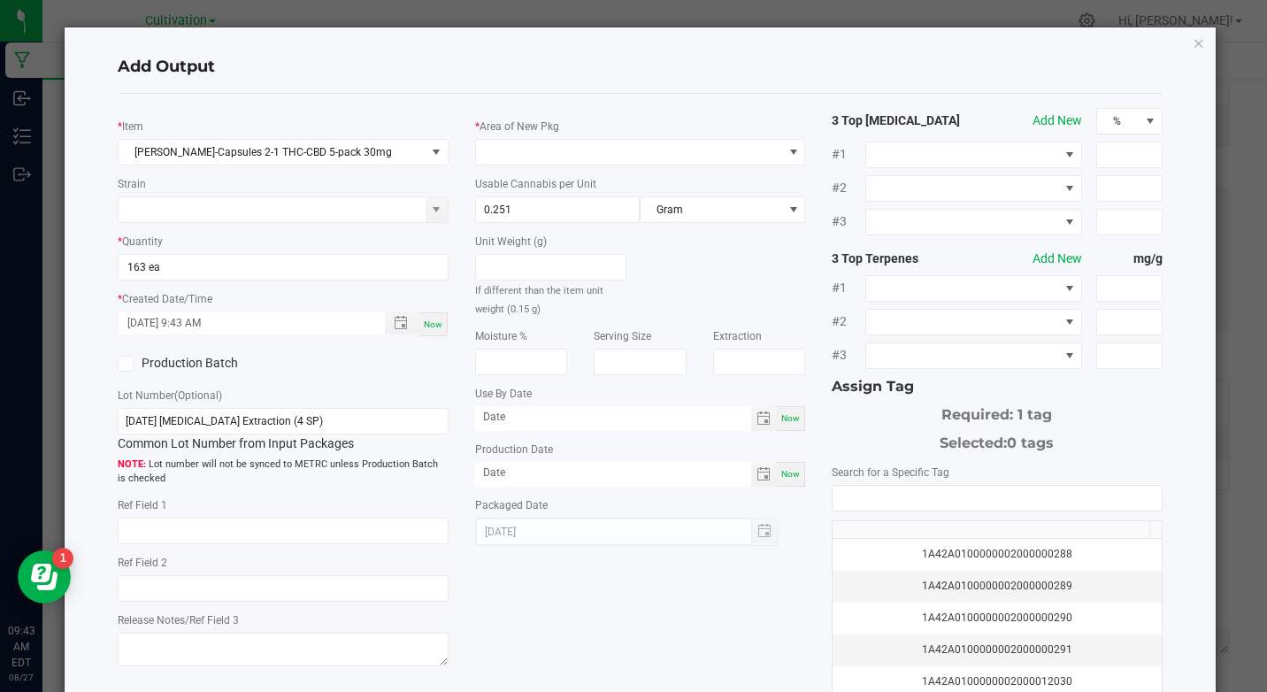
click at [163, 357] on label "Production Batch" at bounding box center [194, 363] width 152 height 19
click at [0, 0] on input "Production Batch" at bounding box center [0, 0] width 0 height 0
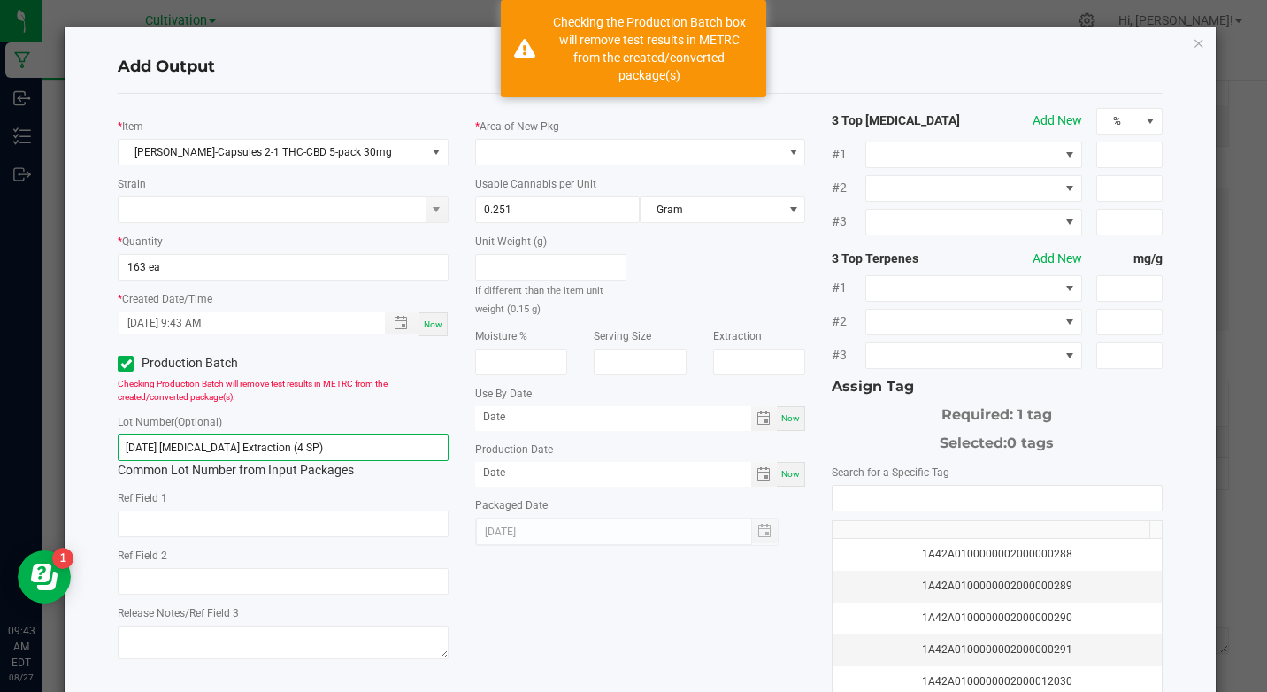
click at [186, 443] on input "[DATE] [MEDICAL_DATA] Extraction (4 SP)" at bounding box center [283, 447] width 330 height 27
paste input "KI- 082625- 2-1 Capsules"
type input "KI- 082625- 2-1 Capsules"
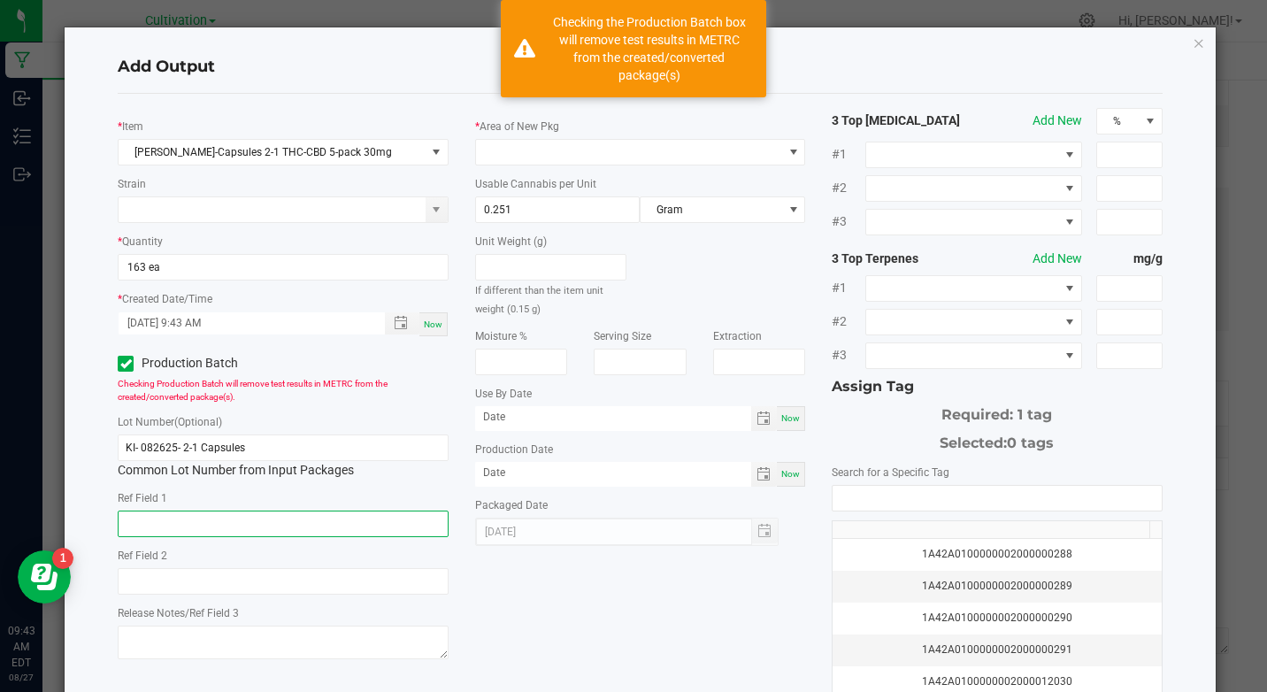
click at [223, 519] on input "text" at bounding box center [283, 523] width 330 height 27
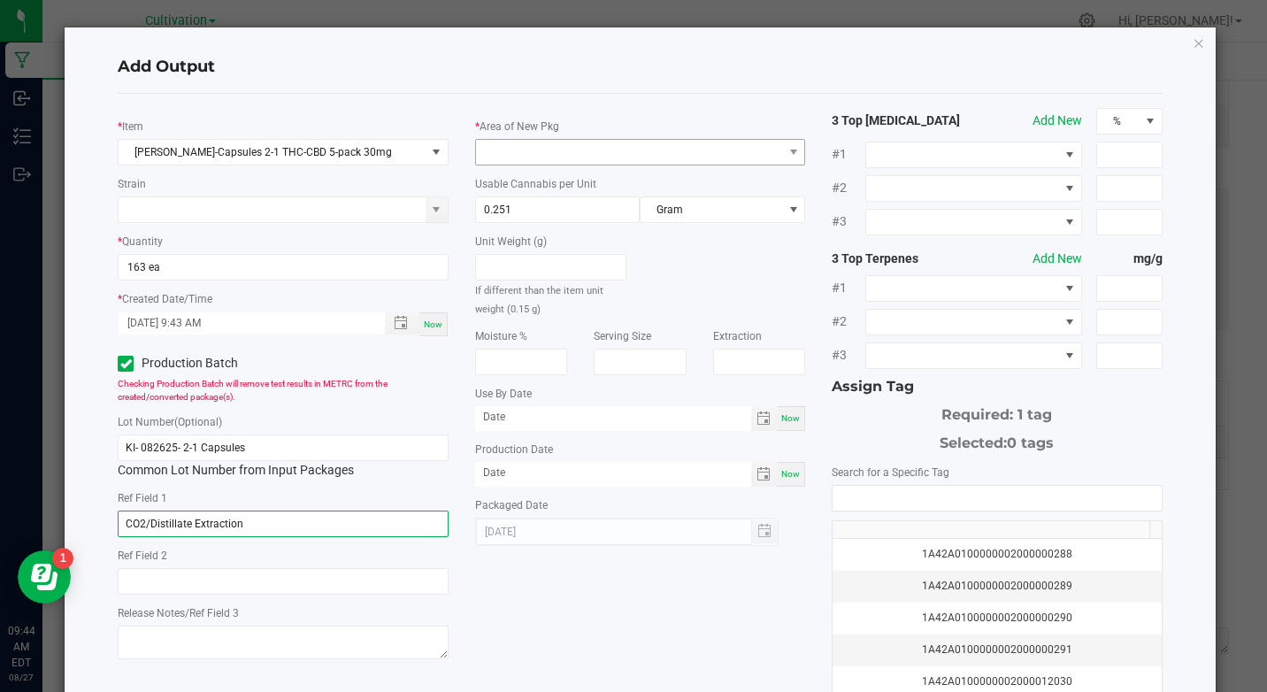
type input "CO2/Distillate Extraction"
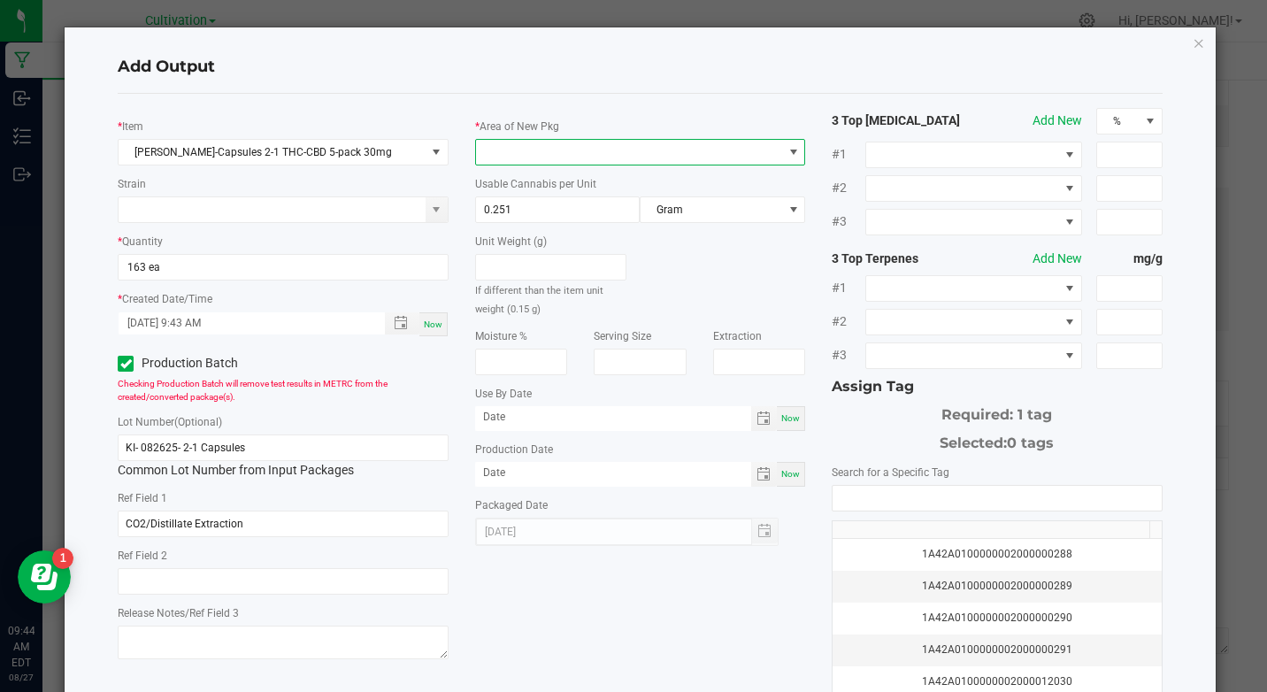
click at [570, 142] on span at bounding box center [629, 152] width 306 height 25
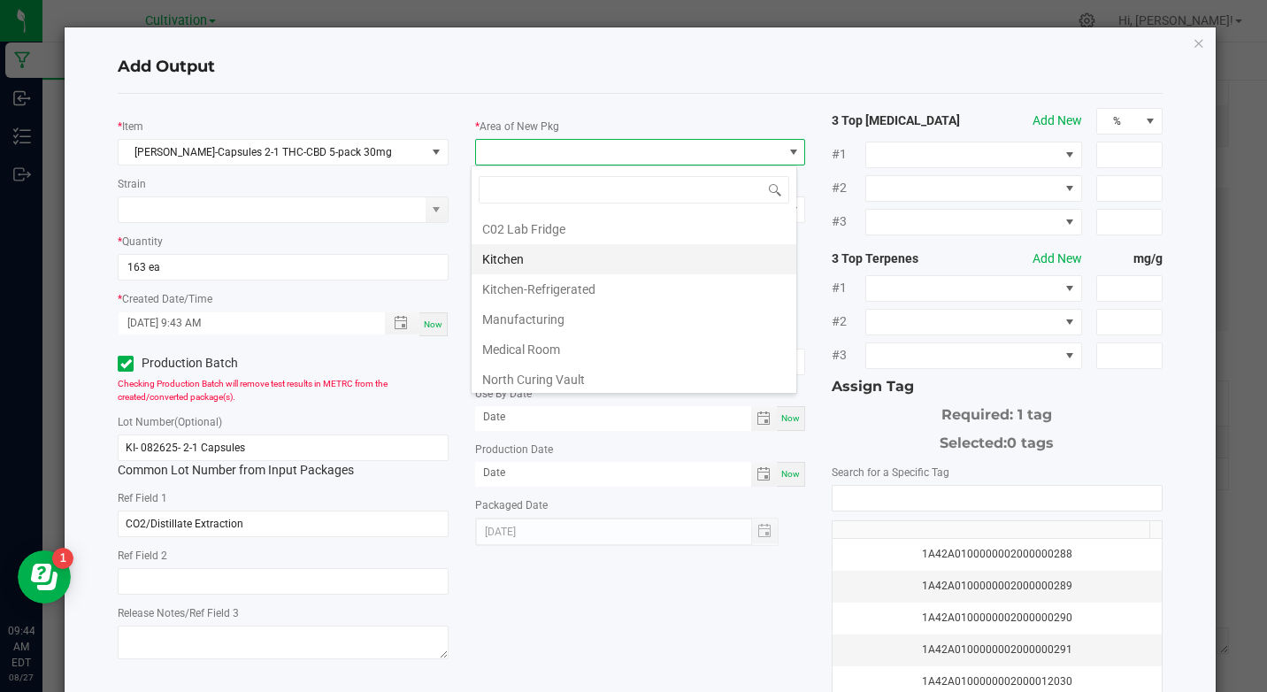
click at [547, 259] on li "Kitchen" at bounding box center [634, 259] width 325 height 30
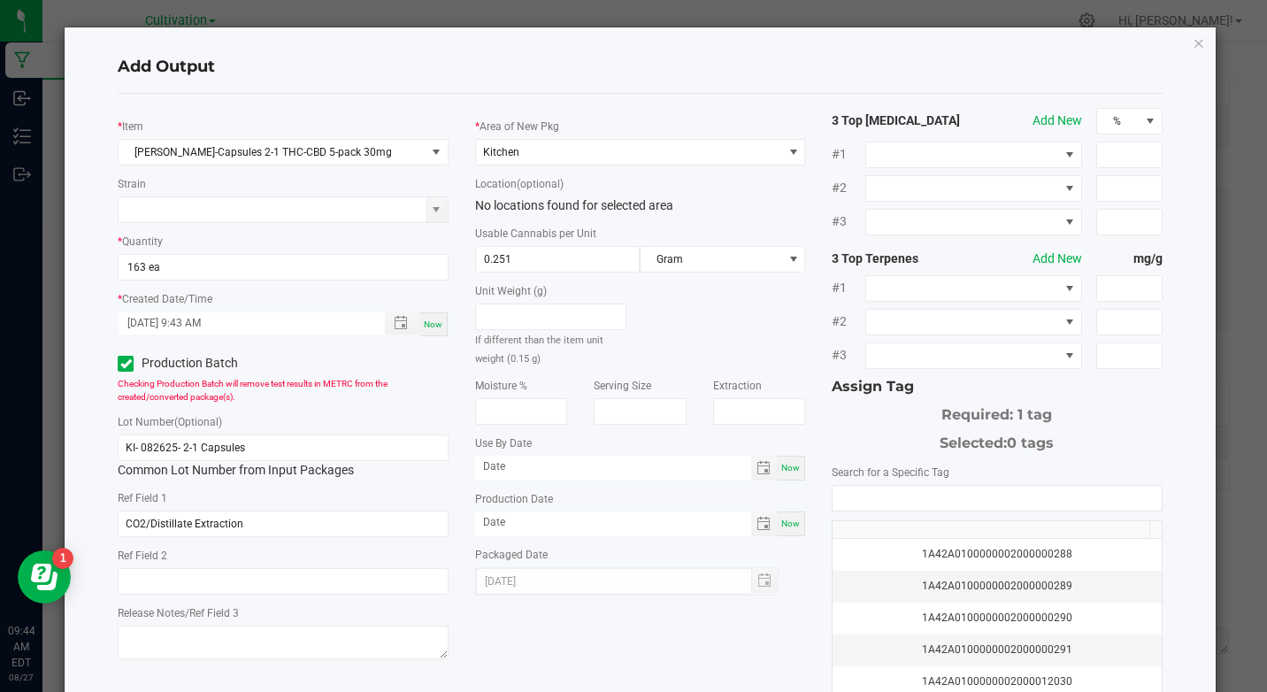
click at [781, 464] on span "Now" at bounding box center [790, 468] width 19 height 10
type input "[DATE]"
click at [793, 524] on div "Now" at bounding box center [791, 523] width 28 height 25
type input "[DATE]"
click at [545, 469] on input "[DATE]" at bounding box center [613, 467] width 277 height 22
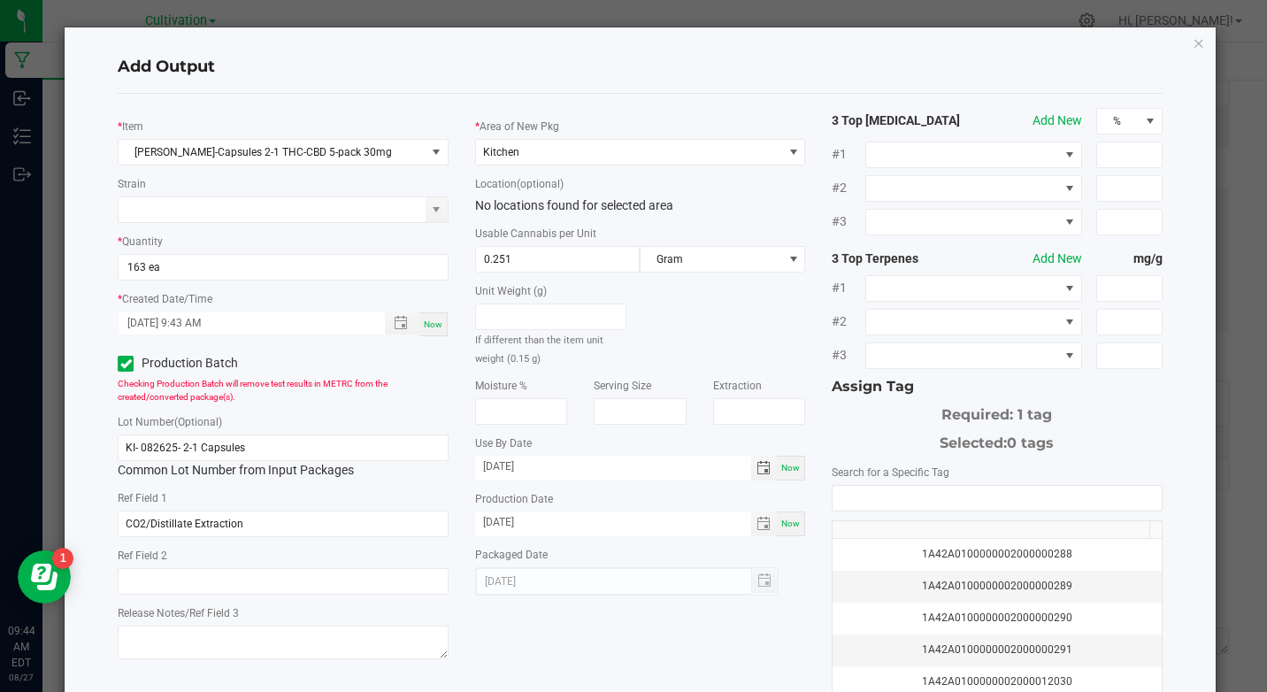
type input "[DATE]"
click at [957, 512] on div "1A42A0100000002000000288 1A42A0100000002000000289 1A42A0100000002000000290 1A42…" at bounding box center [997, 600] width 330 height 230
click at [957, 505] on input "NO DATA FOUND" at bounding box center [996, 498] width 328 height 25
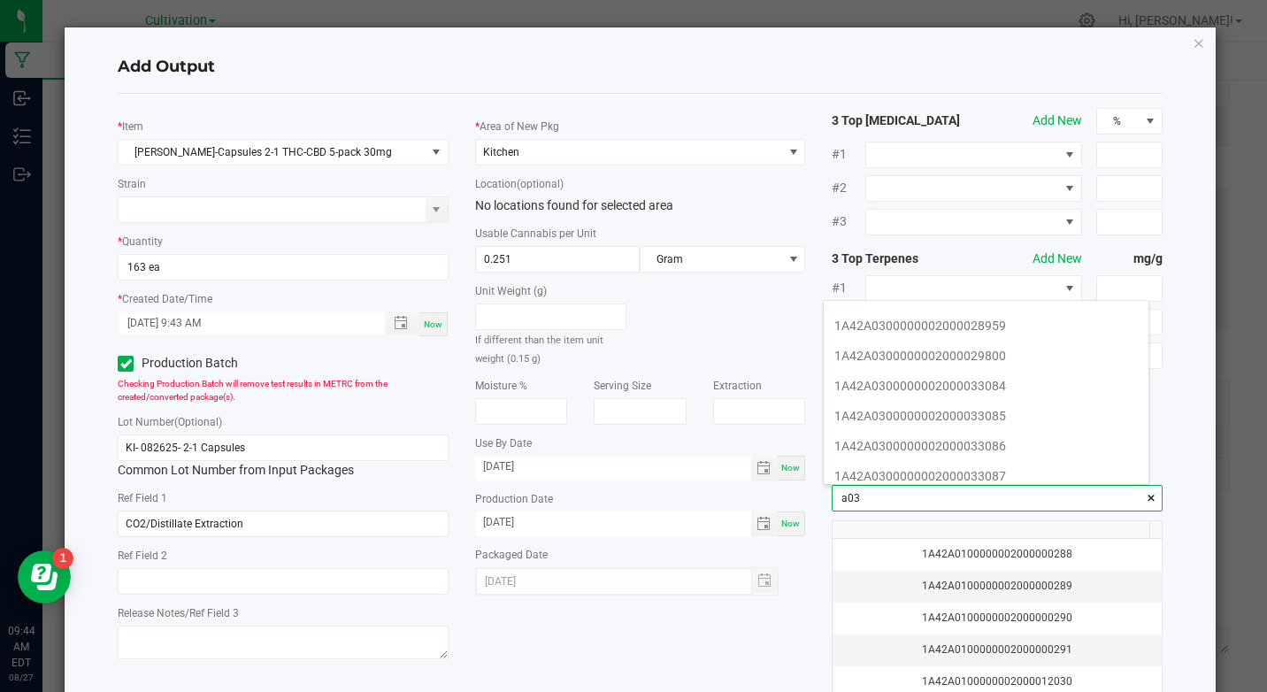
scroll to position [354, 0]
click at [999, 357] on li "1A42A0300000002000033084" at bounding box center [986, 356] width 325 height 30
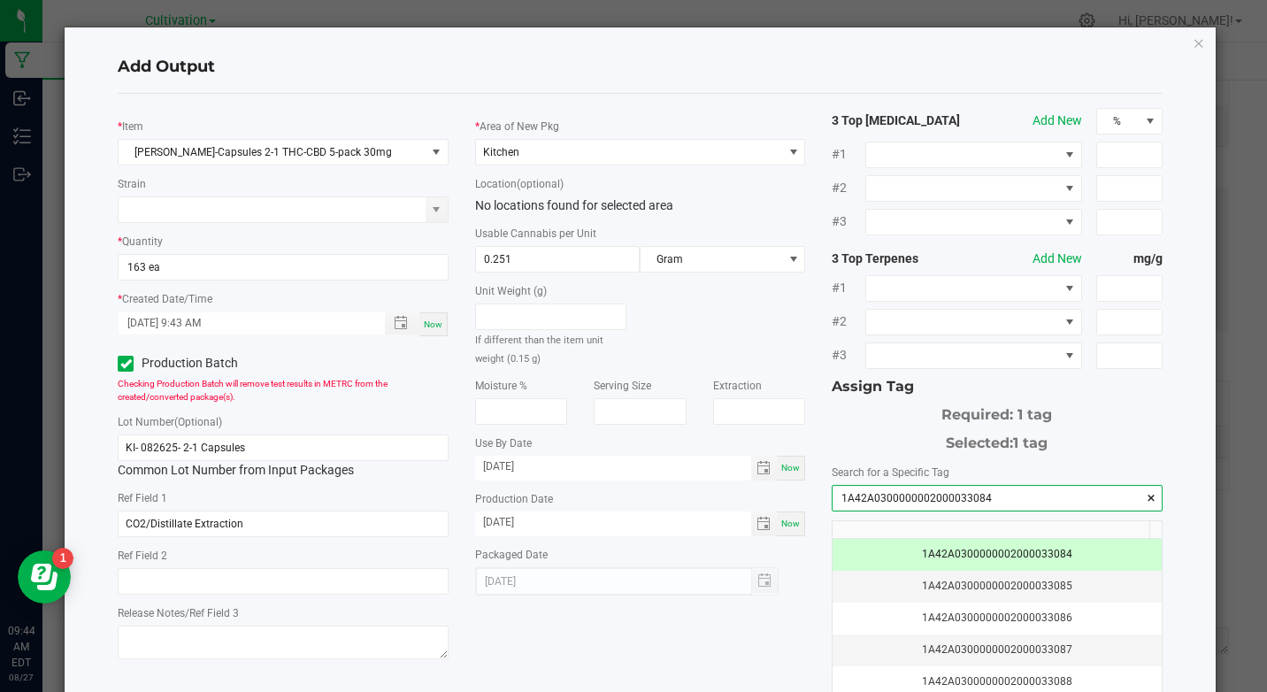
type input "1A42A0300000002000033084"
click at [805, 79] on div "Add Output" at bounding box center [640, 68] width 1044 height 52
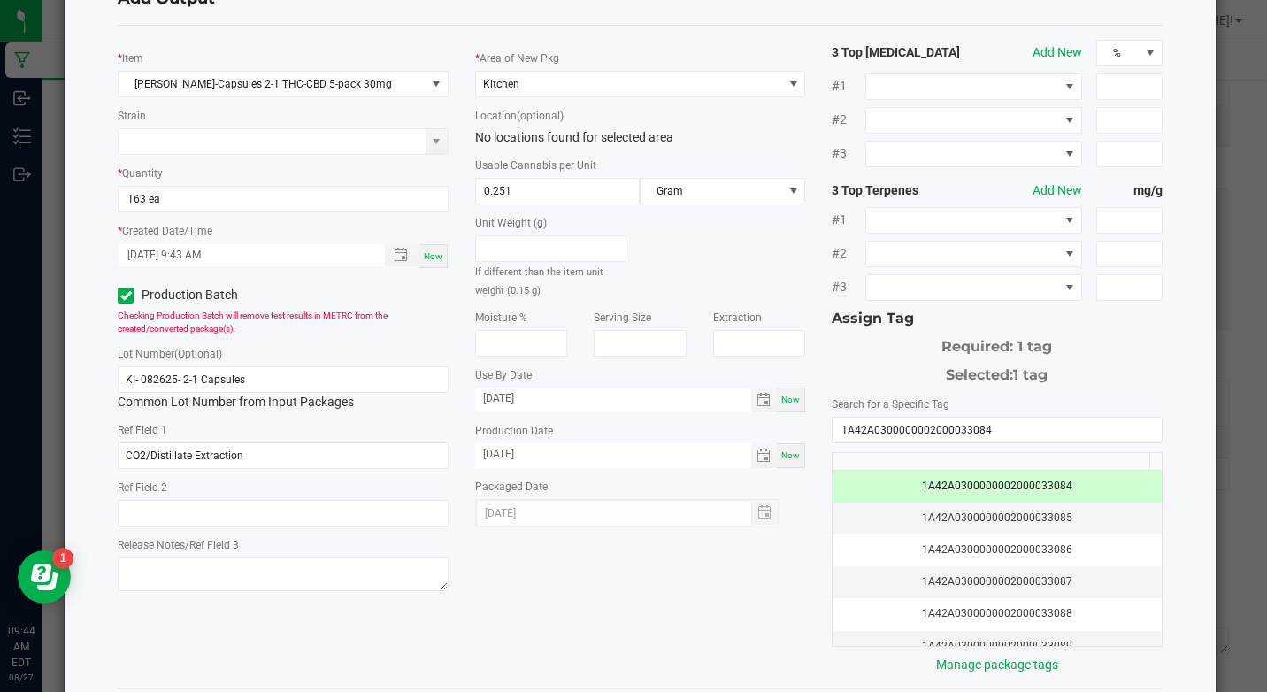
scroll to position [153, 0]
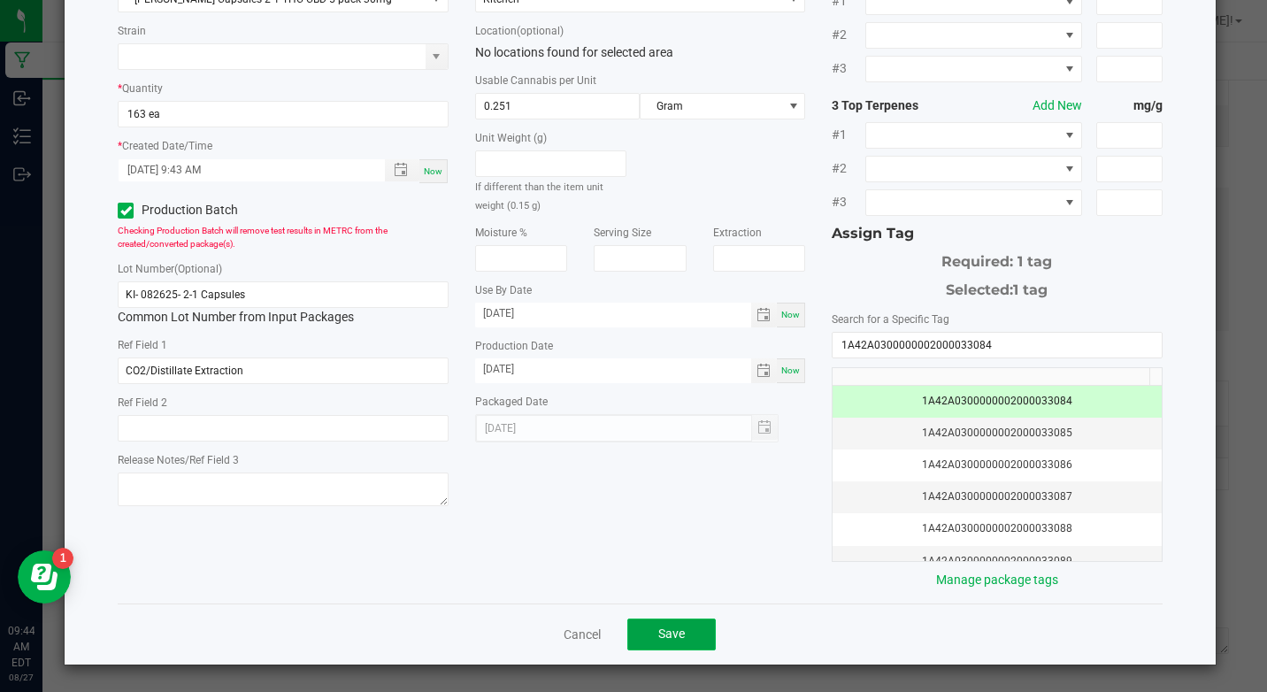
click at [692, 630] on button "Save" at bounding box center [671, 634] width 88 height 32
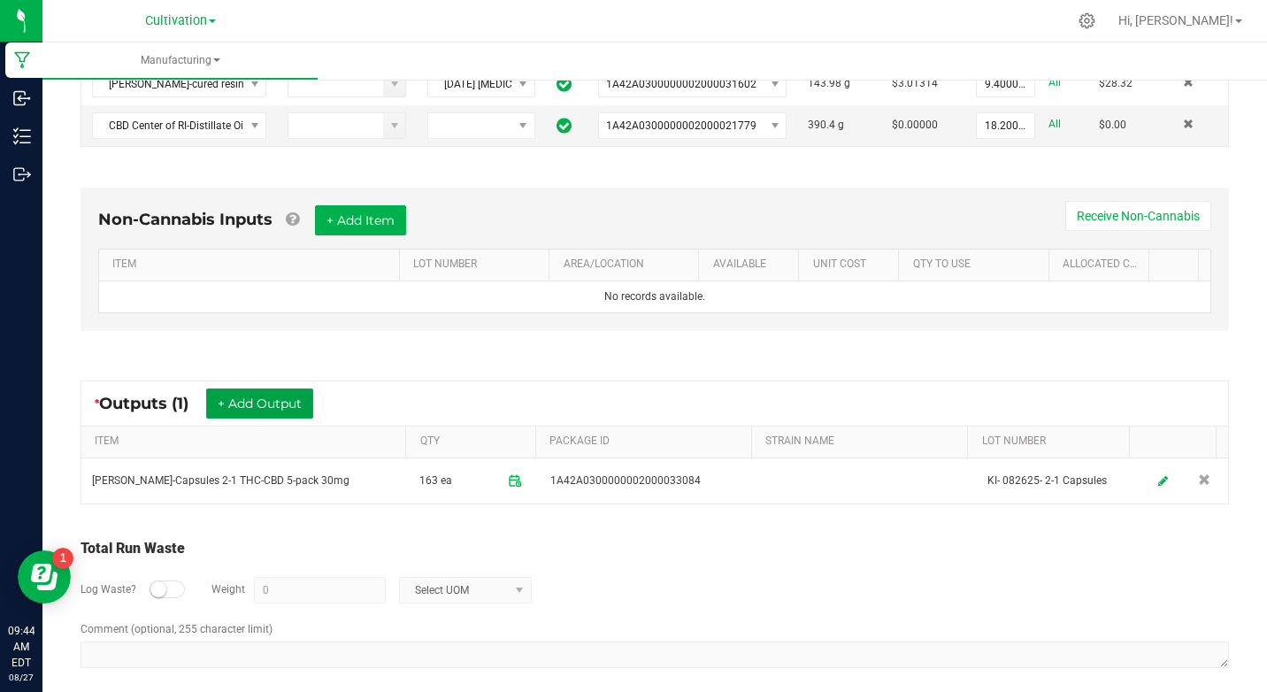
scroll to position [0, 0]
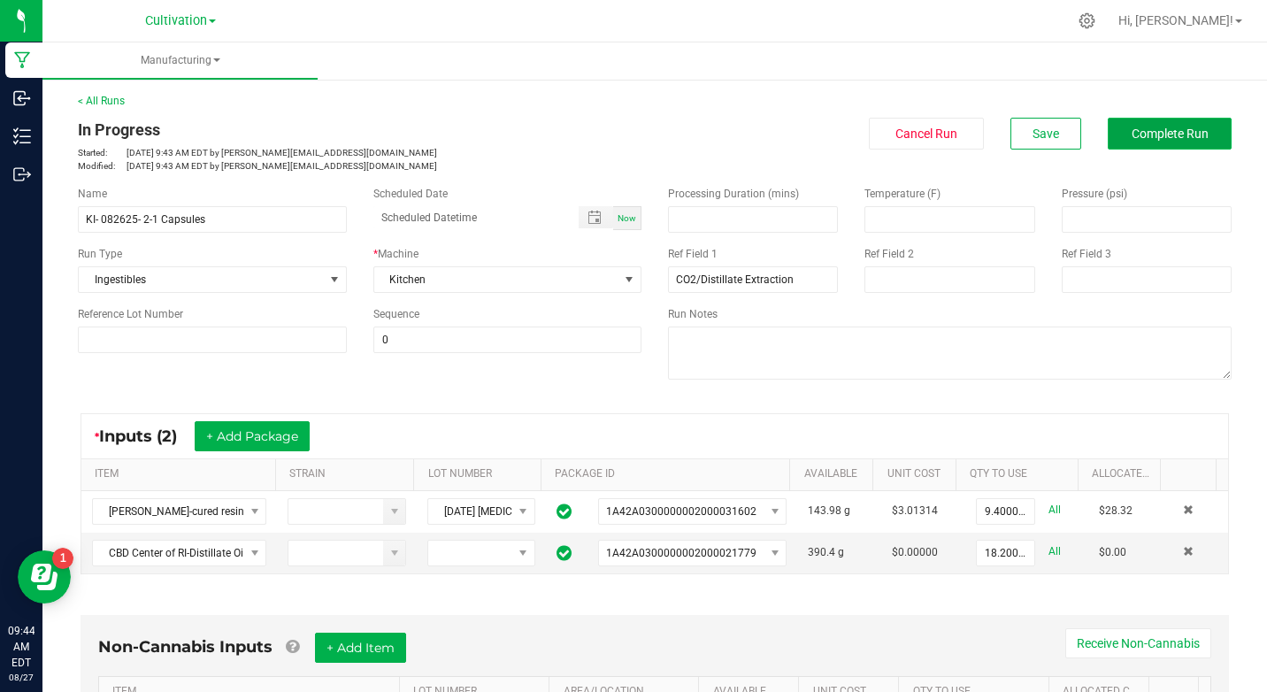
click at [1147, 142] on button "Complete Run" at bounding box center [1170, 134] width 124 height 32
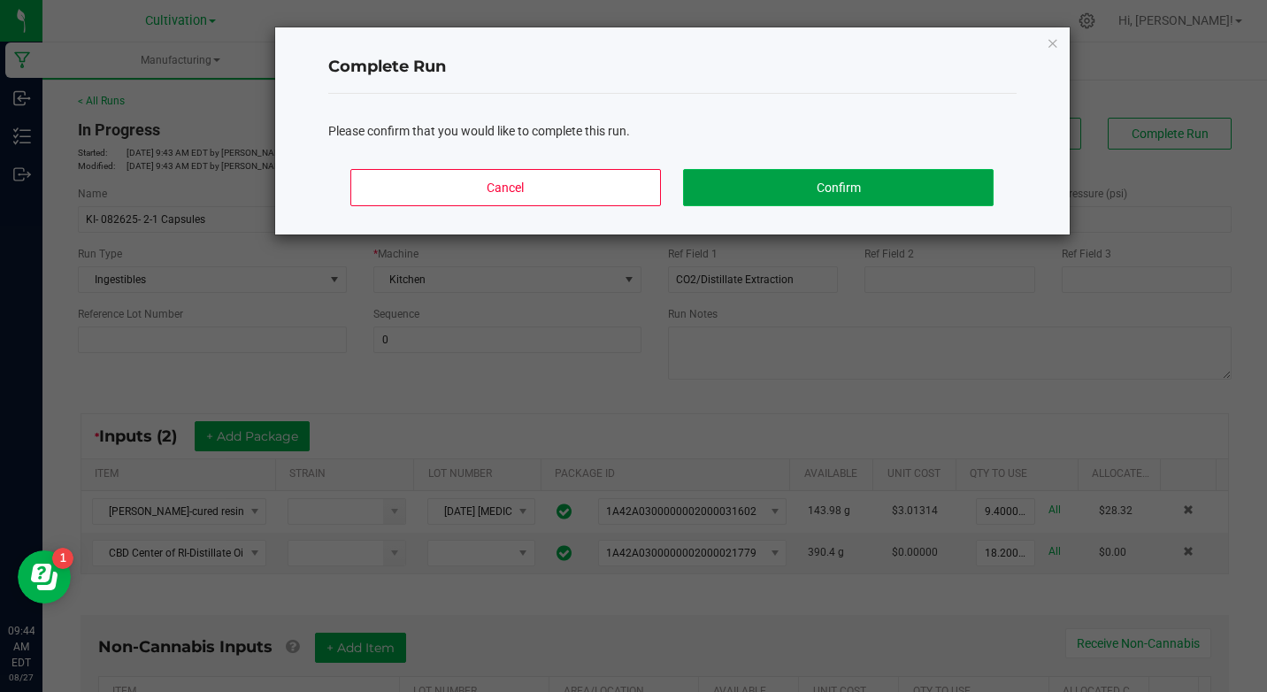
click at [745, 170] on button "Confirm" at bounding box center [838, 187] width 310 height 37
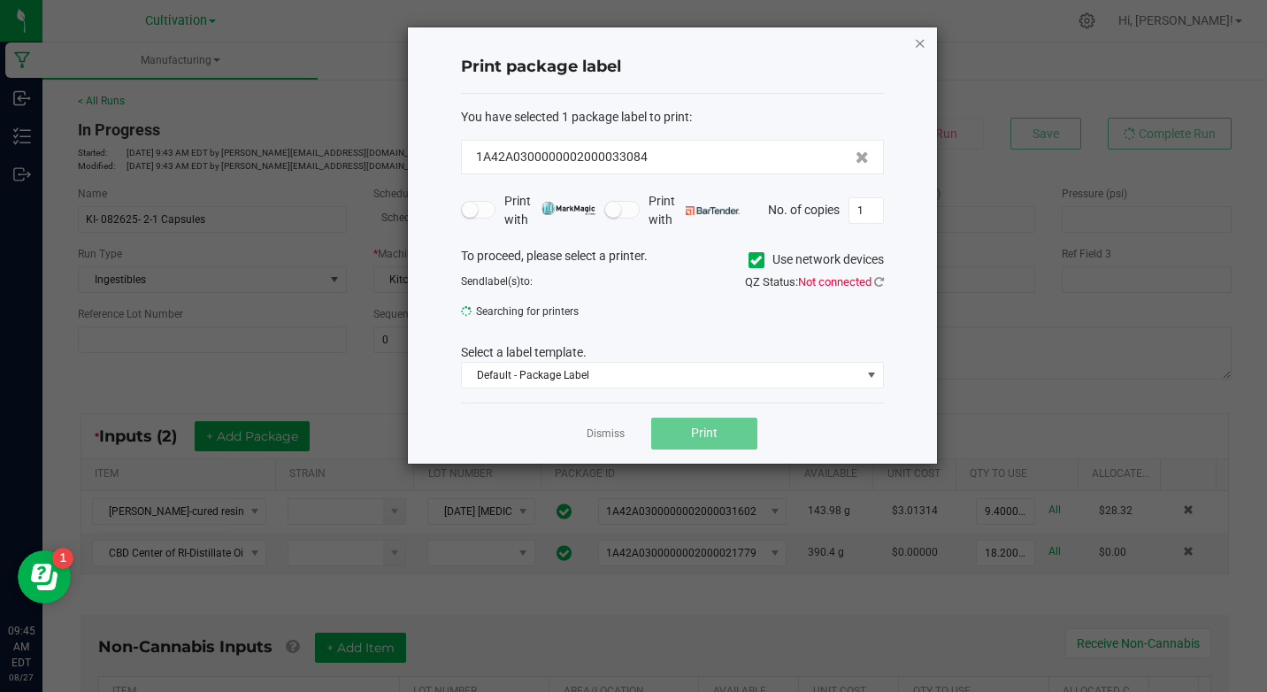
click at [922, 41] on icon "button" at bounding box center [920, 42] width 12 height 21
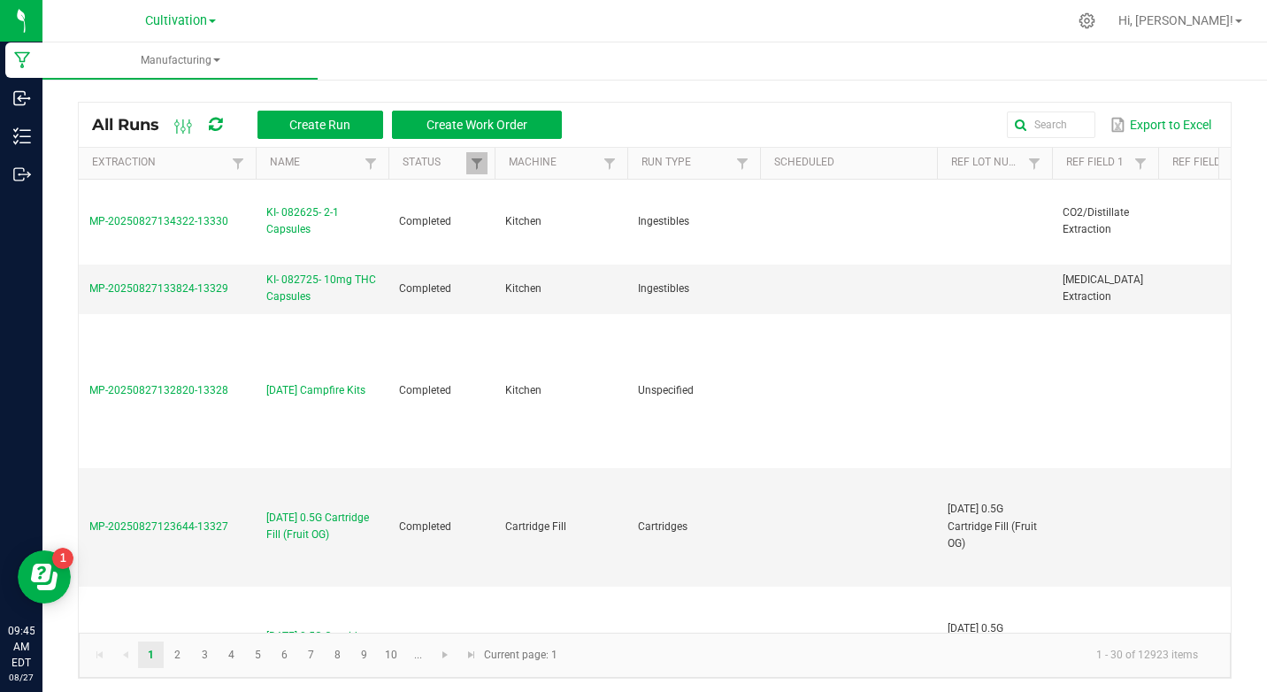
click at [692, 16] on div at bounding box center [692, 21] width 750 height 35
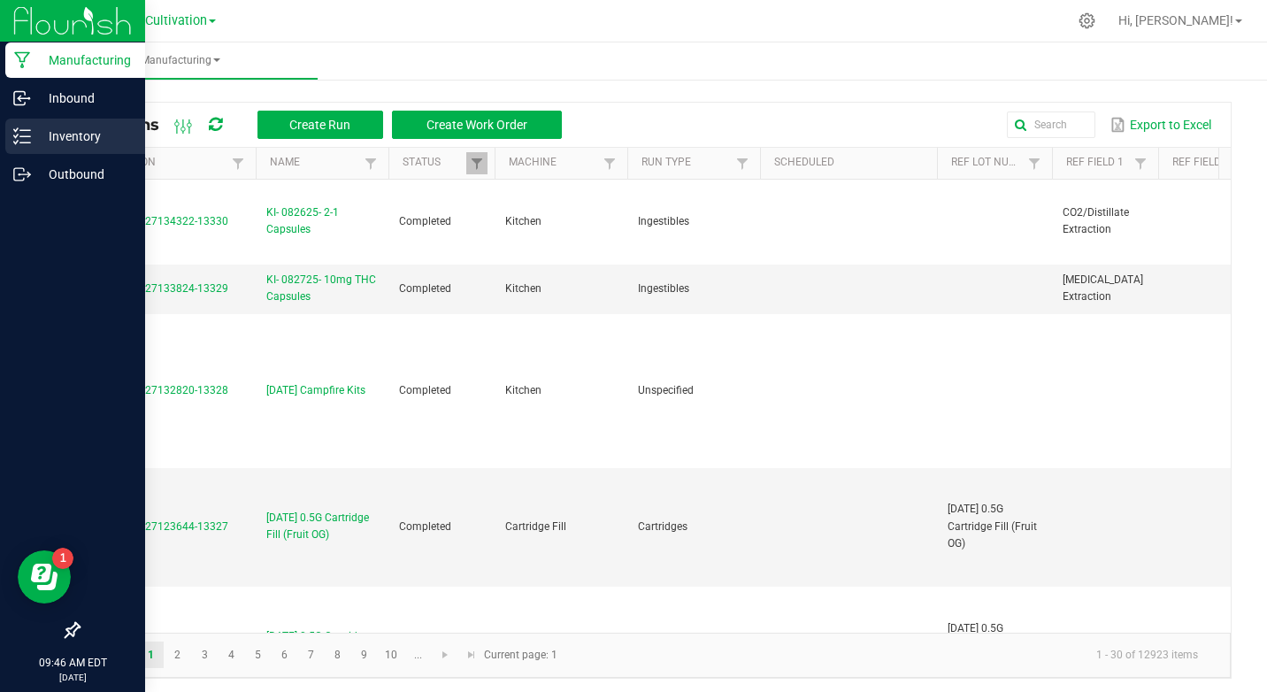
click at [19, 139] on icon at bounding box center [22, 136] width 18 height 18
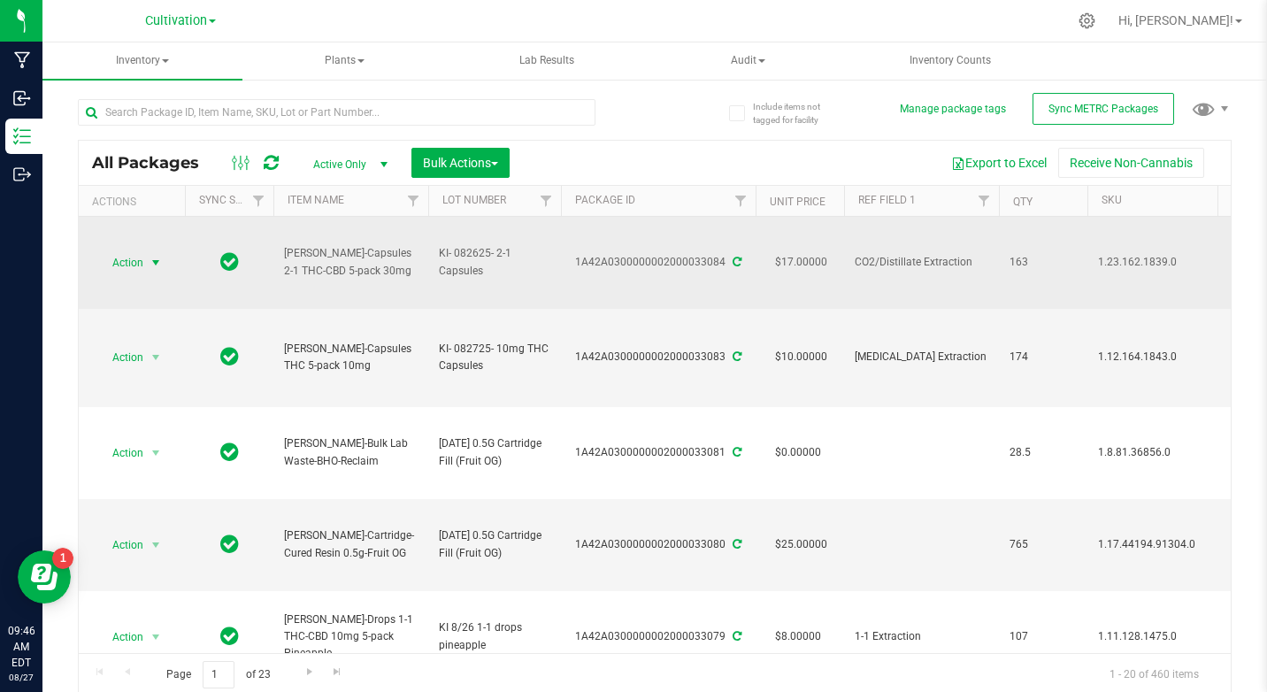
click at [139, 265] on span "Action" at bounding box center [120, 262] width 48 height 25
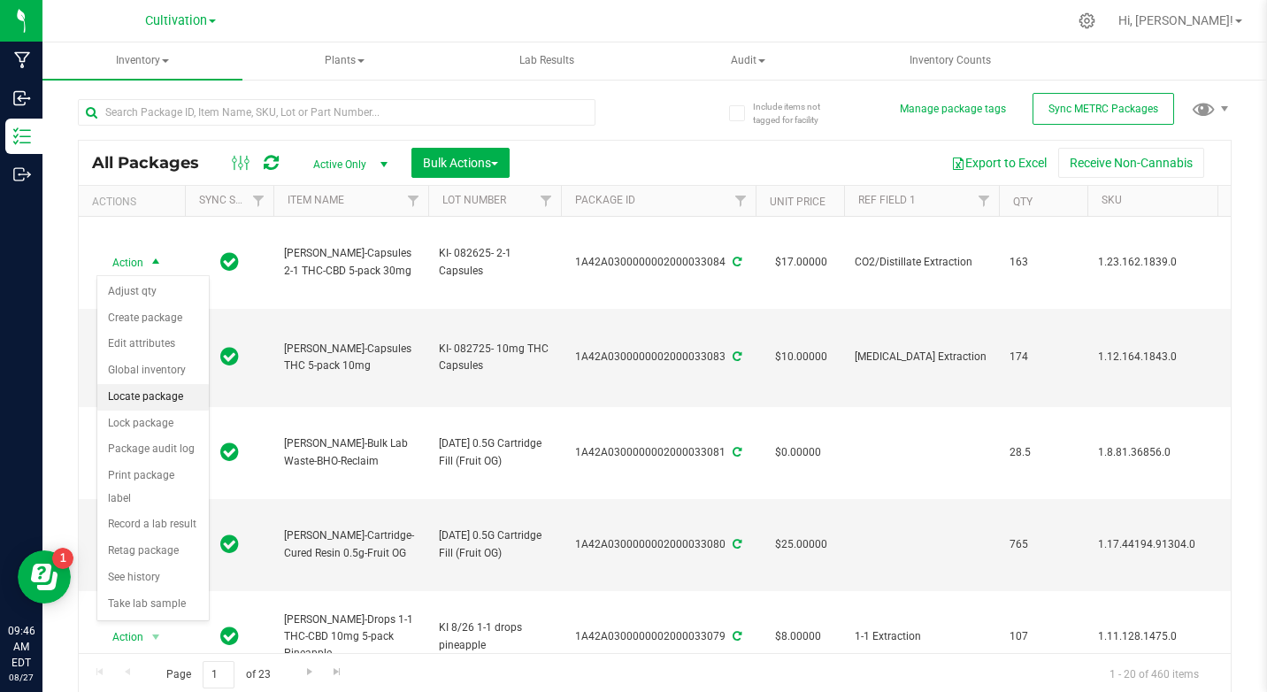
click at [157, 396] on li "Locate package" at bounding box center [152, 397] width 111 height 27
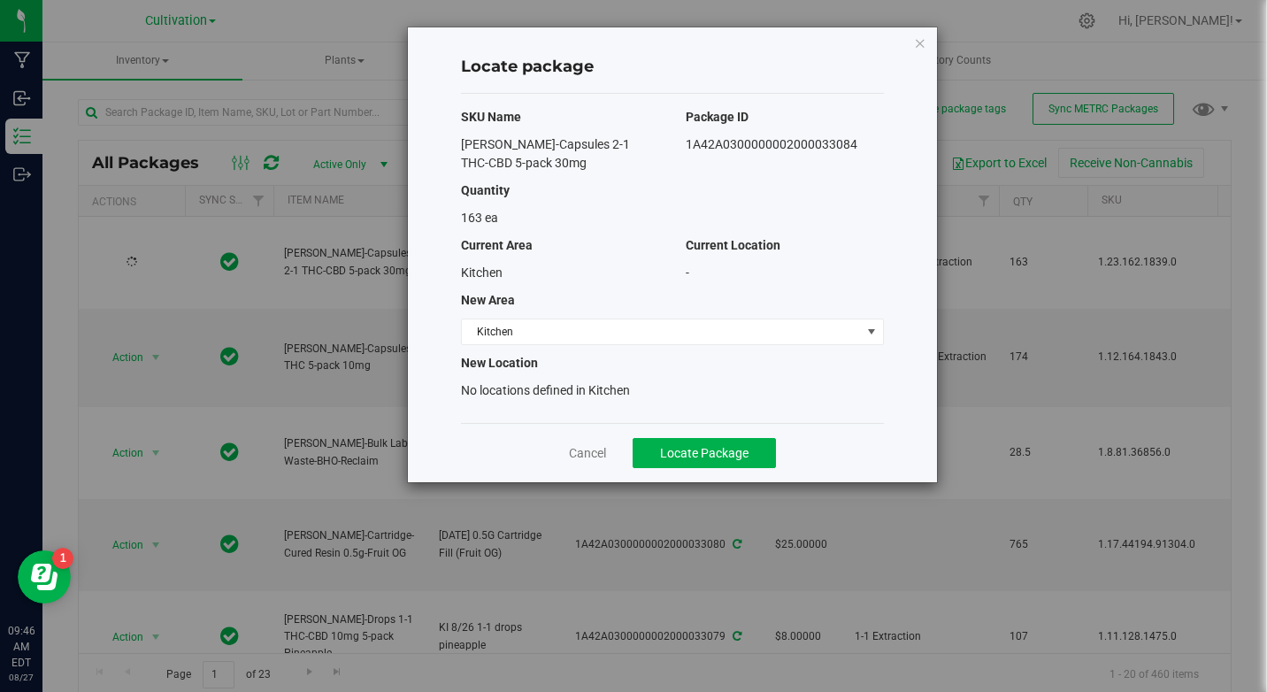
drag, startPoint x: 459, startPoint y: 138, endPoint x: 1014, endPoint y: 157, distance: 555.0
click at [1014, 157] on div "Locate package SKU Name Package ID [PERSON_NAME]-Capsules 2-1 THC-CBD 5-pack 30…" at bounding box center [640, 346] width 1280 height 692
copy div "[PERSON_NAME]-Capsules 2-1 THC-CBD 5-pack 30mg 1A42A0300000002000033084"
click at [553, 335] on span "Kitchen" at bounding box center [661, 331] width 399 height 25
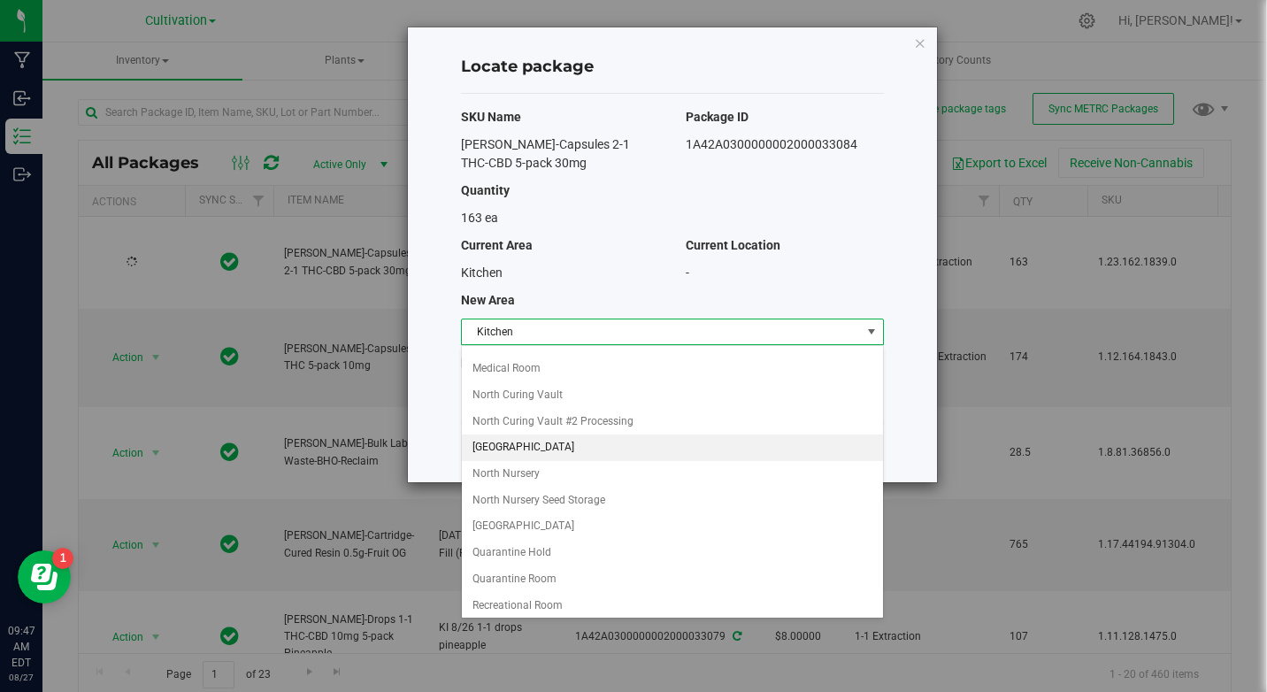
scroll to position [265, 0]
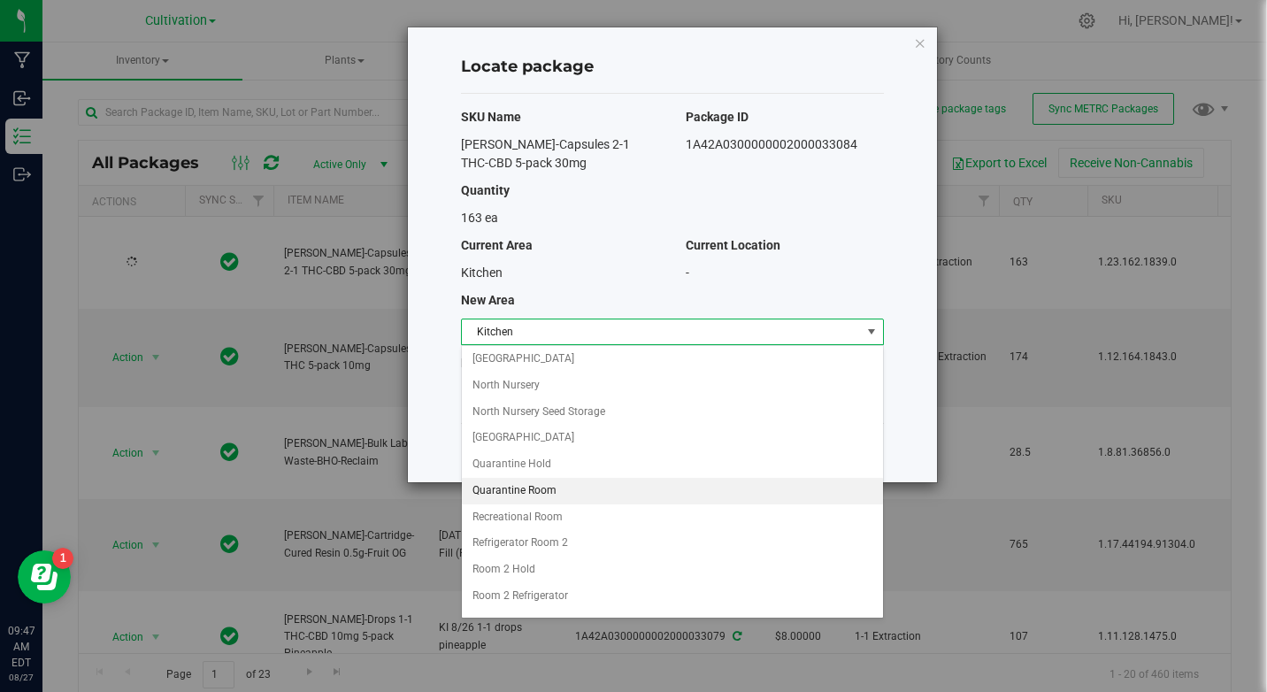
click at [546, 486] on li "Quarantine Room" at bounding box center [672, 491] width 421 height 27
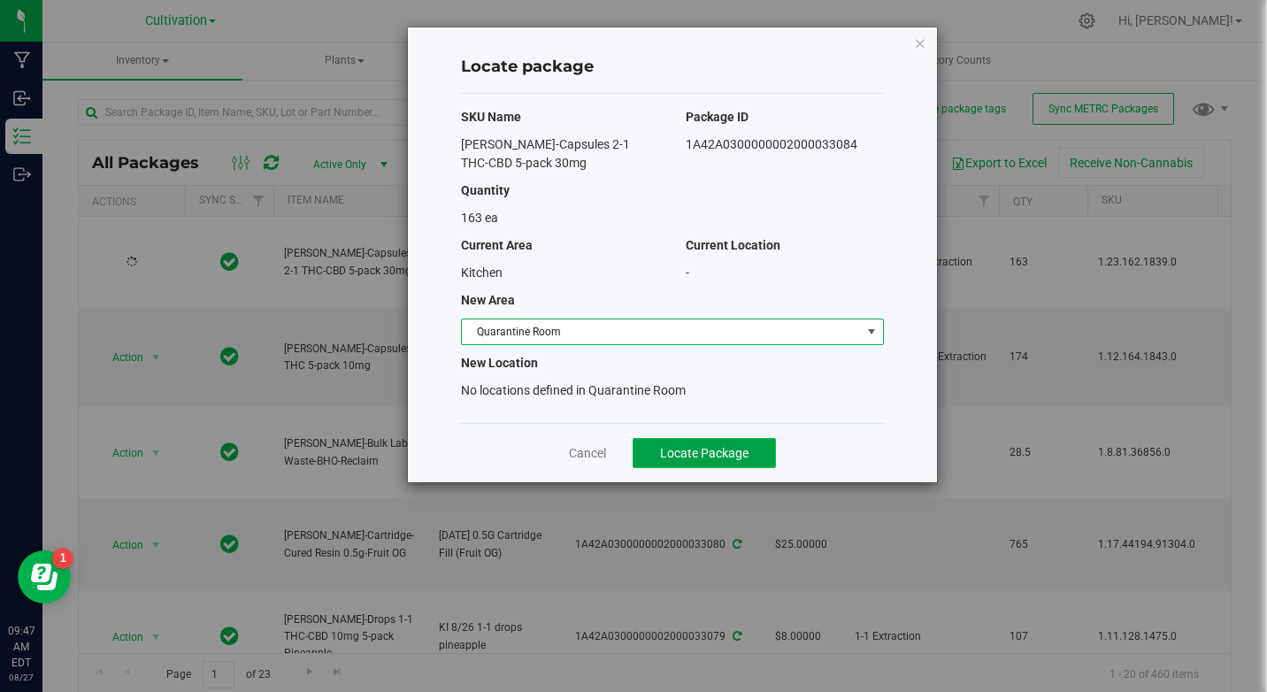
click at [685, 443] on button "Locate Package" at bounding box center [704, 453] width 143 height 30
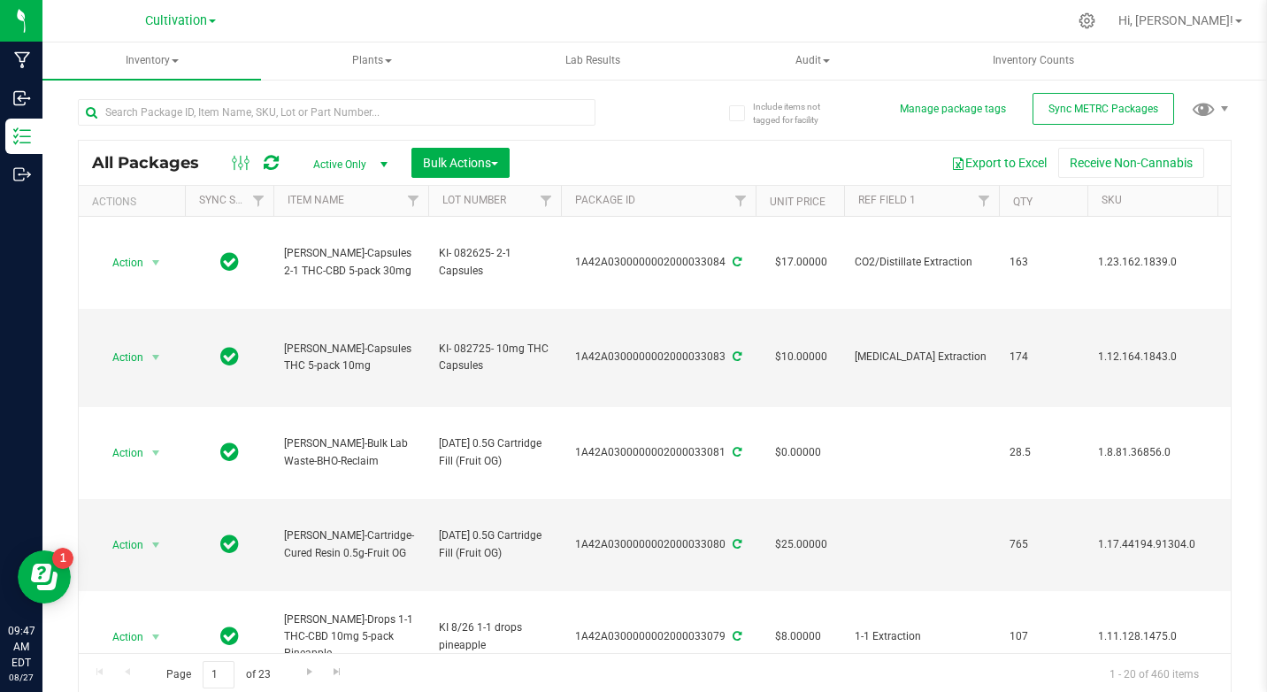
click at [1203, 67] on ul "Inventory All packages All inventory Waste log Create inventory Plants All plan…" at bounding box center [675, 61] width 1267 height 38
click at [129, 355] on span "Action" at bounding box center [120, 357] width 48 height 25
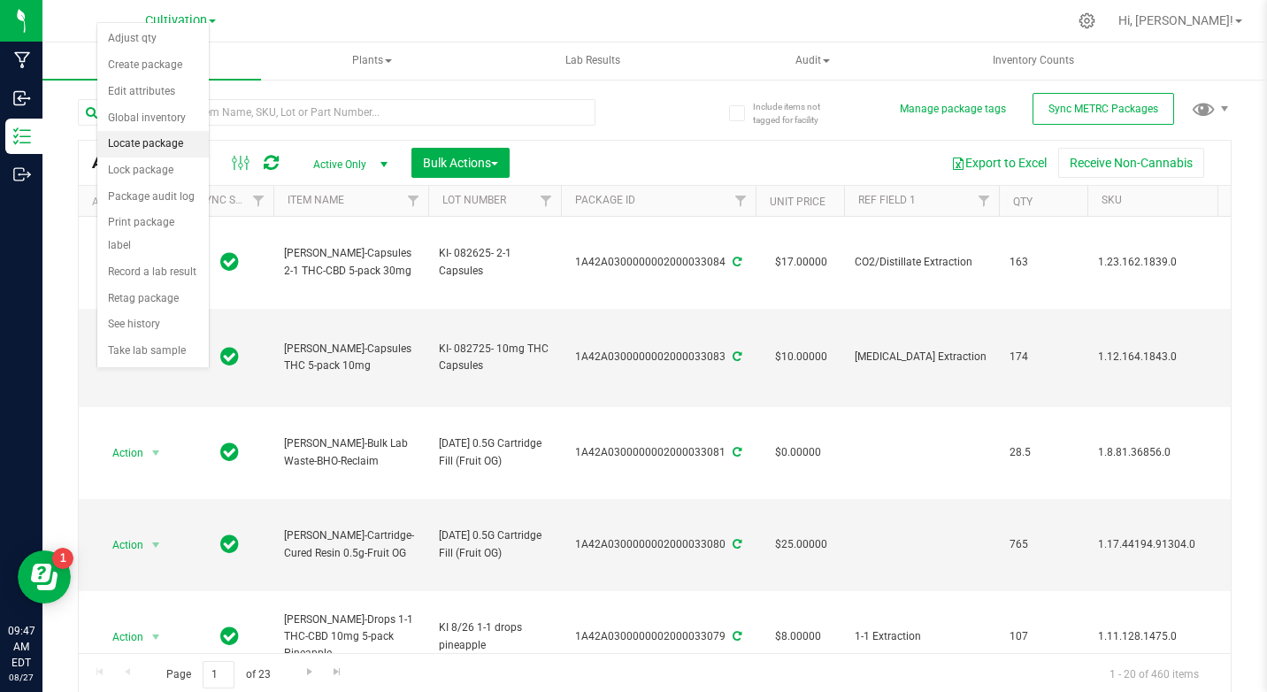
click at [138, 132] on li "Locate package" at bounding box center [152, 144] width 111 height 27
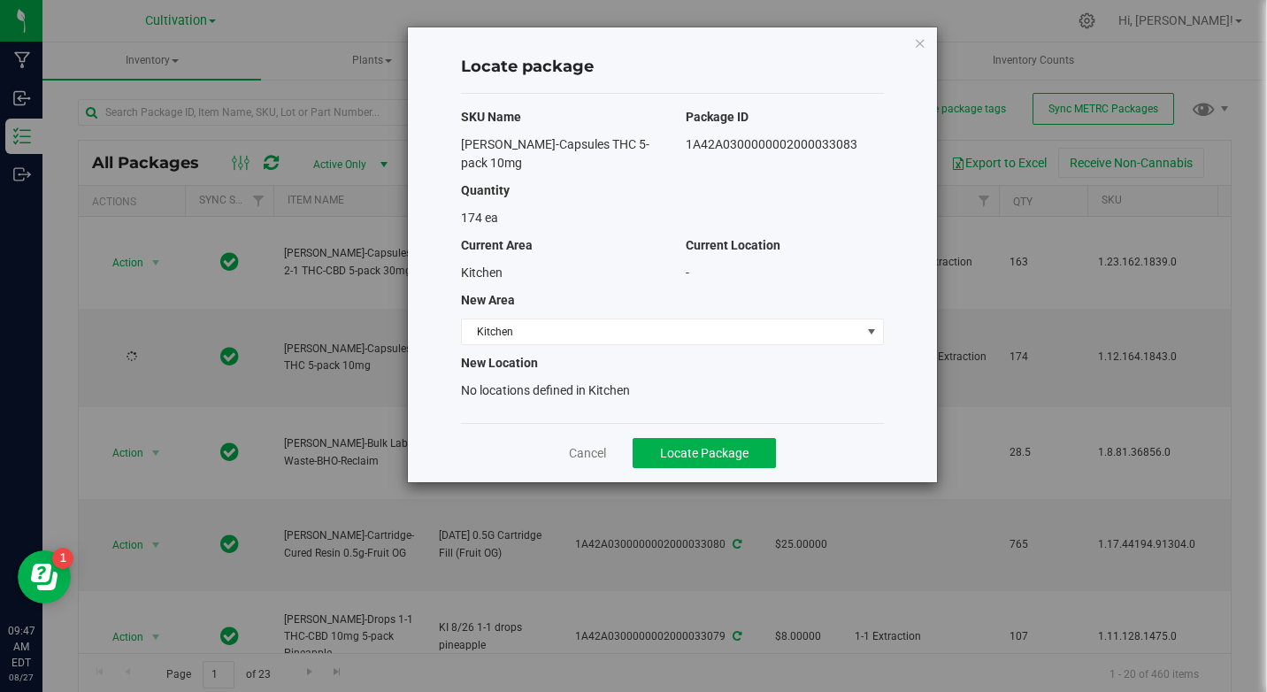
drag, startPoint x: 666, startPoint y: 142, endPoint x: 864, endPoint y: 142, distance: 198.2
click at [864, 142] on div "[PERSON_NAME]-Capsules THC 5-pack 10mg 1A42A0300000002000033083" at bounding box center [672, 153] width 449 height 37
drag, startPoint x: 864, startPoint y: 142, endPoint x: 835, endPoint y: 146, distance: 29.5
copy div "[PERSON_NAME]-Capsules THC 5-pack 10mg 1A42A0300000002000033083"
click at [532, 319] on span "Kitchen" at bounding box center [661, 331] width 399 height 25
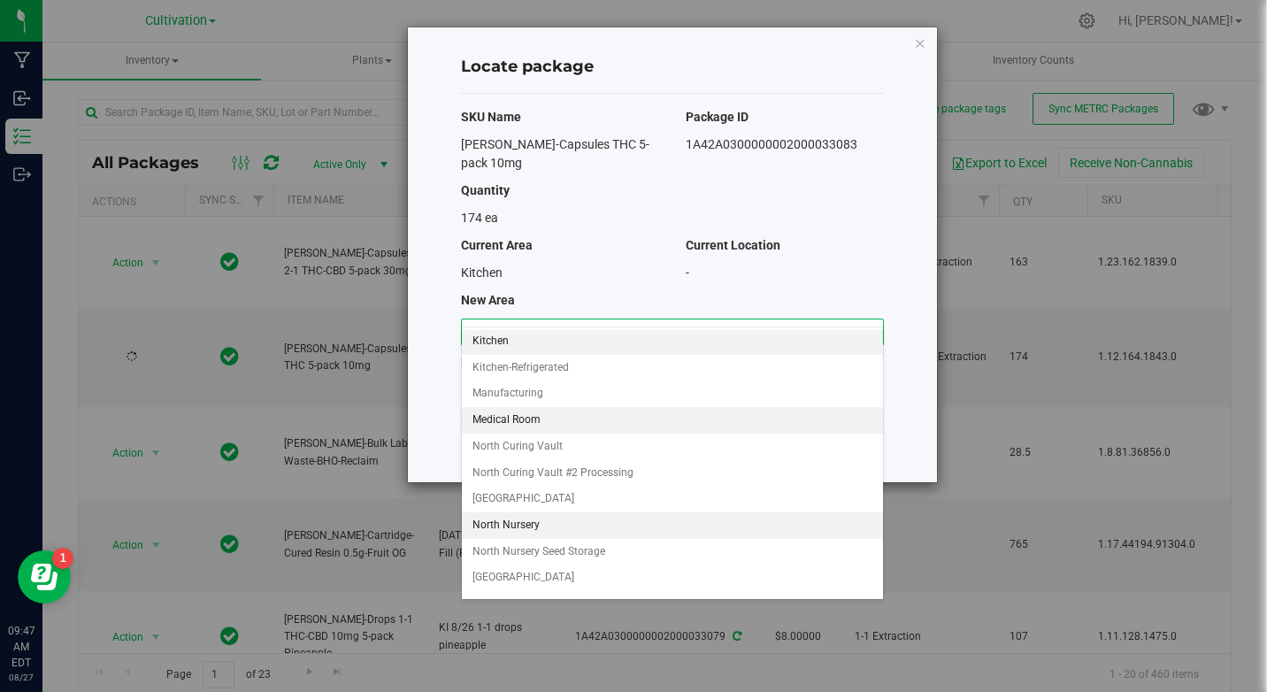
scroll to position [177, 0]
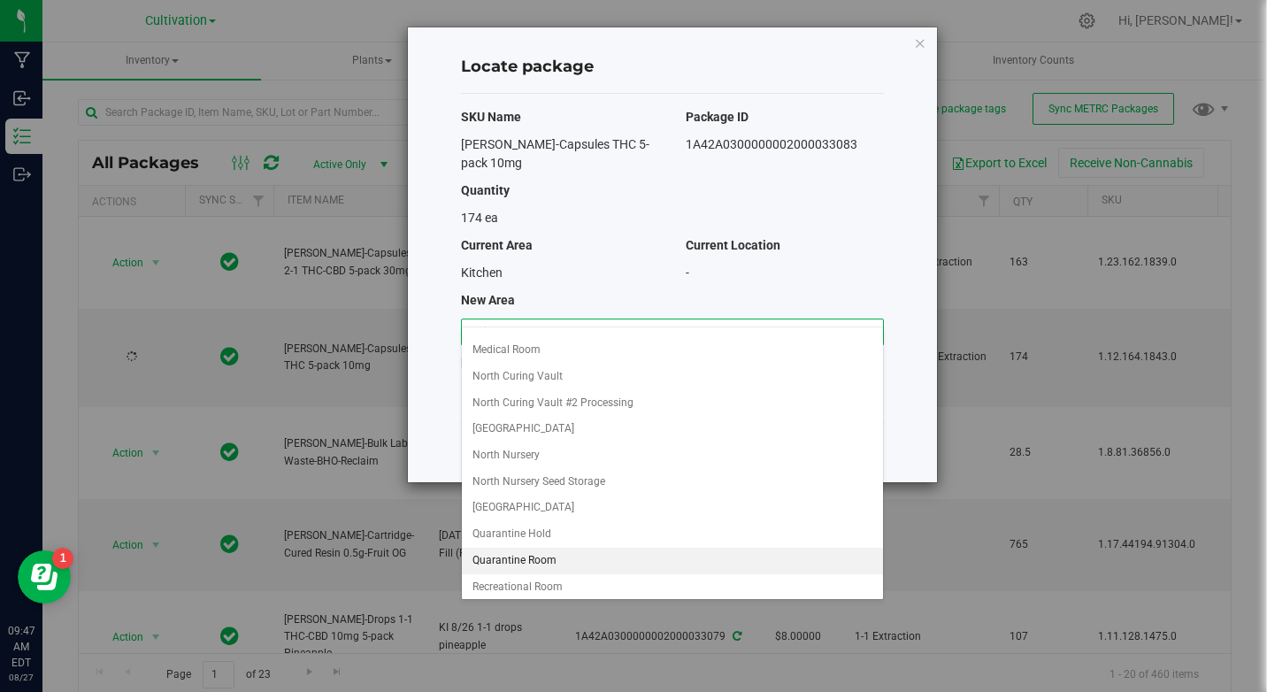
click at [523, 555] on li "Quarantine Room" at bounding box center [672, 561] width 421 height 27
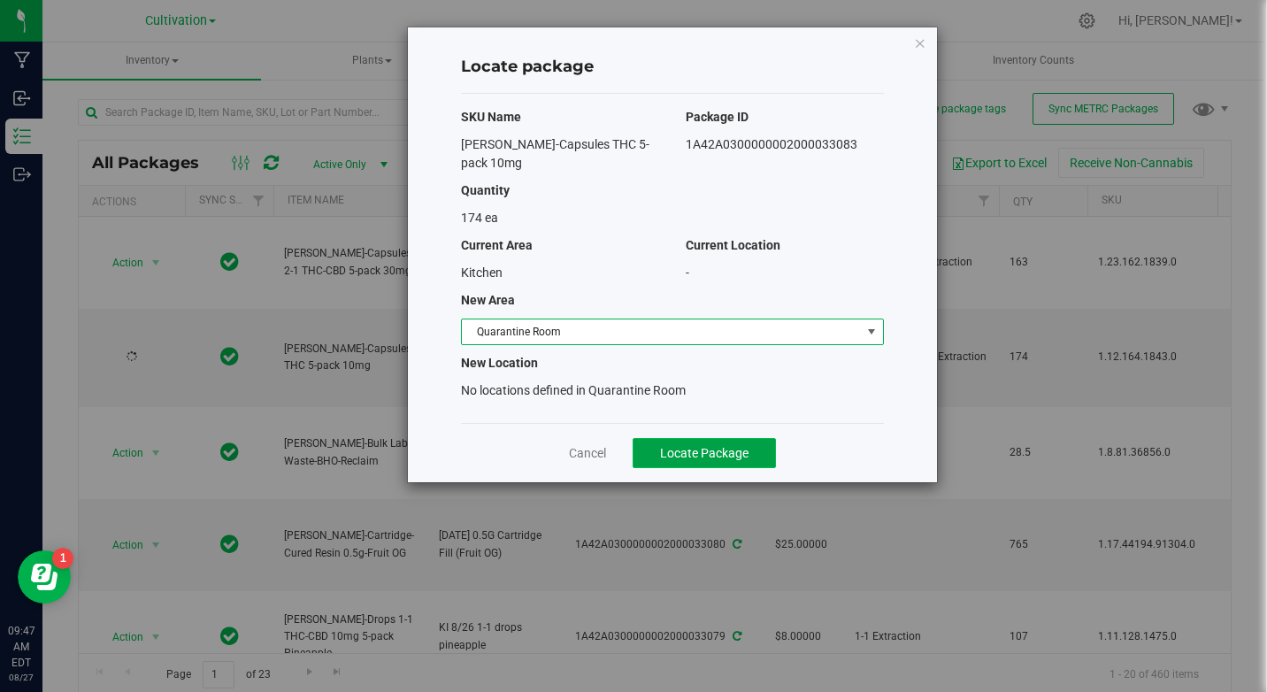
click at [727, 446] on span "Locate Package" at bounding box center [704, 453] width 88 height 14
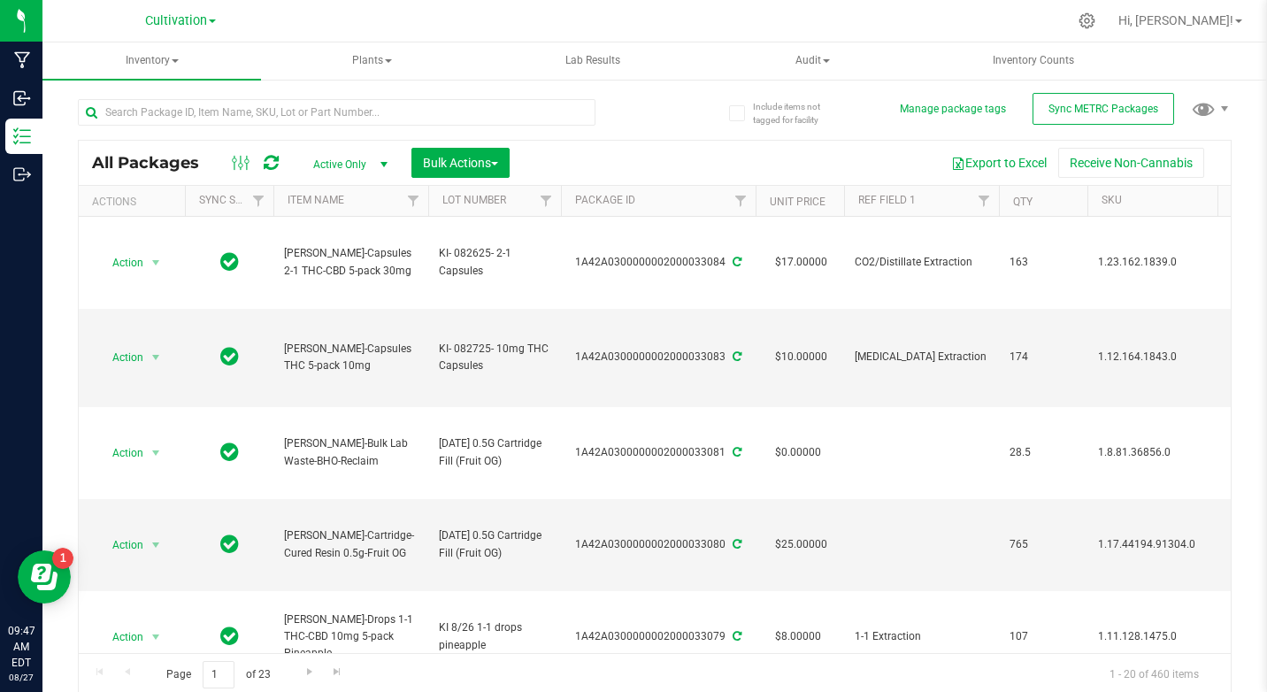
click at [1210, 70] on ul "Inventory All packages All inventory Waste log Create inventory Plants All plan…" at bounding box center [675, 61] width 1267 height 38
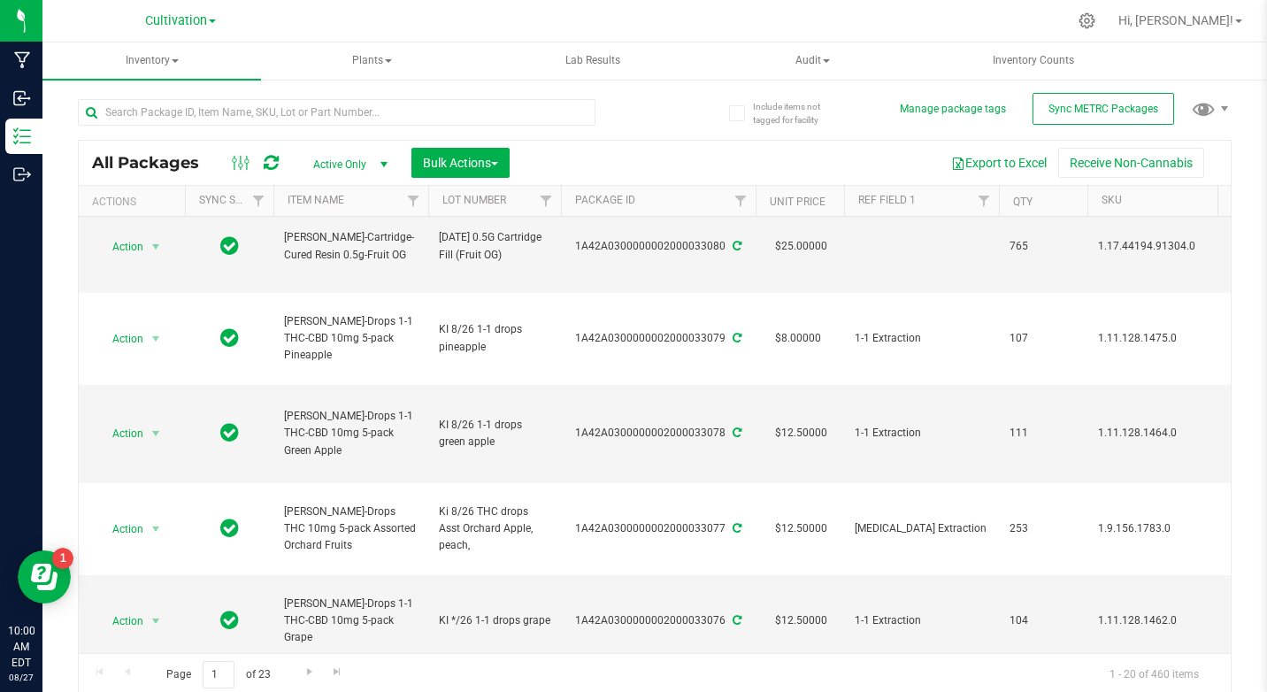
scroll to position [352, 0]
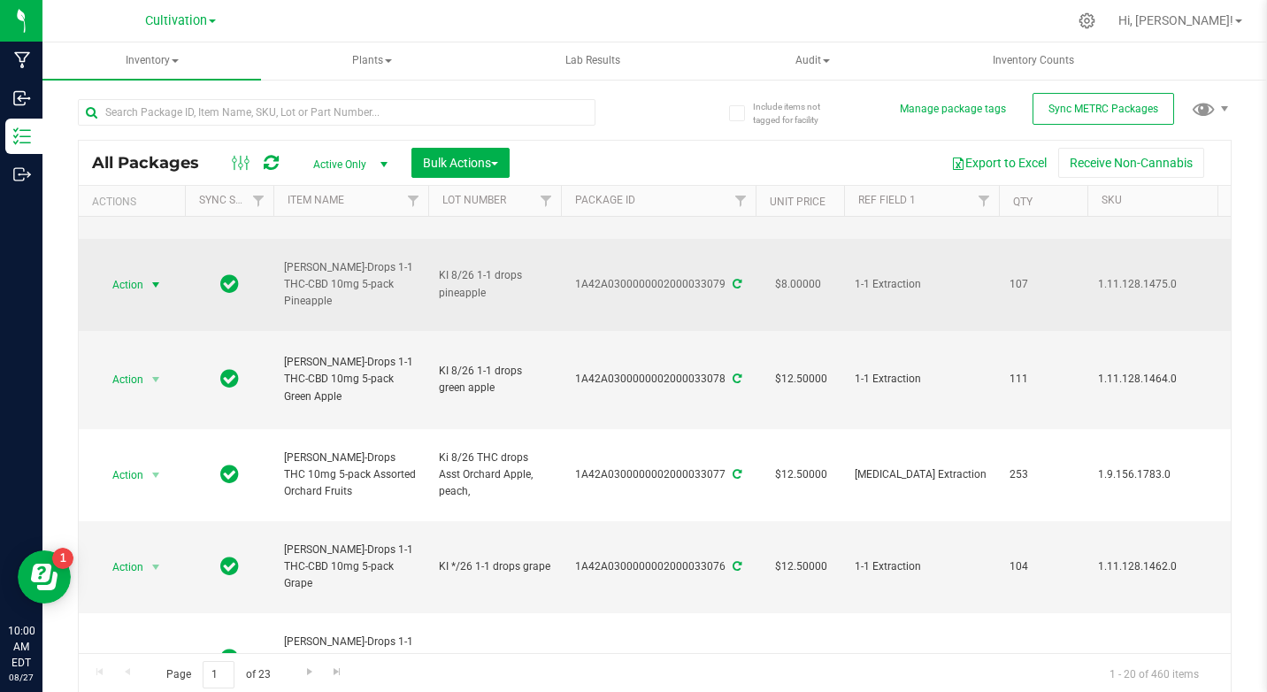
click at [155, 283] on span "select" at bounding box center [156, 285] width 14 height 14
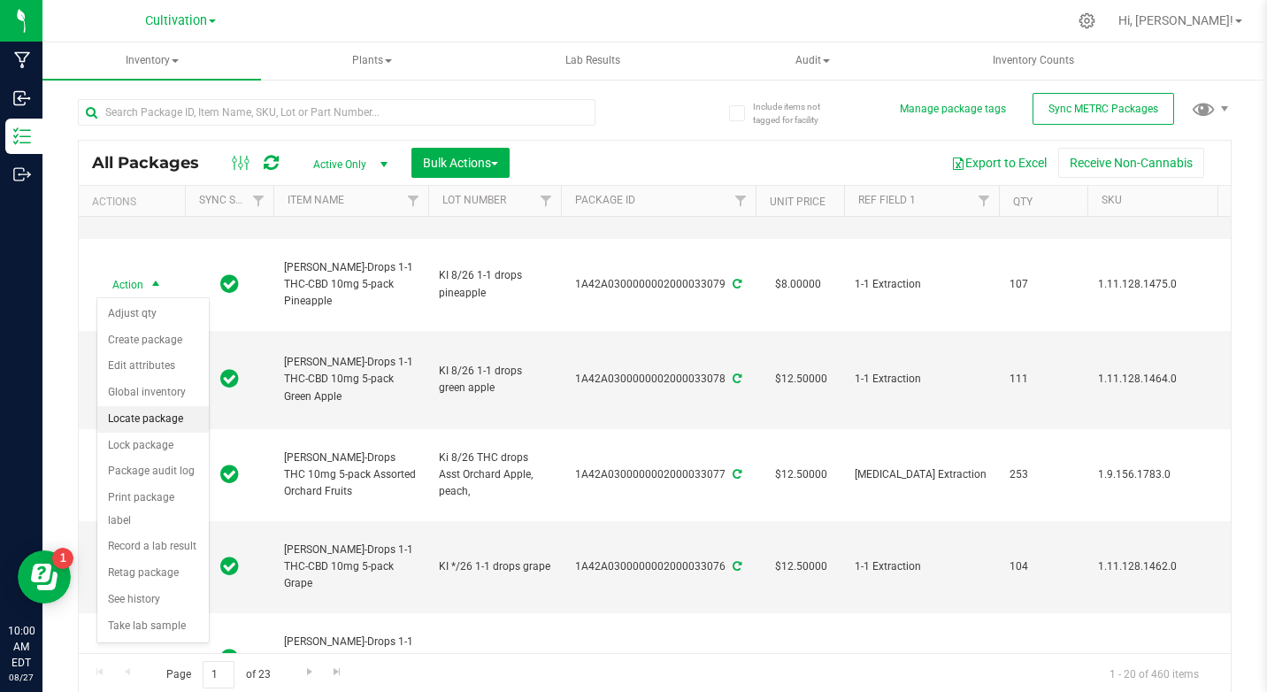
click at [158, 413] on li "Locate package" at bounding box center [152, 419] width 111 height 27
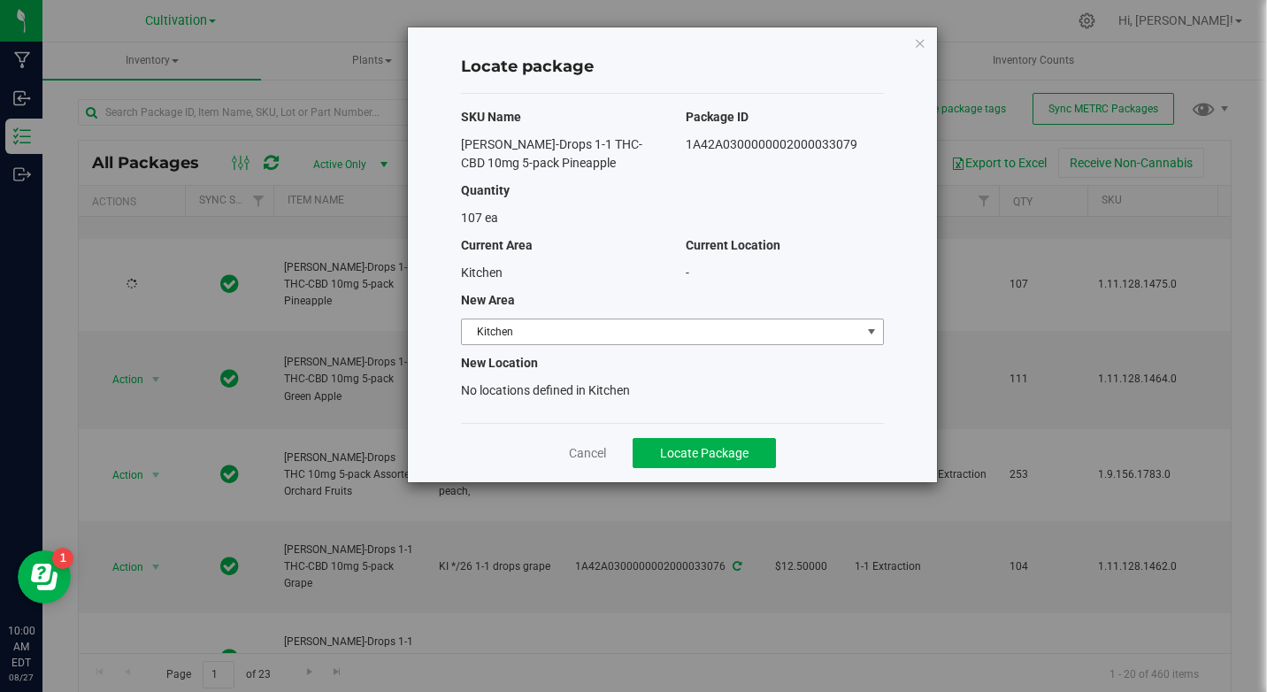
click at [875, 331] on span "select" at bounding box center [871, 332] width 14 height 14
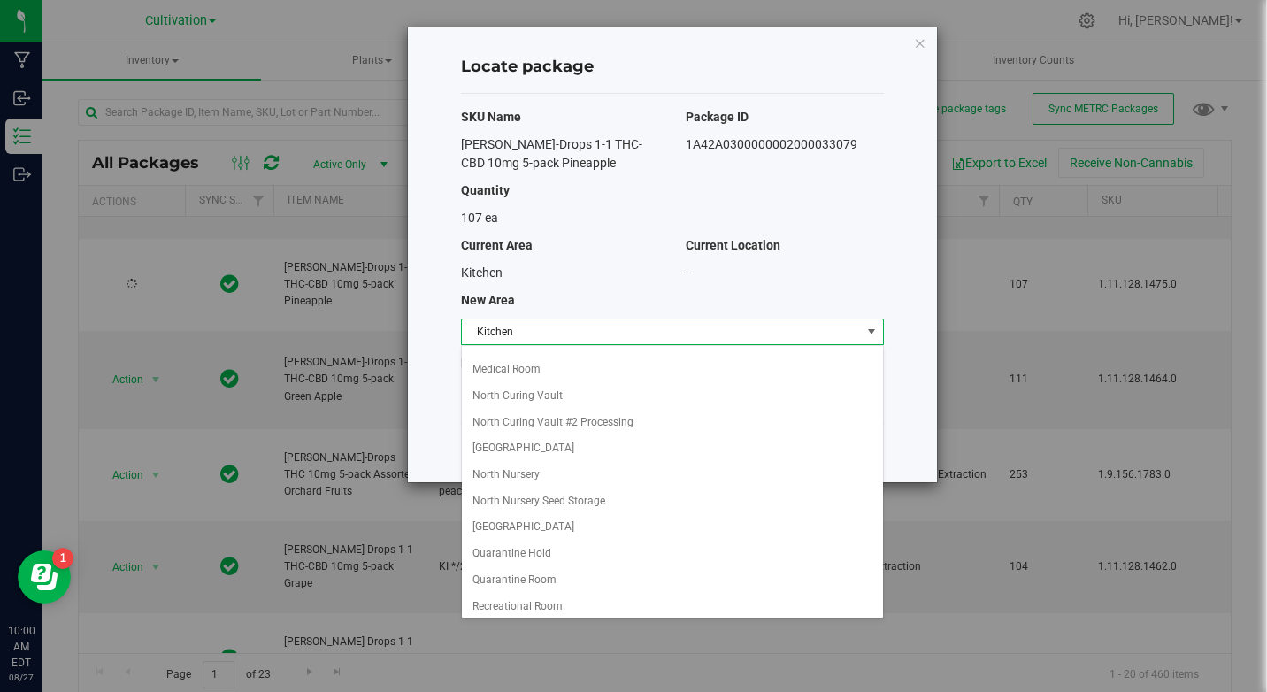
scroll to position [177, 0]
click at [496, 584] on li "Quarantine Room" at bounding box center [672, 579] width 421 height 27
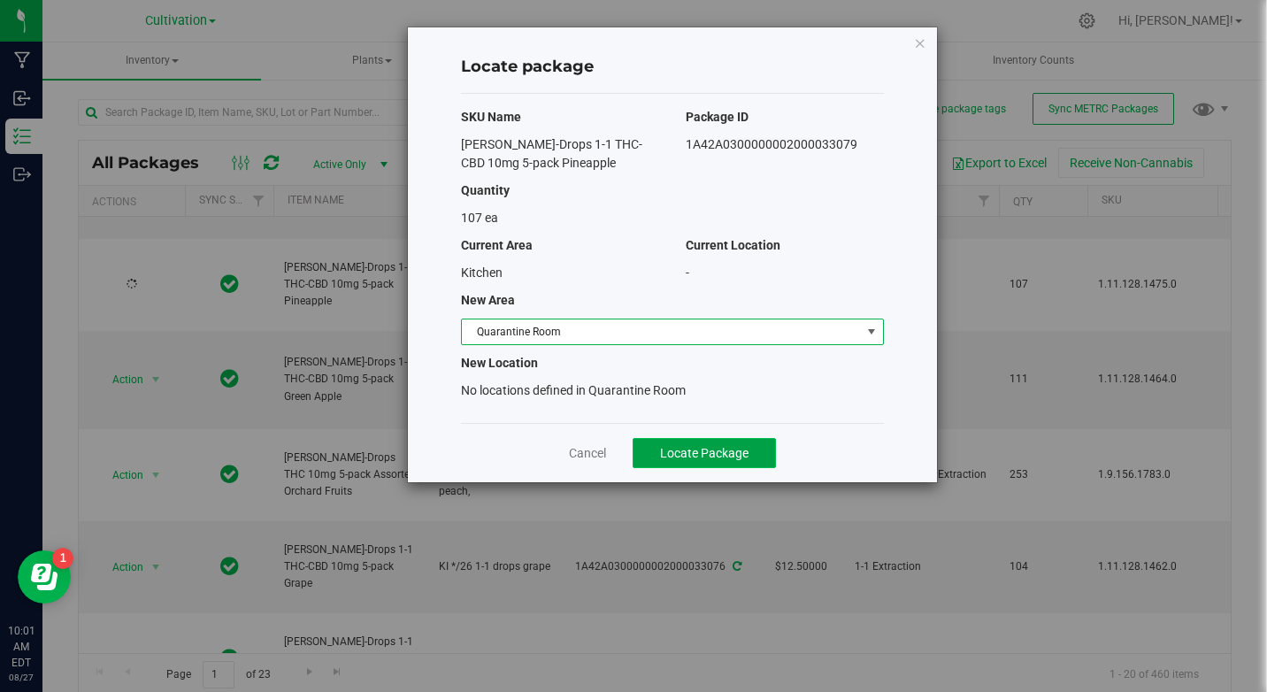
click at [655, 446] on button "Locate Package" at bounding box center [704, 453] width 143 height 30
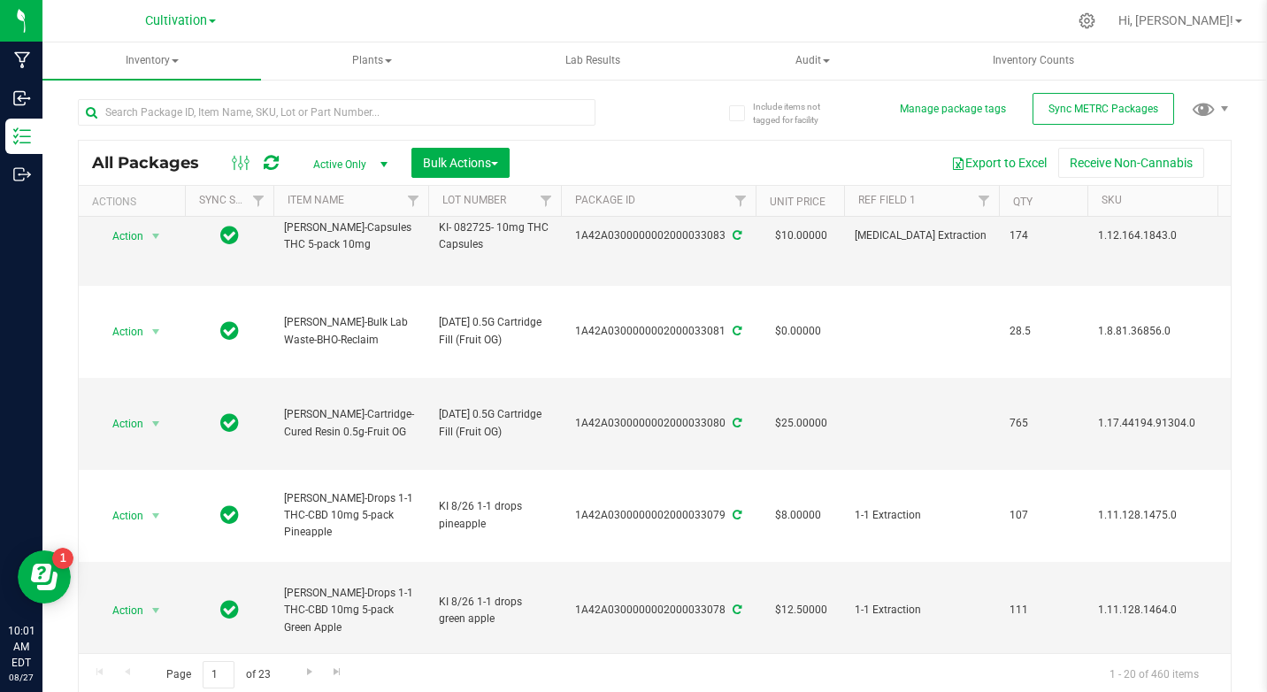
scroll to position [222, 0]
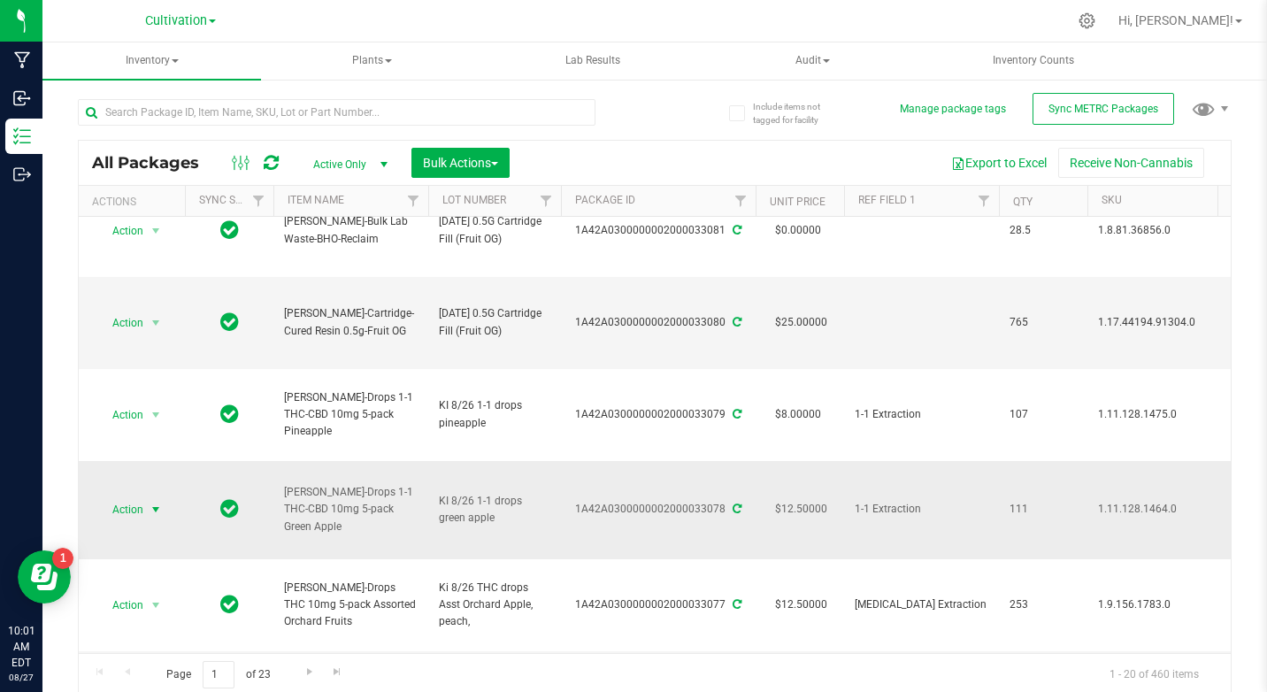
click at [159, 507] on span "select" at bounding box center [156, 510] width 14 height 14
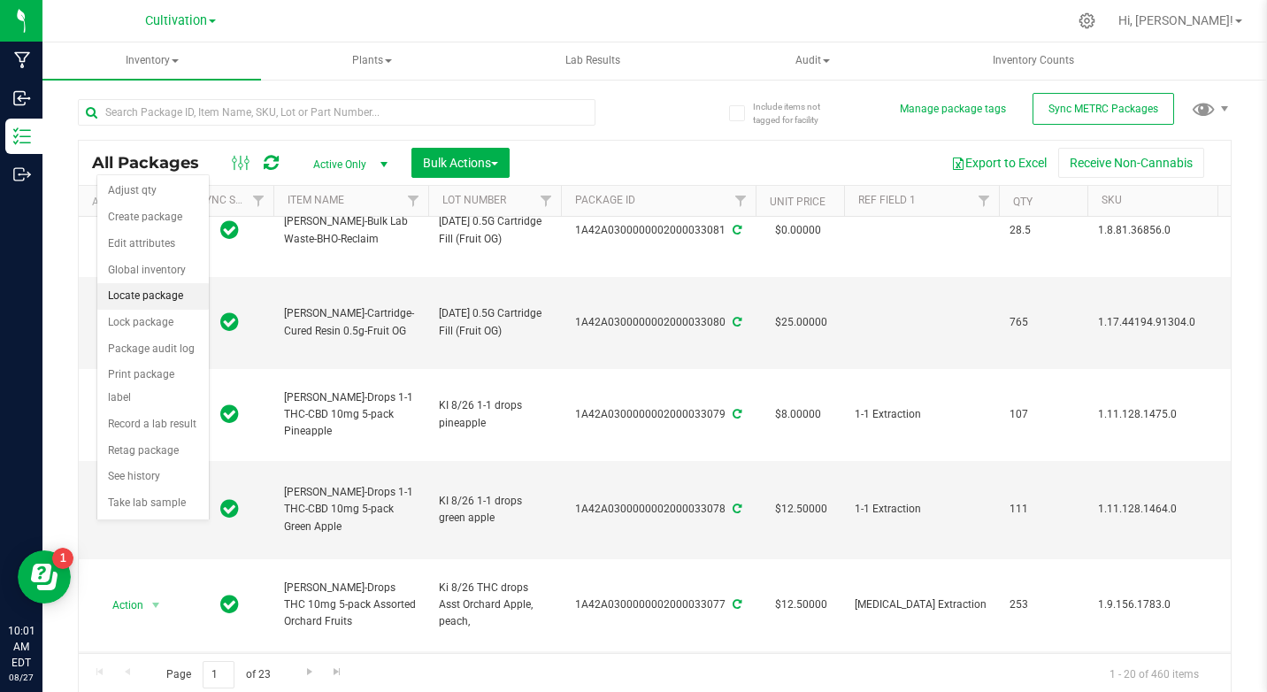
click at [151, 285] on li "Locate package" at bounding box center [152, 296] width 111 height 27
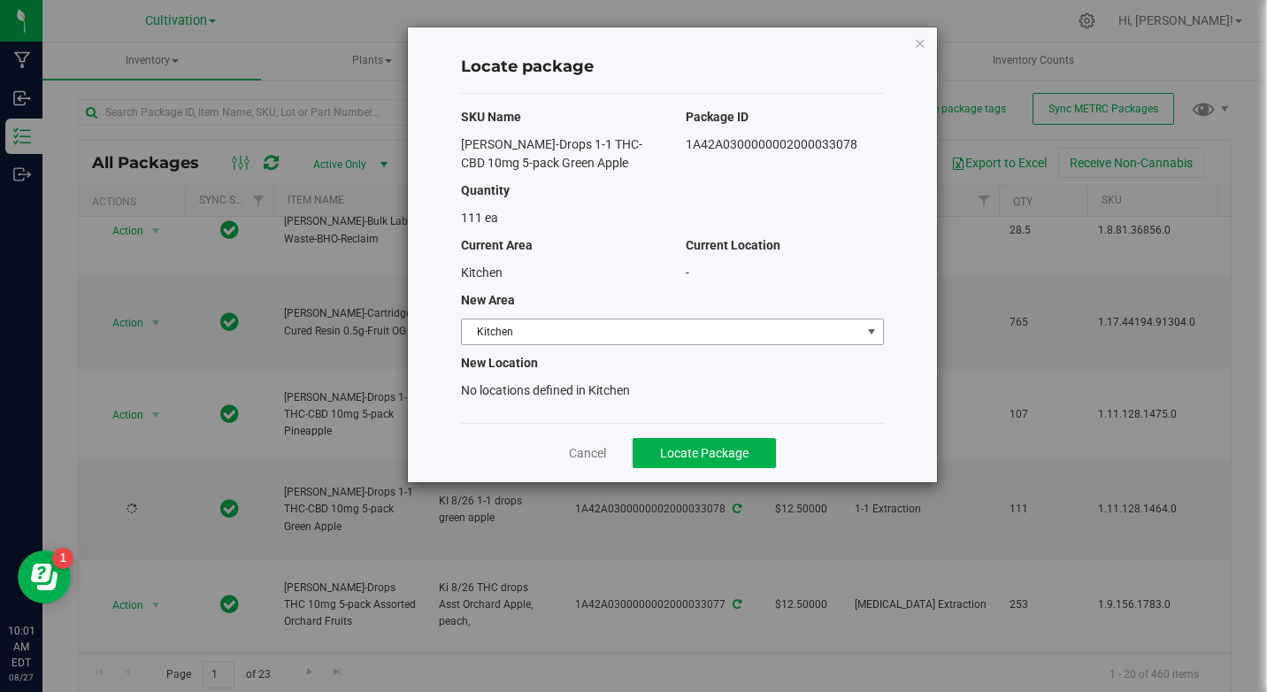
click at [872, 334] on span "select" at bounding box center [871, 332] width 14 height 14
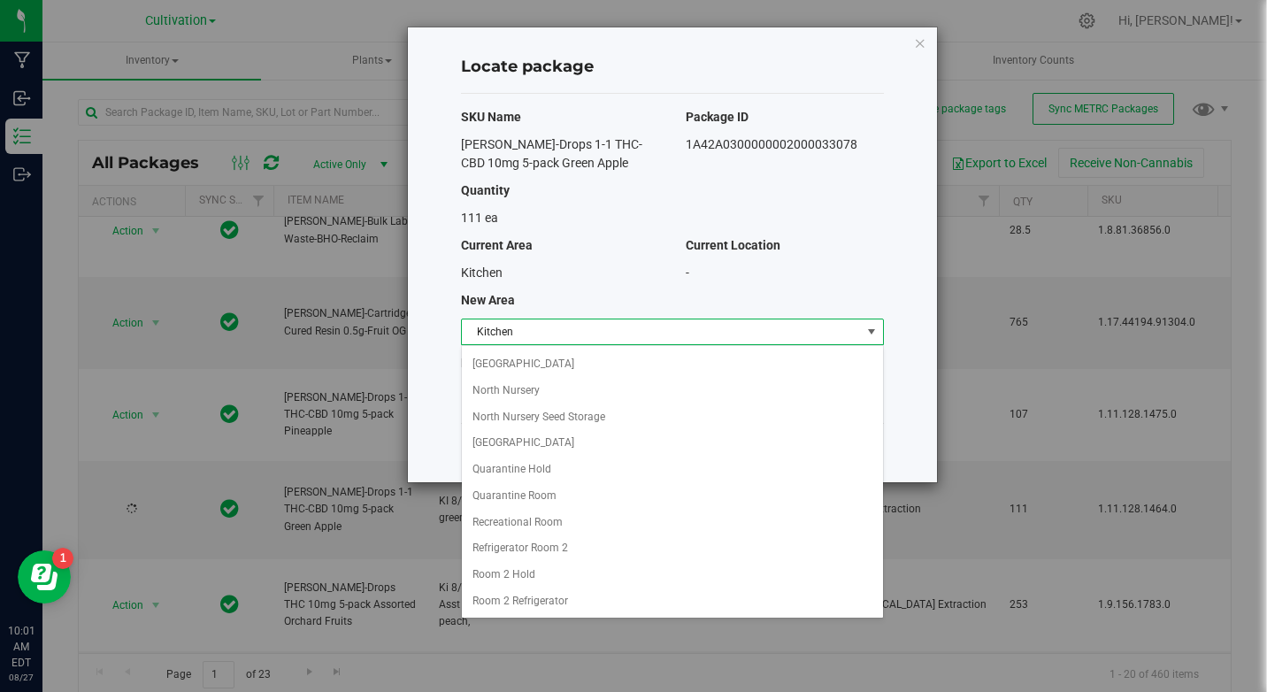
scroll to position [291, 0]
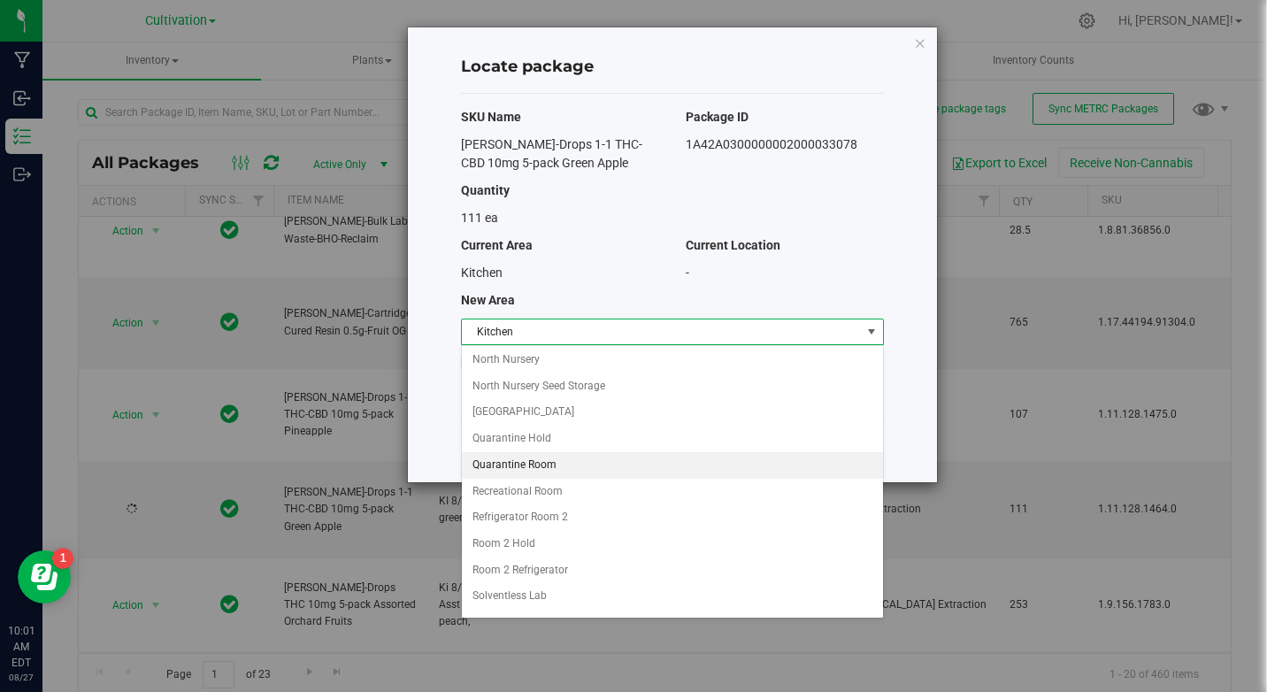
click at [553, 470] on li "Quarantine Room" at bounding box center [672, 465] width 421 height 27
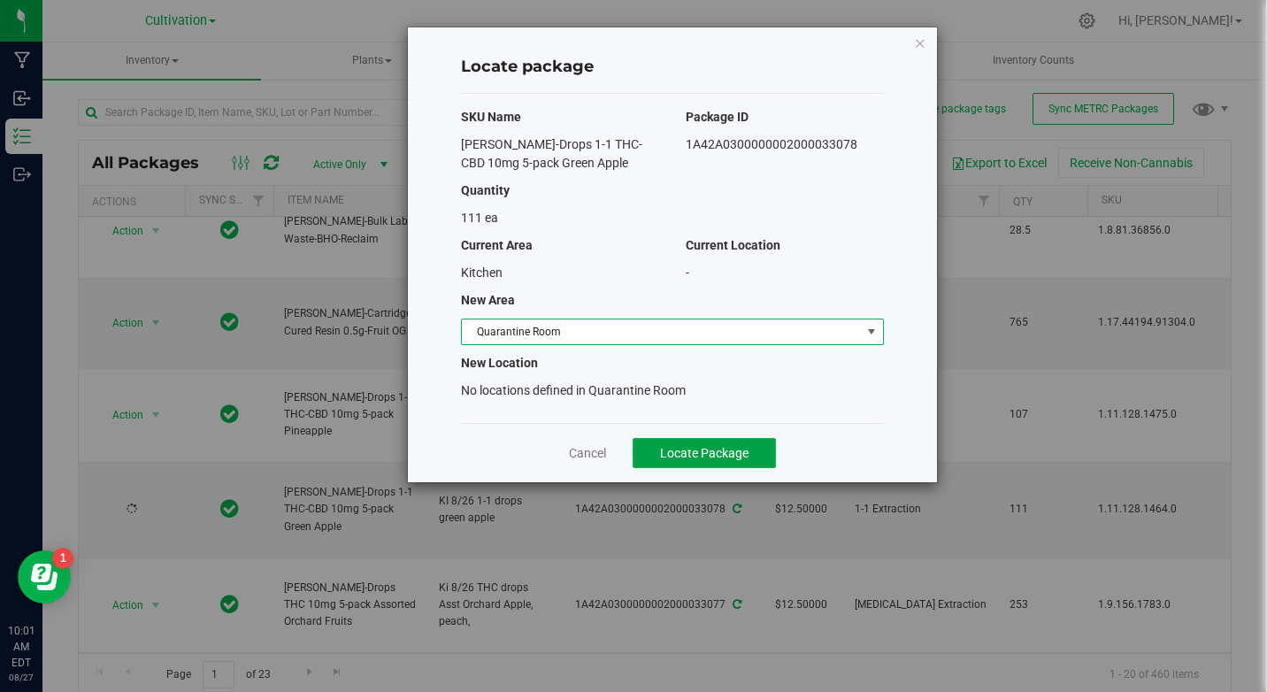
click at [660, 452] on span "Locate Package" at bounding box center [704, 453] width 88 height 14
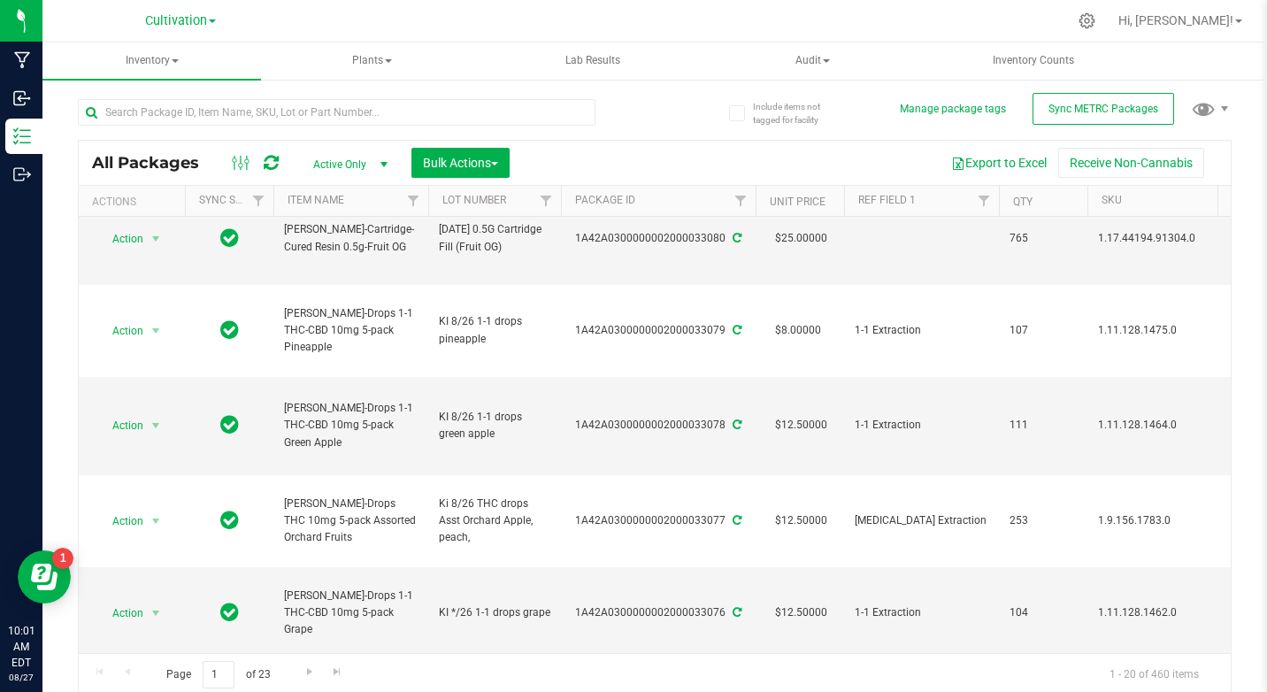
scroll to position [335, 0]
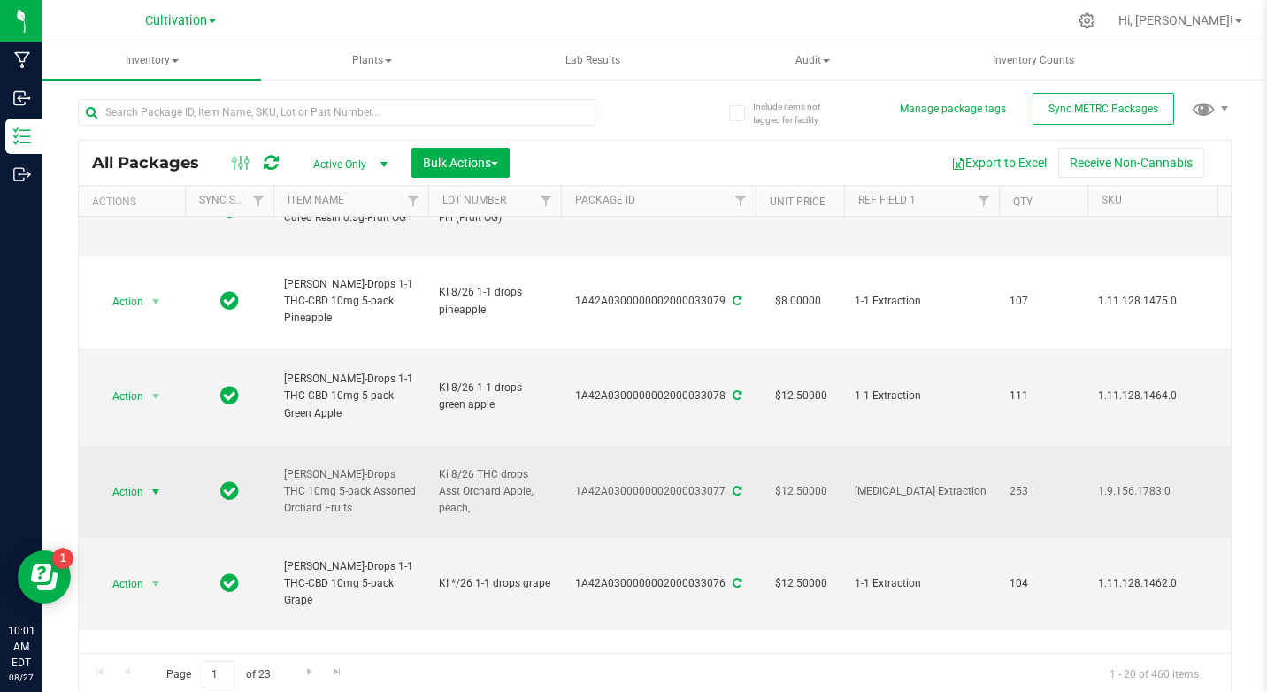
click at [155, 494] on span "select" at bounding box center [156, 492] width 14 height 14
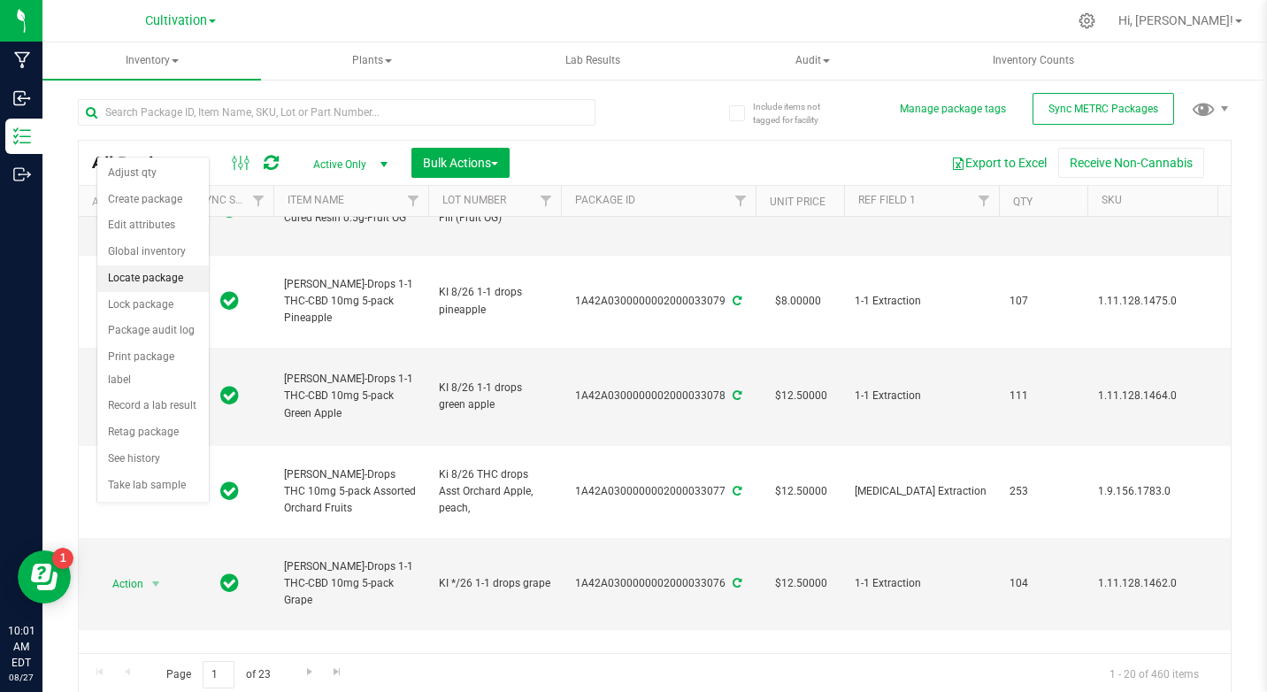
click at [141, 274] on li "Locate package" at bounding box center [152, 278] width 111 height 27
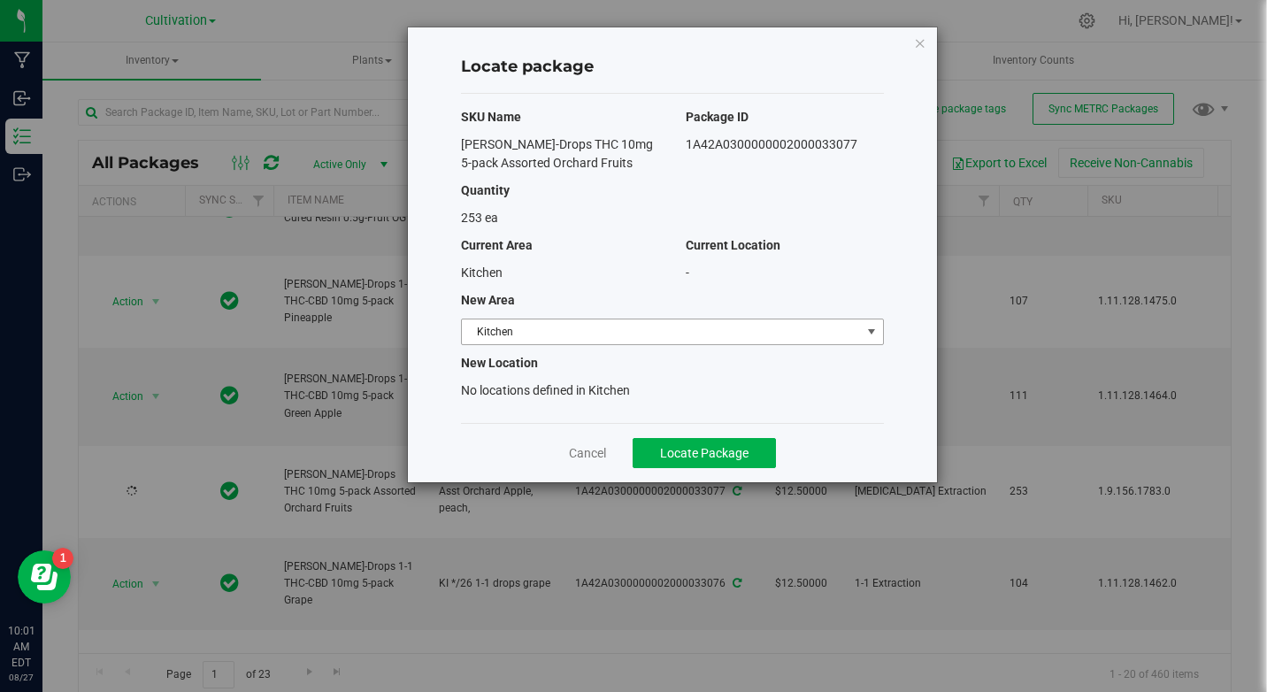
click at [864, 331] on span "select" at bounding box center [871, 332] width 14 height 14
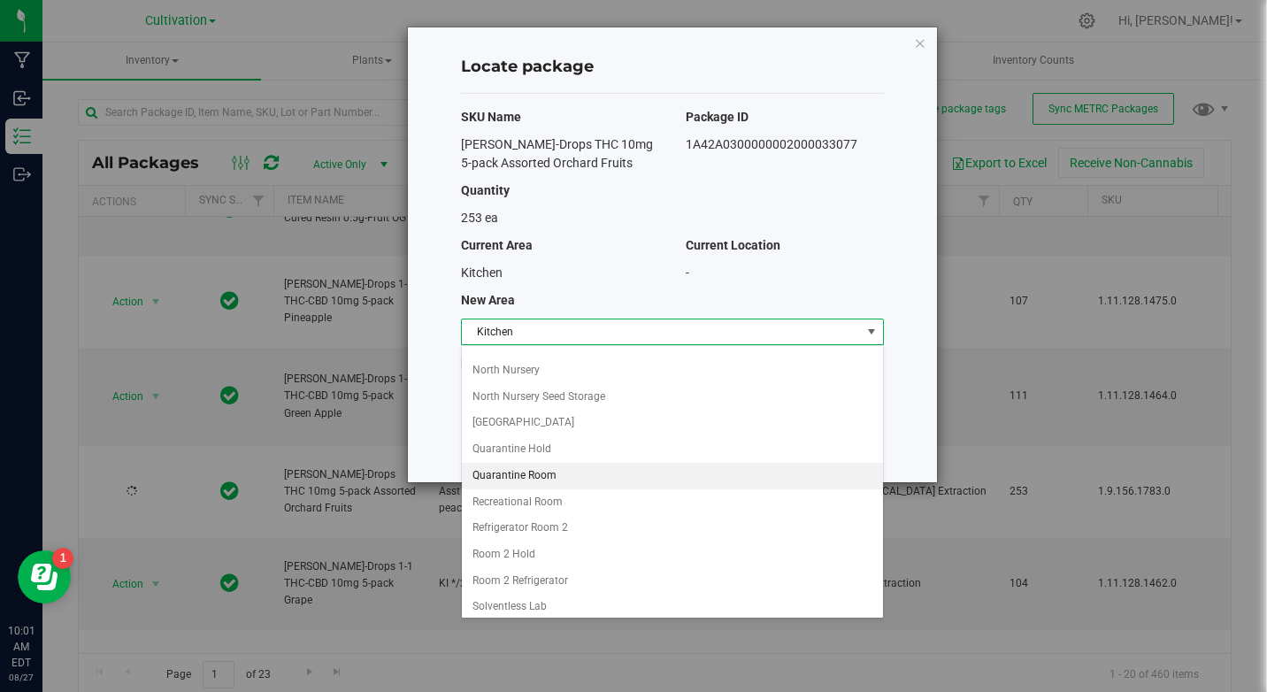
scroll to position [288, 0]
click at [536, 468] on li "Quarantine Room" at bounding box center [672, 469] width 421 height 27
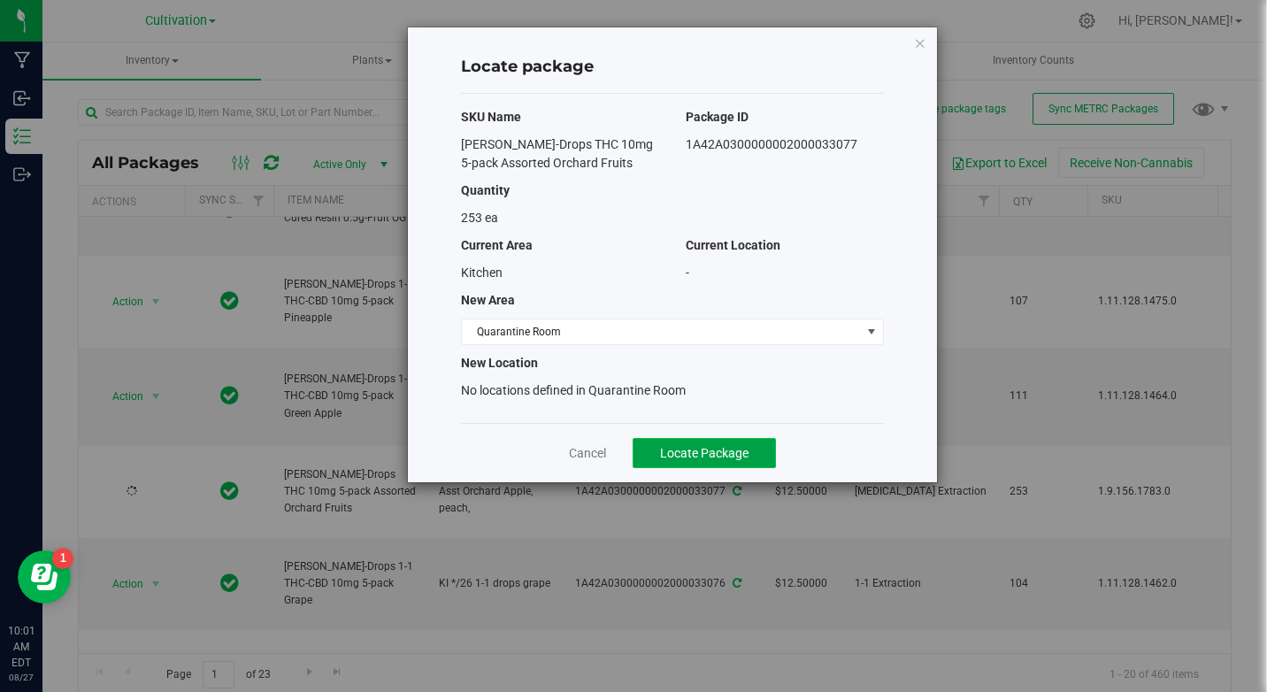
click at [664, 451] on span "Locate Package" at bounding box center [704, 453] width 88 height 14
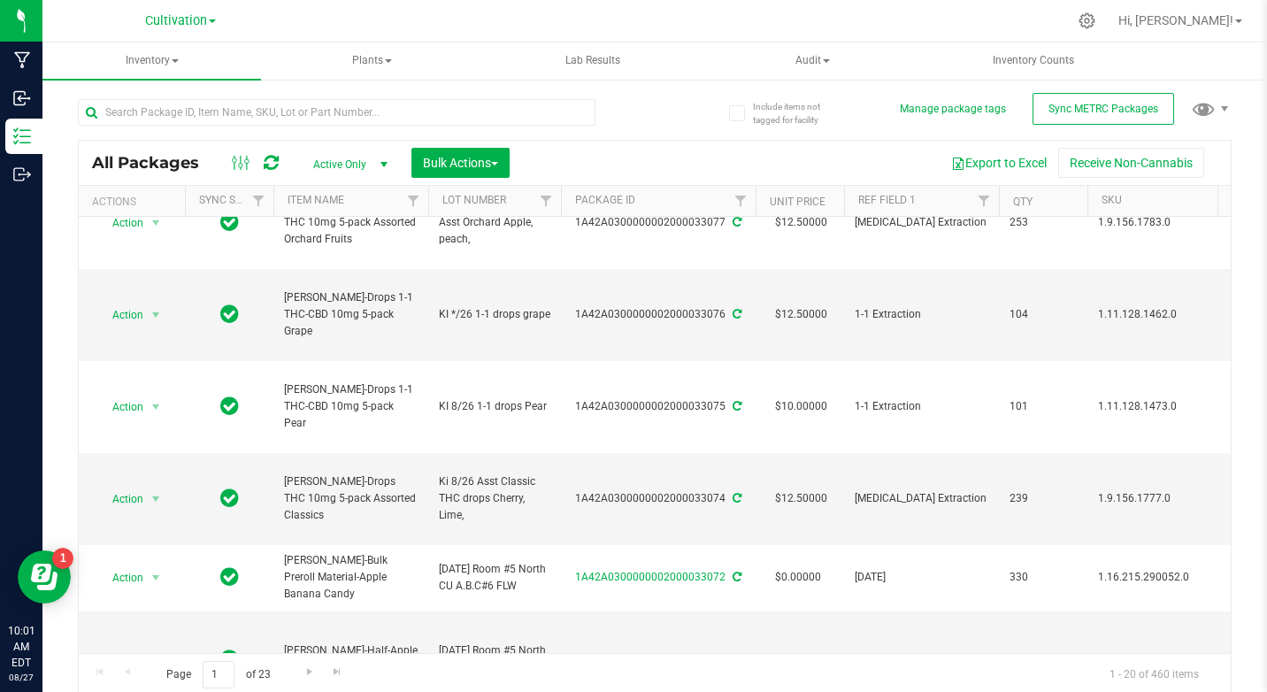
scroll to position [633, 0]
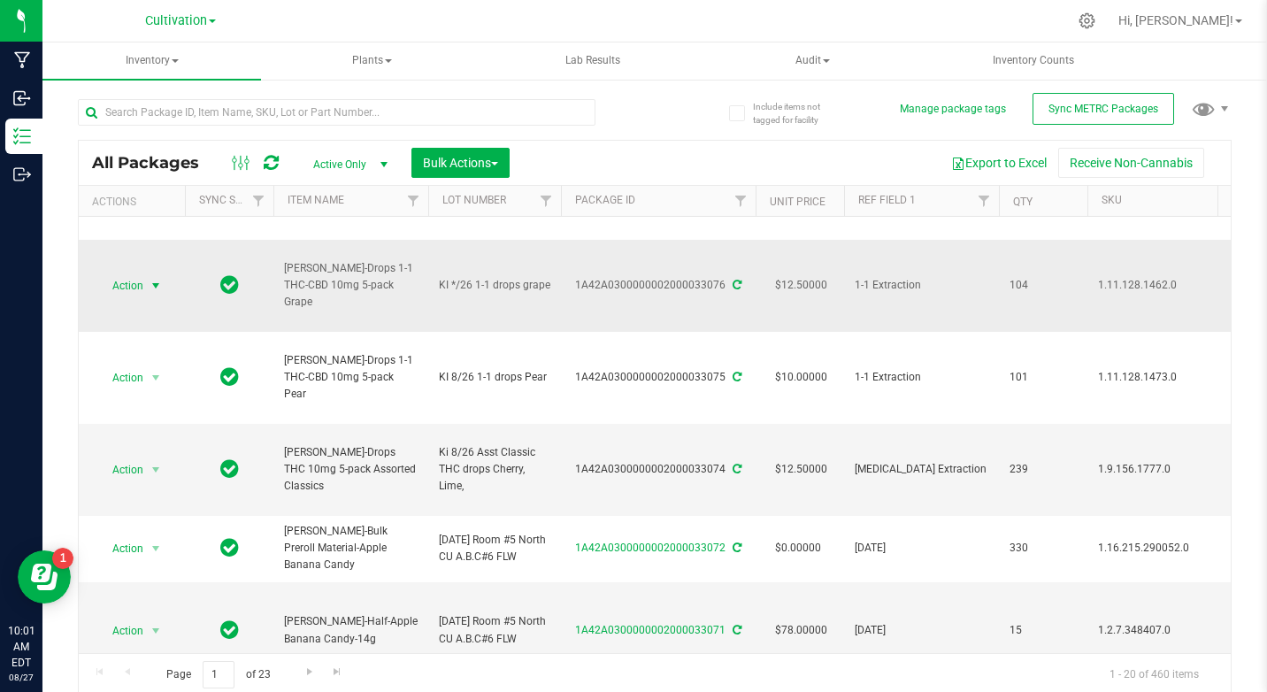
click at [155, 283] on span "select" at bounding box center [156, 286] width 14 height 14
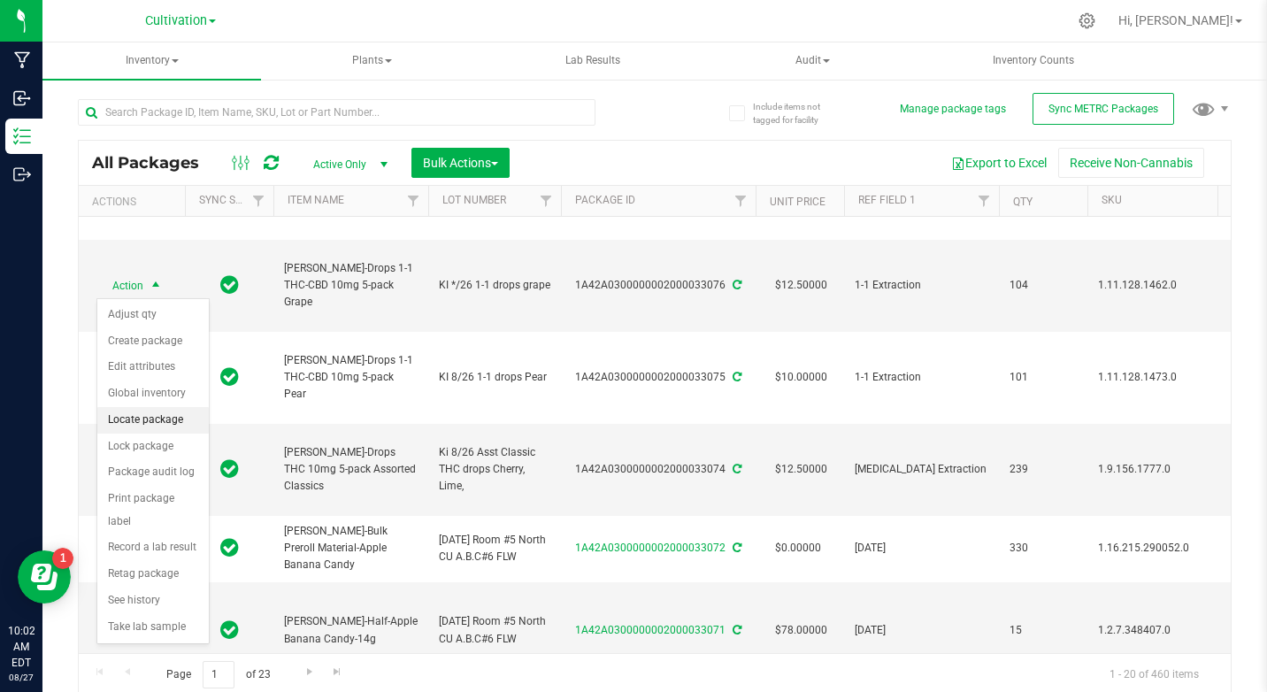
click at [143, 415] on li "Locate package" at bounding box center [152, 420] width 111 height 27
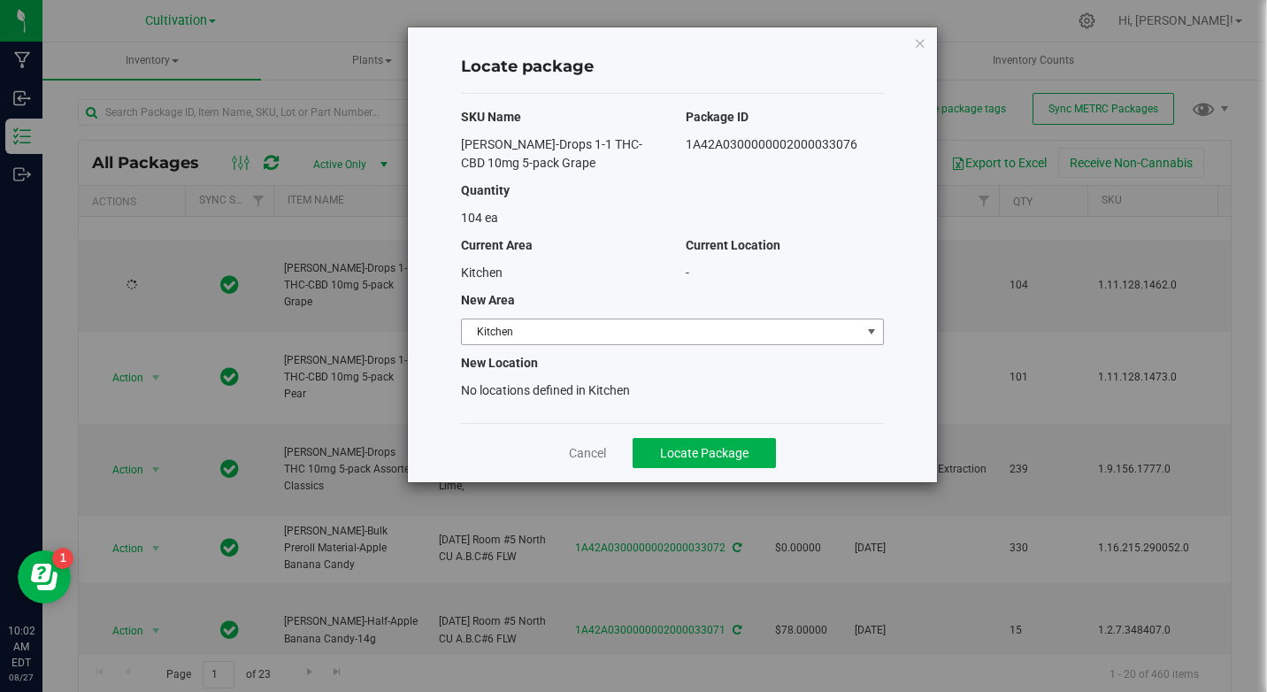
click at [871, 326] on span "select" at bounding box center [871, 332] width 14 height 14
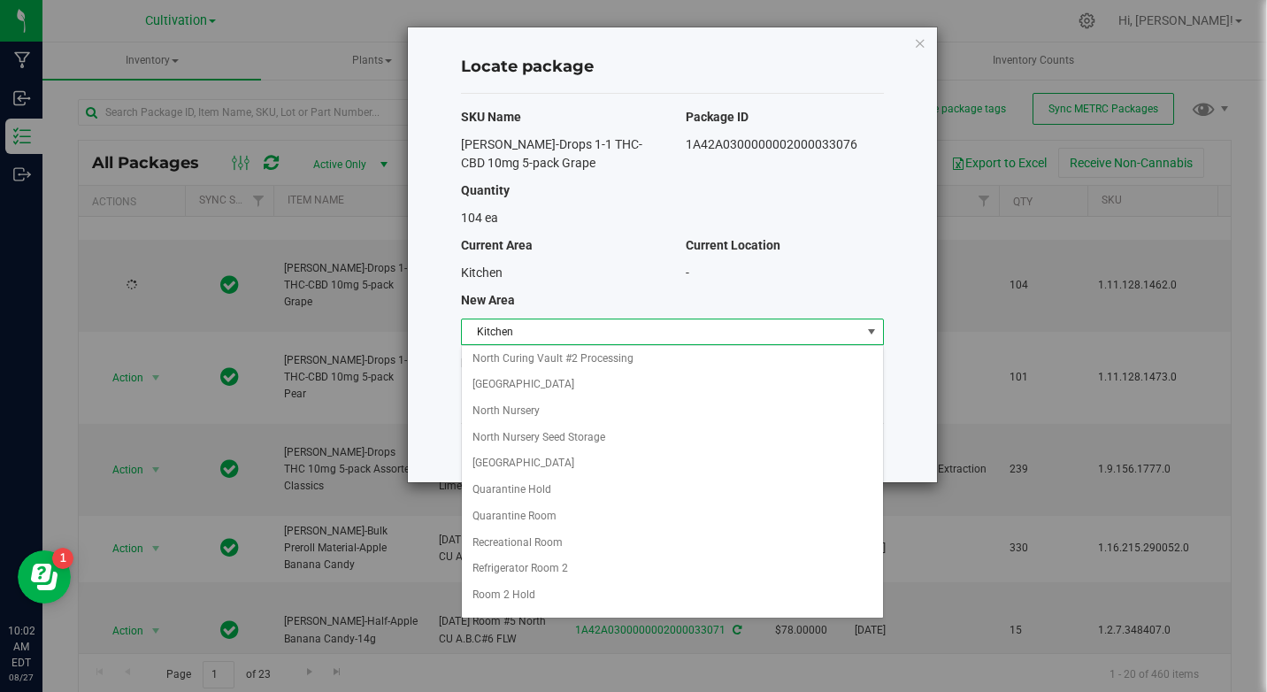
scroll to position [243, 0]
click at [531, 511] on li "Quarantine Room" at bounding box center [672, 513] width 421 height 27
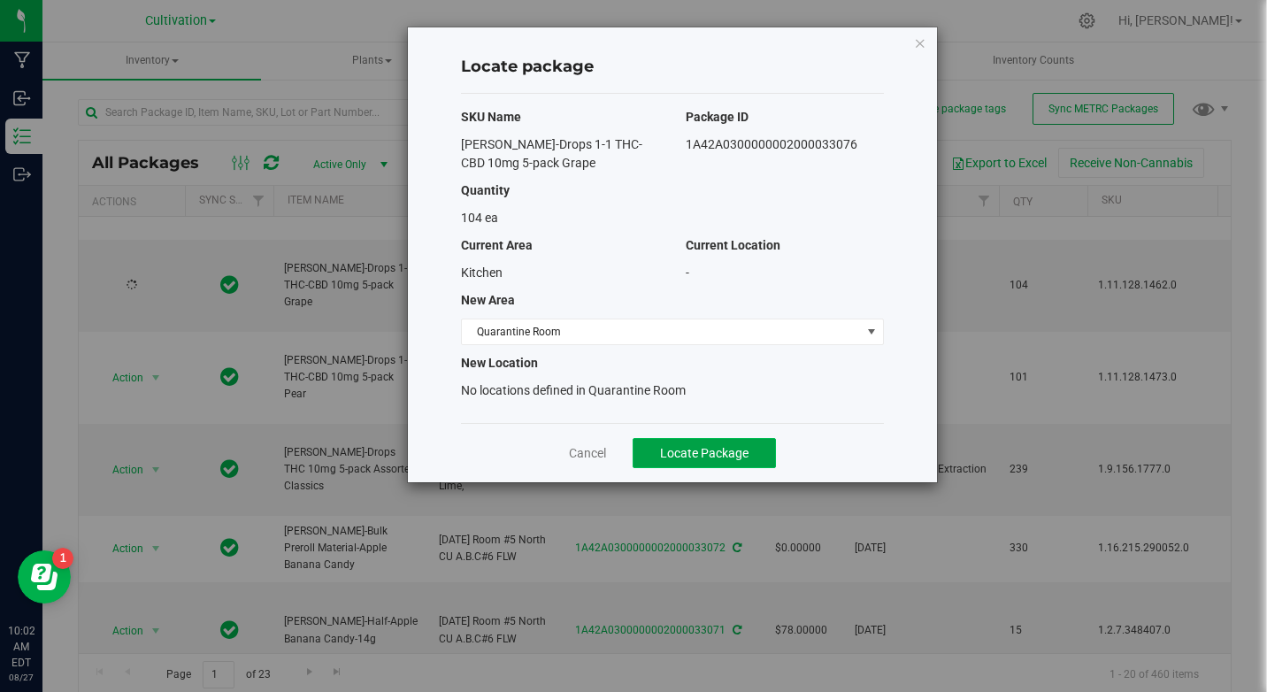
click at [694, 448] on span "Locate Package" at bounding box center [704, 453] width 88 height 14
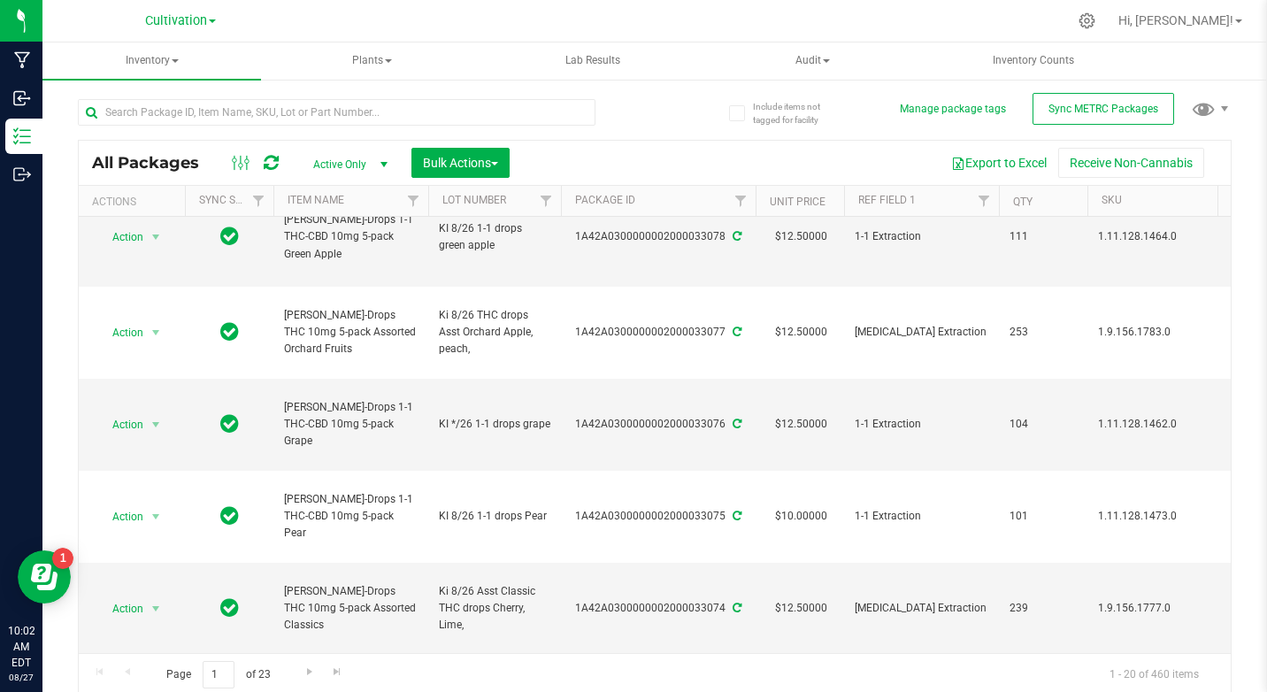
scroll to position [525, 0]
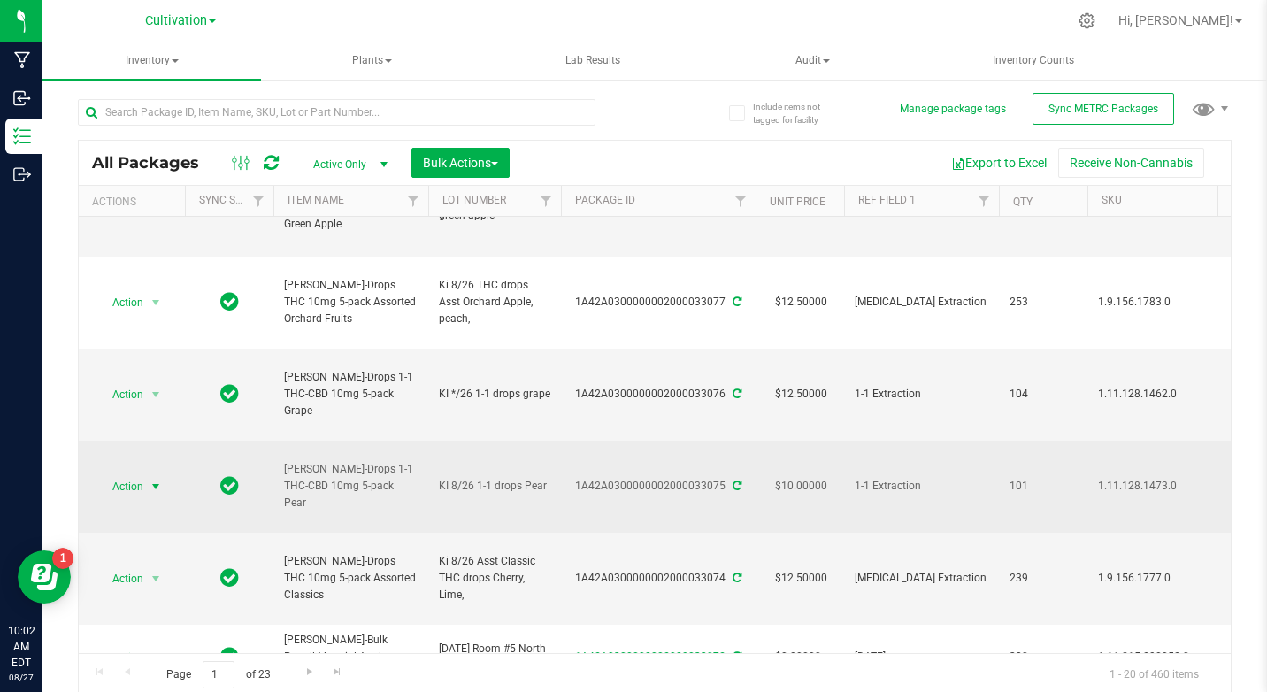
click at [145, 482] on span "select" at bounding box center [156, 486] width 22 height 25
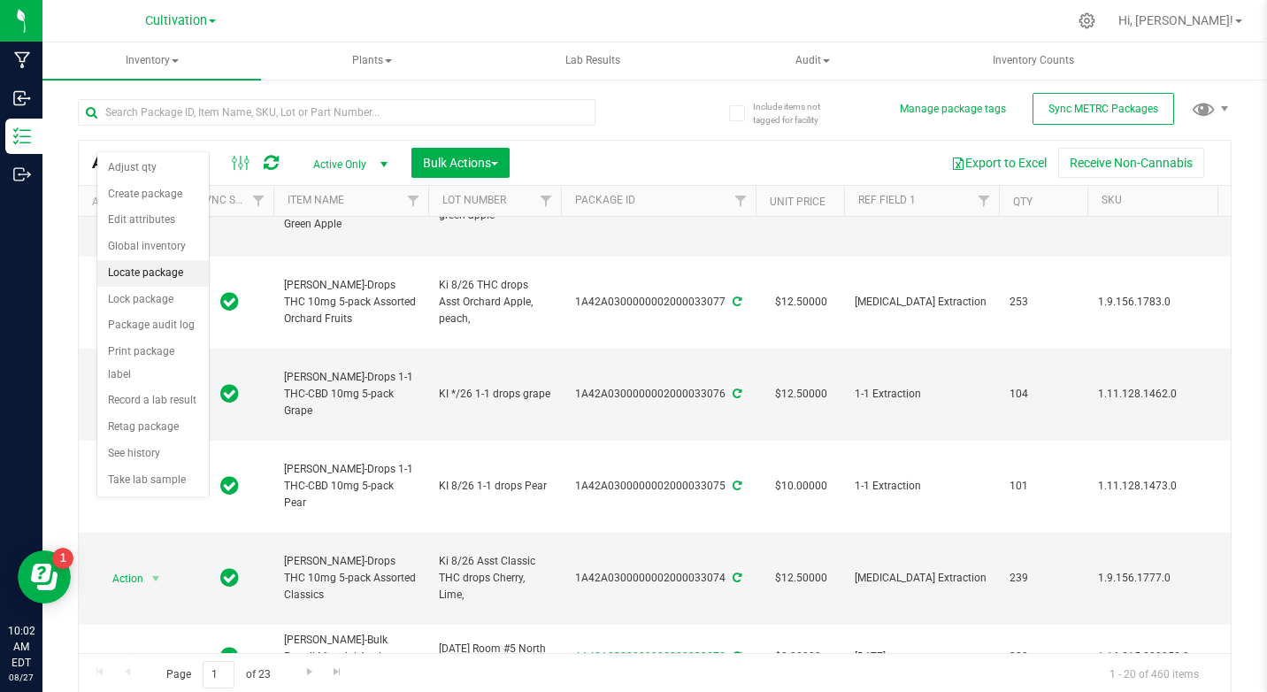
click at [127, 272] on li "Locate package" at bounding box center [152, 273] width 111 height 27
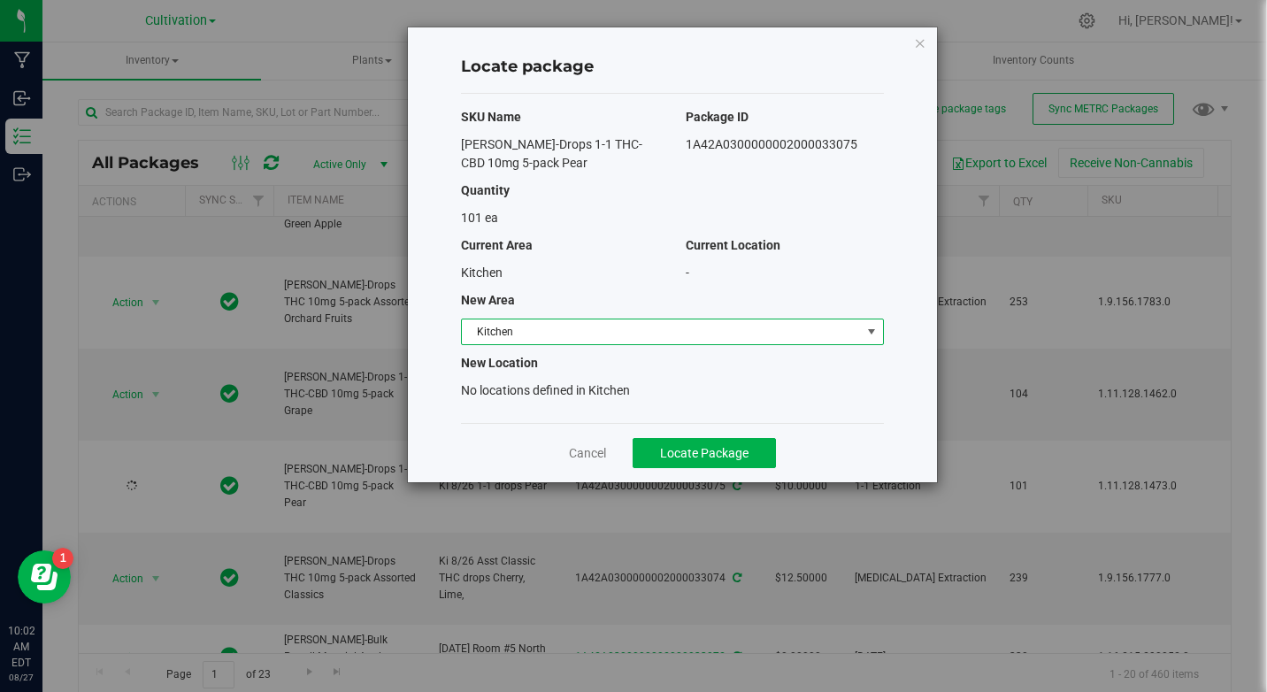
click at [867, 338] on span "select" at bounding box center [871, 332] width 14 height 14
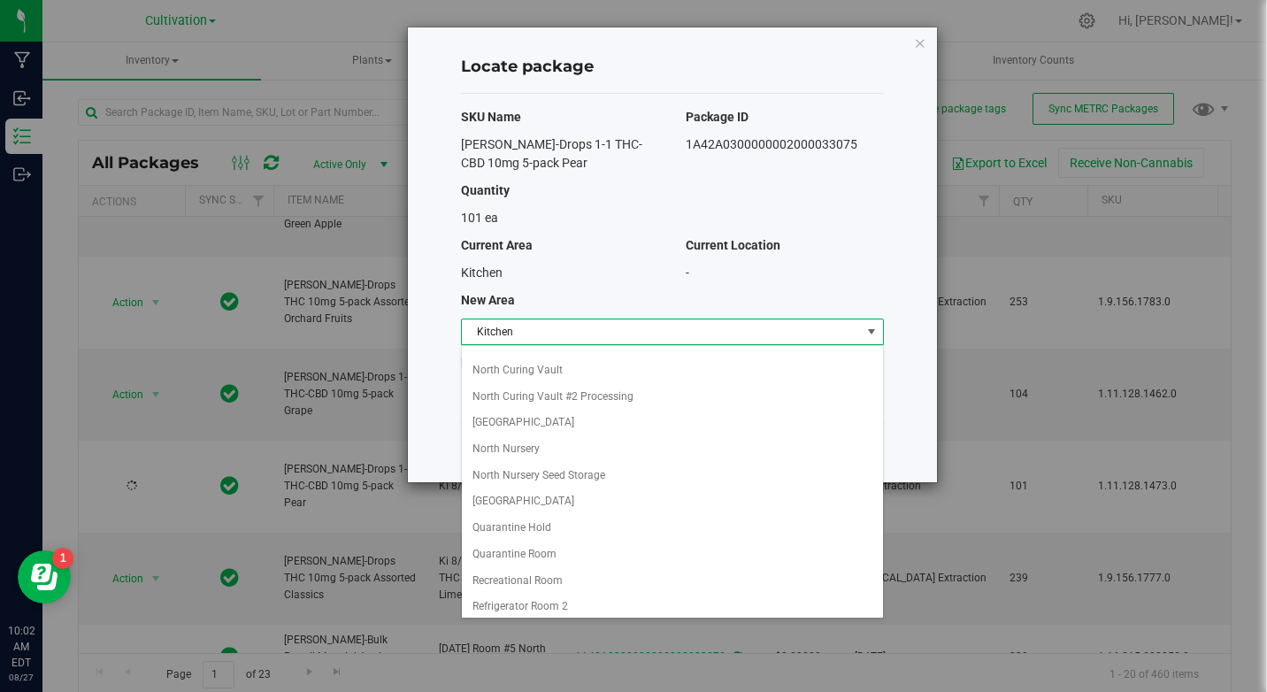
scroll to position [226, 0]
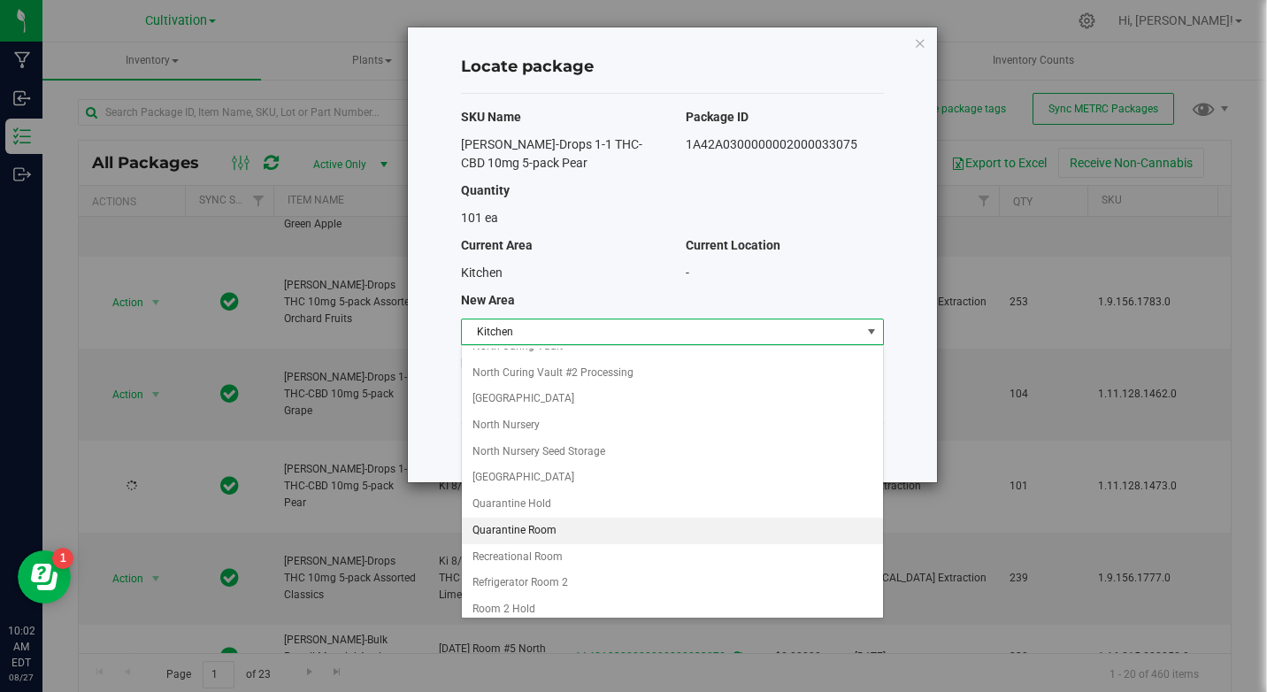
click at [544, 526] on li "Quarantine Room" at bounding box center [672, 531] width 421 height 27
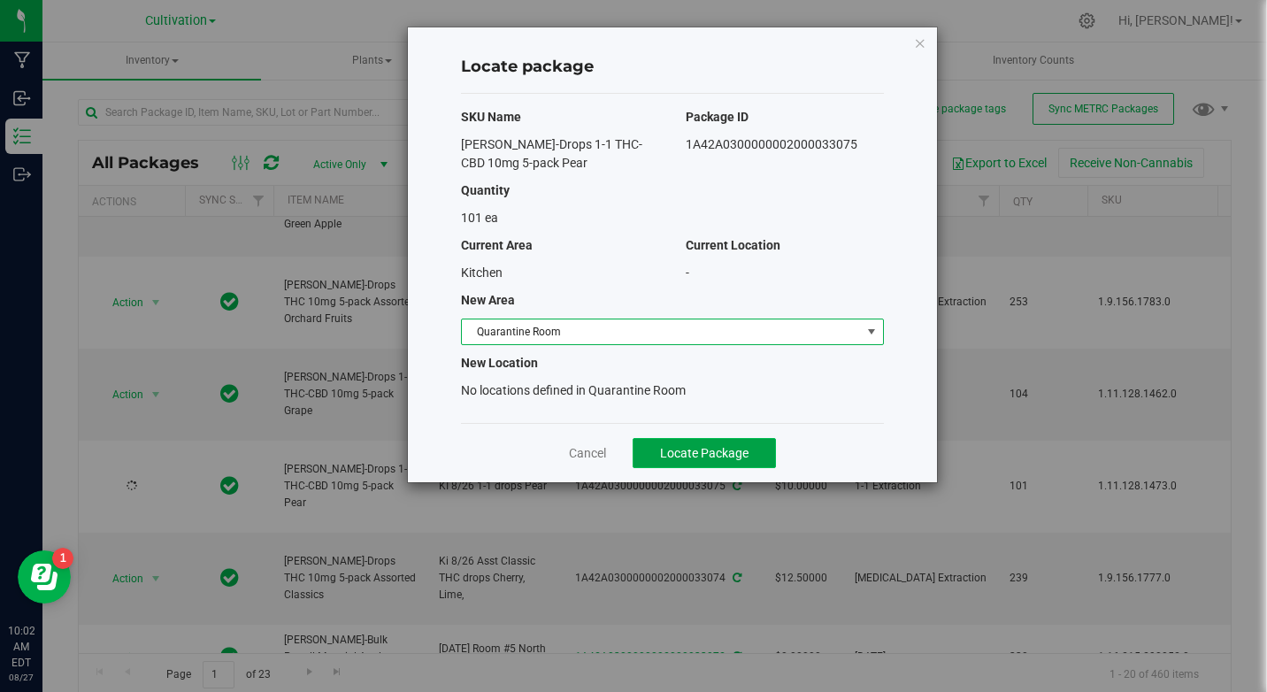
click at [687, 450] on span "Locate Package" at bounding box center [704, 453] width 88 height 14
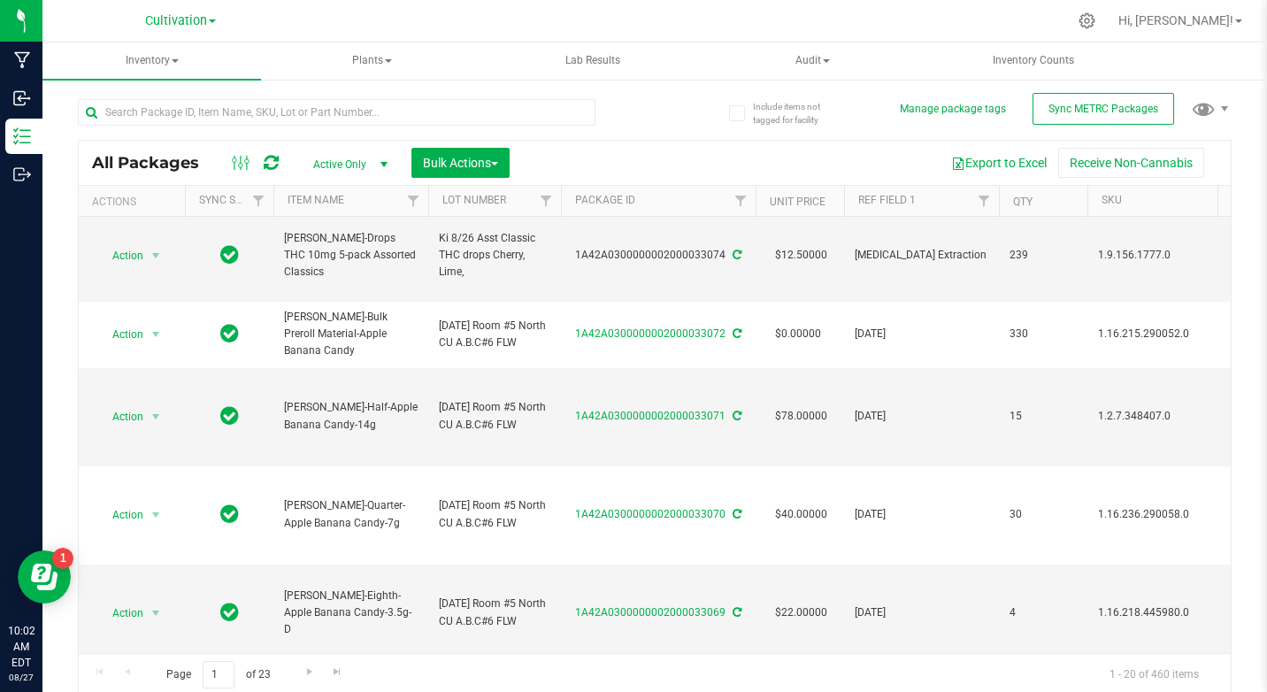
scroll to position [851, 0]
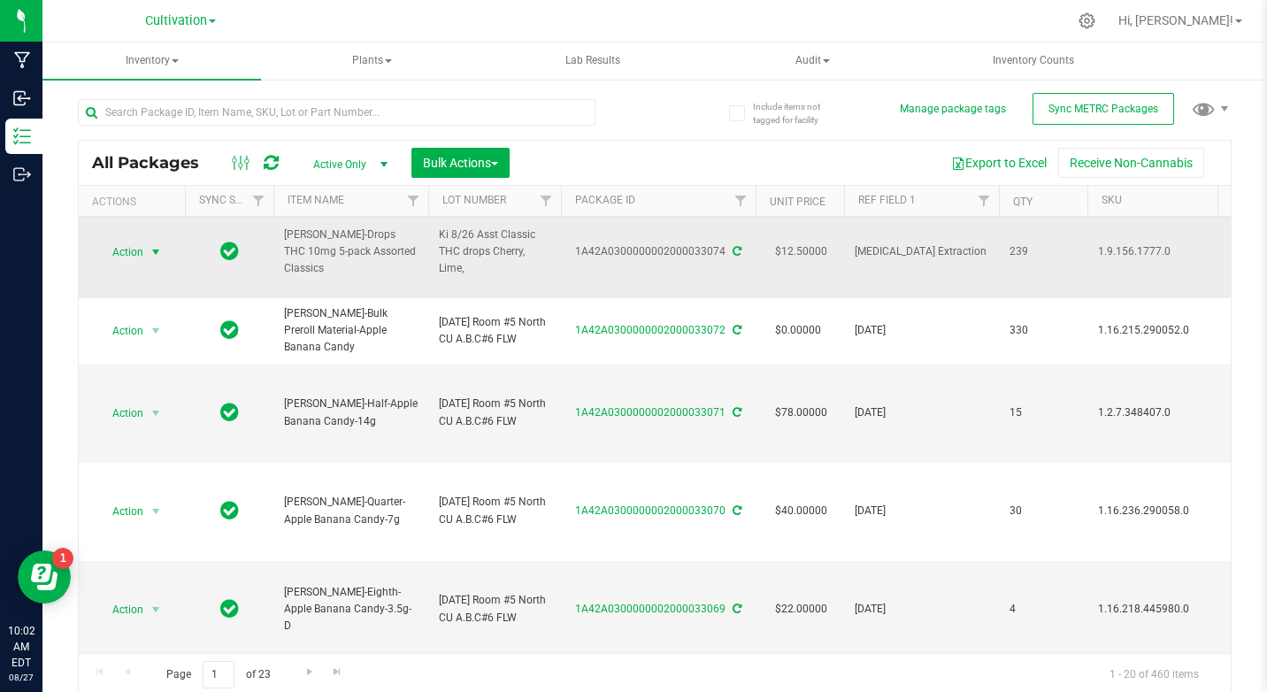
click at [152, 246] on span "select" at bounding box center [156, 252] width 14 height 14
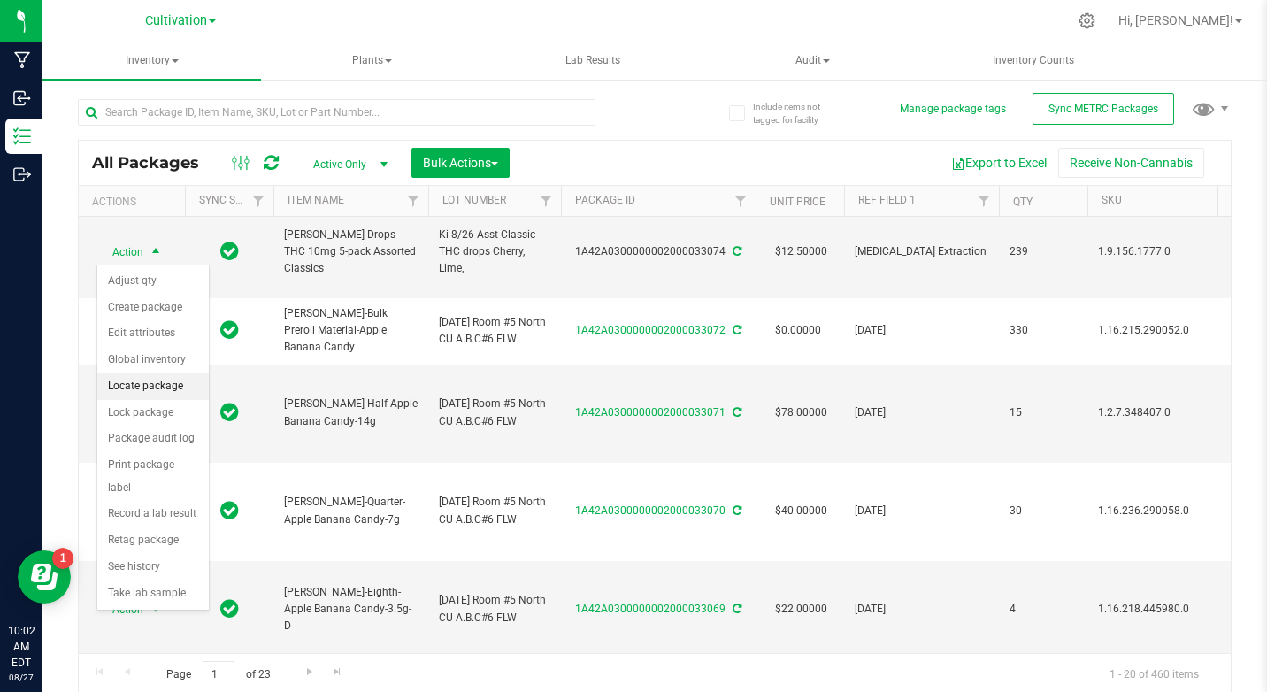
click at [124, 387] on li "Locate package" at bounding box center [152, 386] width 111 height 27
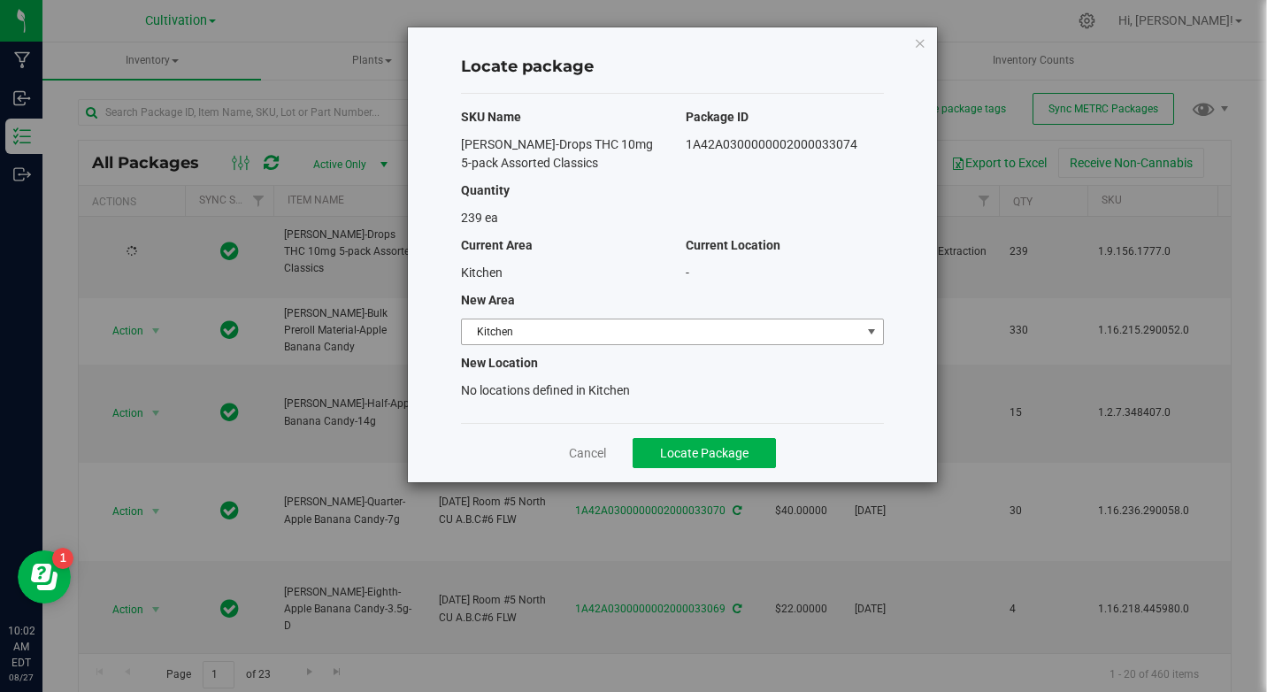
click at [870, 326] on span "select" at bounding box center [871, 332] width 14 height 14
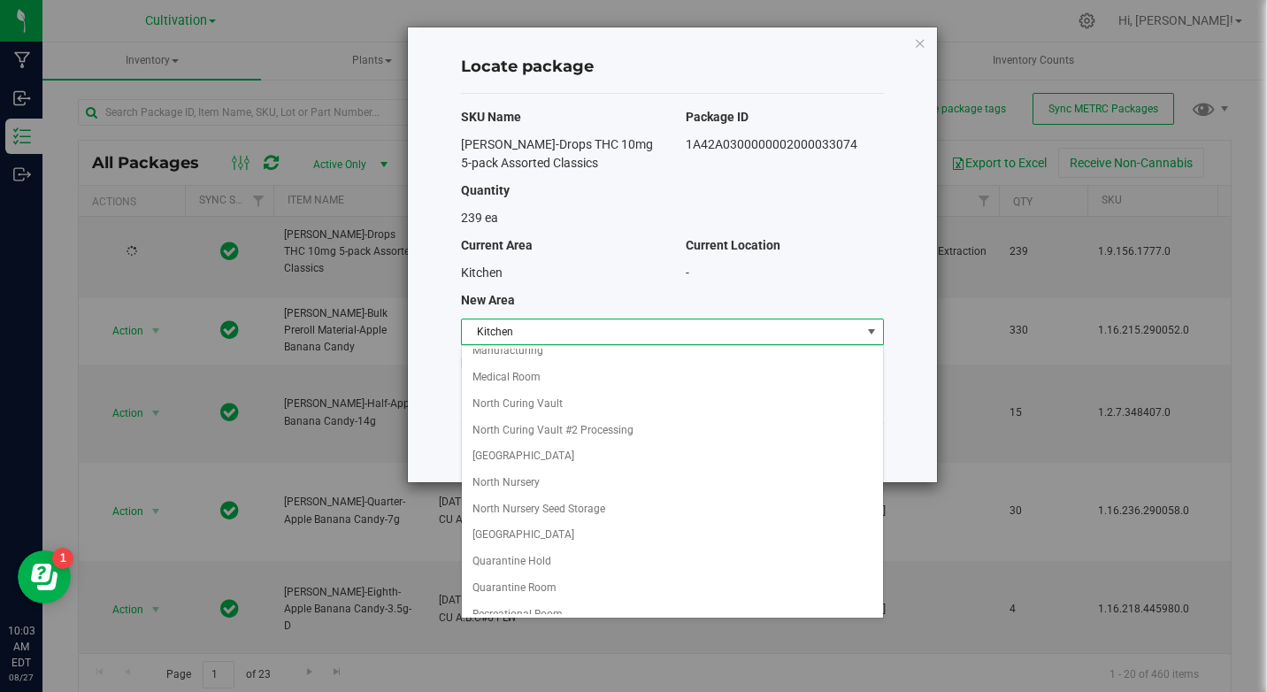
scroll to position [188, 0]
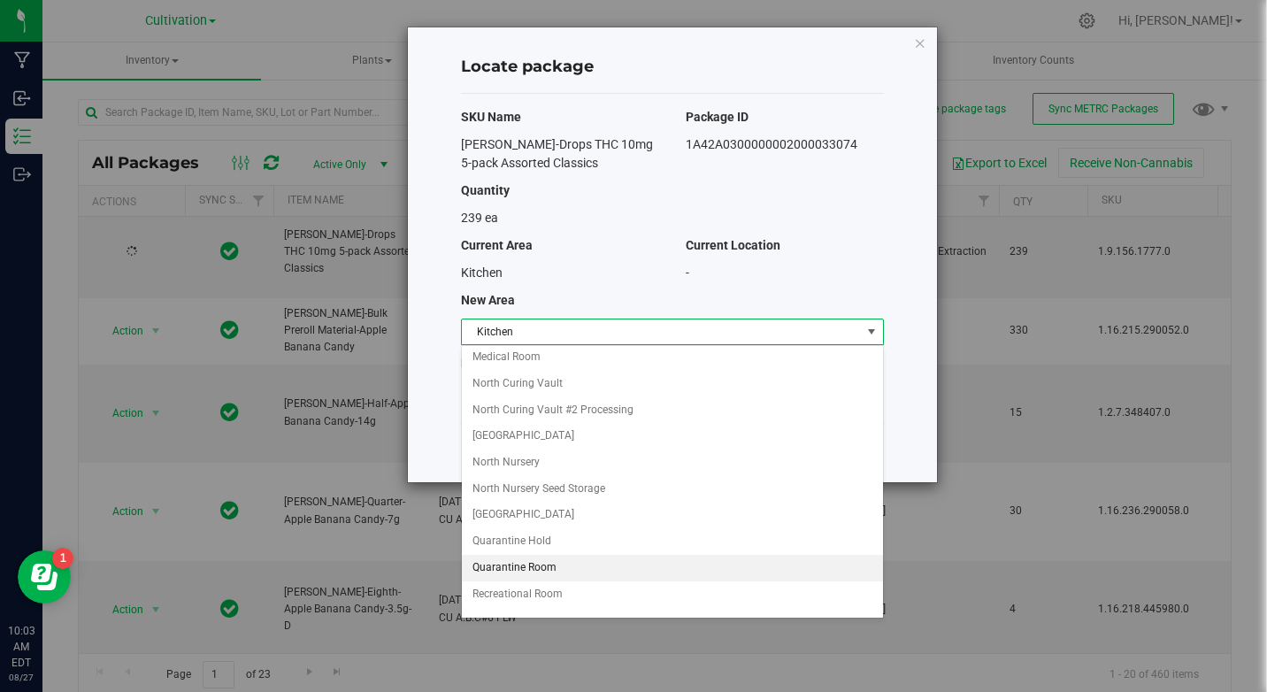
click at [526, 569] on li "Quarantine Room" at bounding box center [672, 568] width 421 height 27
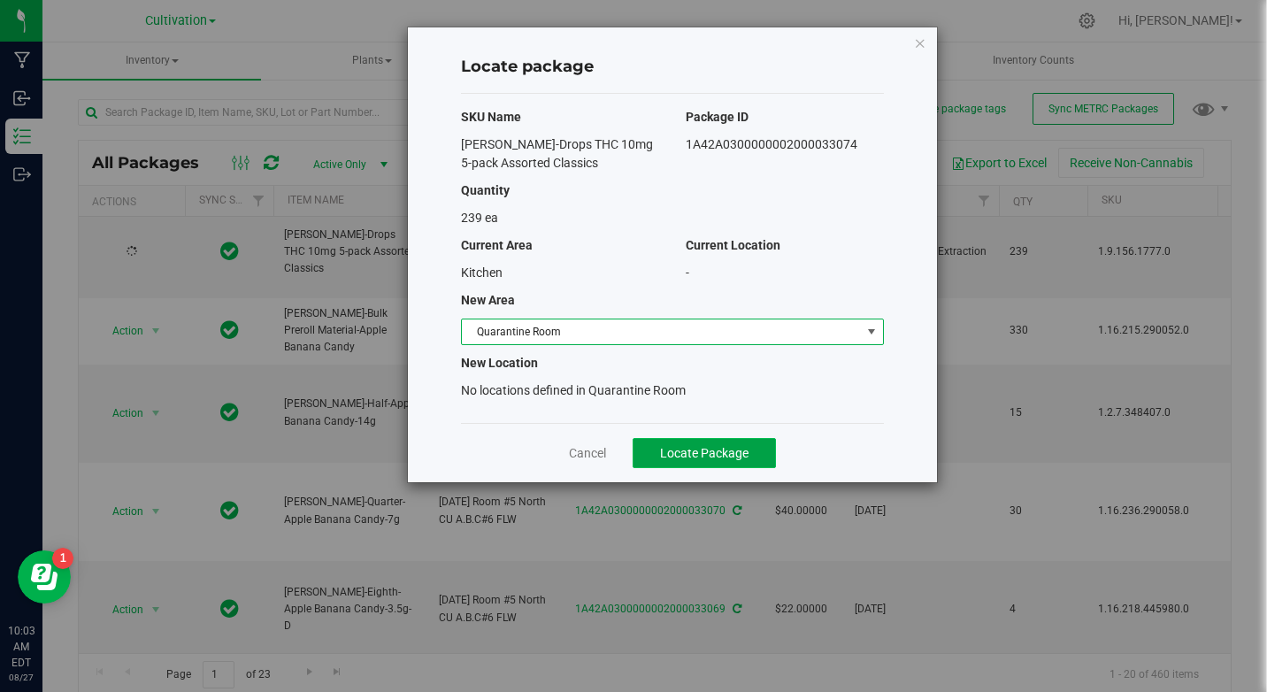
click at [671, 457] on span "Locate Package" at bounding box center [704, 453] width 88 height 14
